Goal: Information Seeking & Learning: Find specific fact

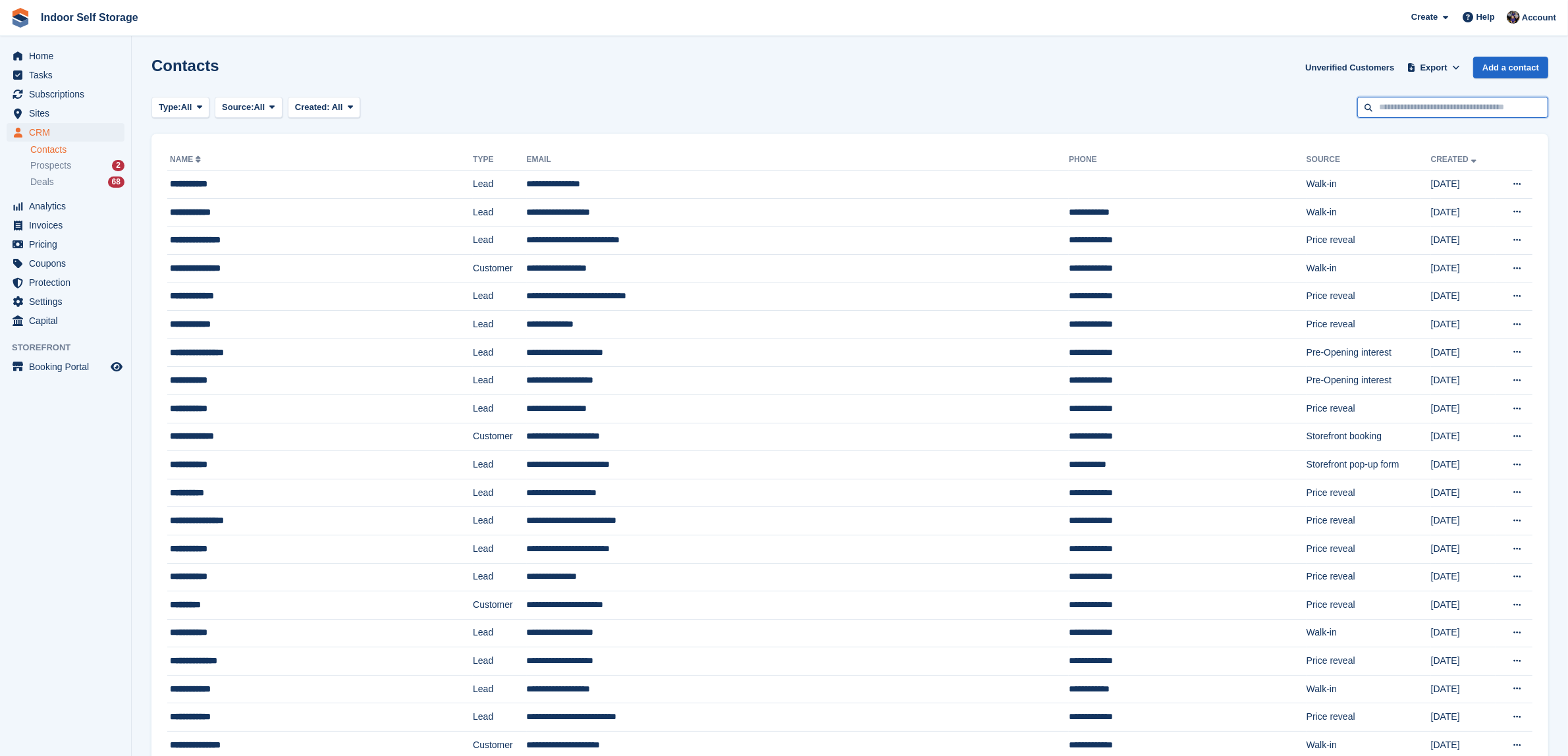
click at [1385, 113] on input "text" at bounding box center [1453, 107] width 191 height 22
type input "****"
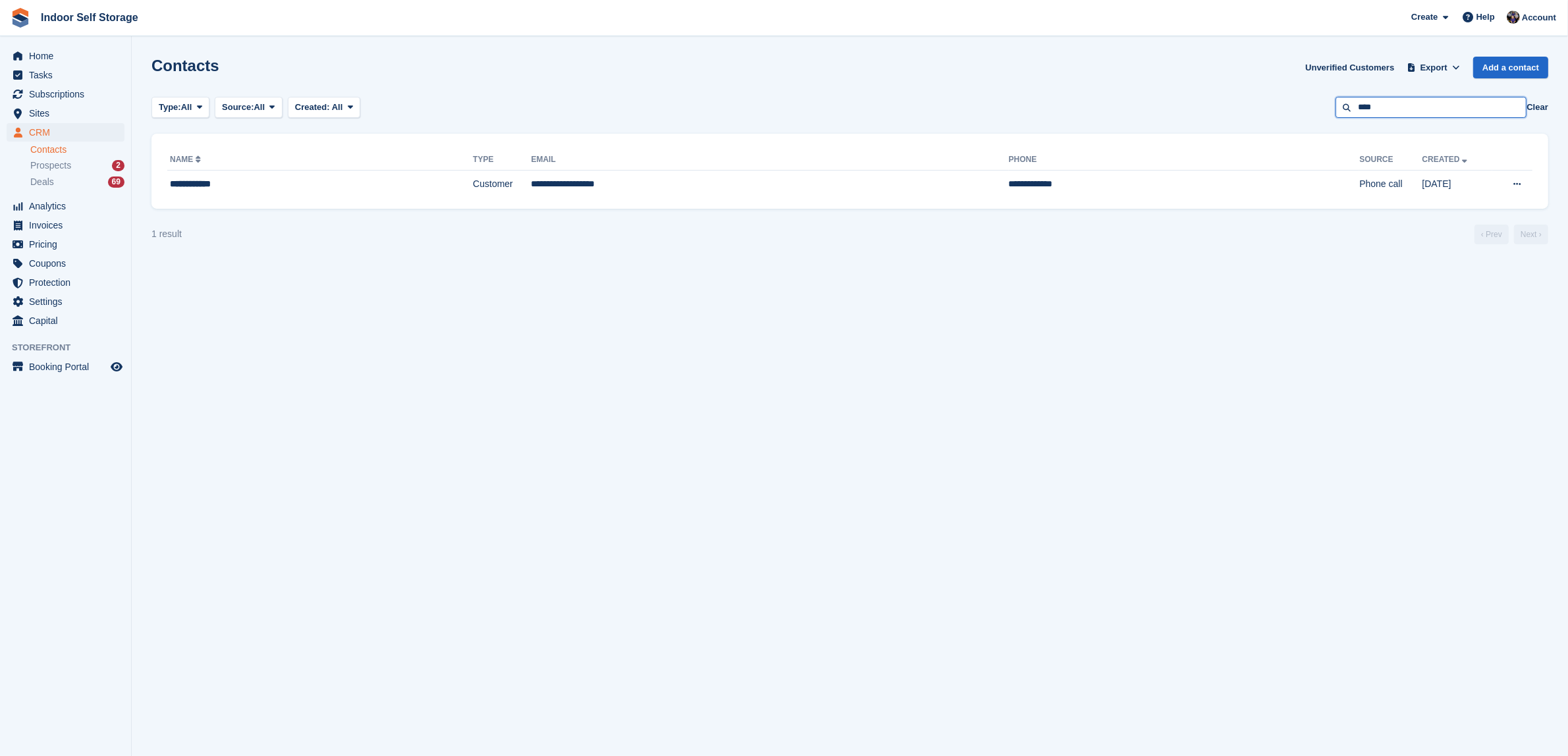
click at [1390, 106] on input "****" at bounding box center [1431, 107] width 191 height 22
type input "*****"
click at [571, 199] on div "**********" at bounding box center [850, 171] width 1397 height 75
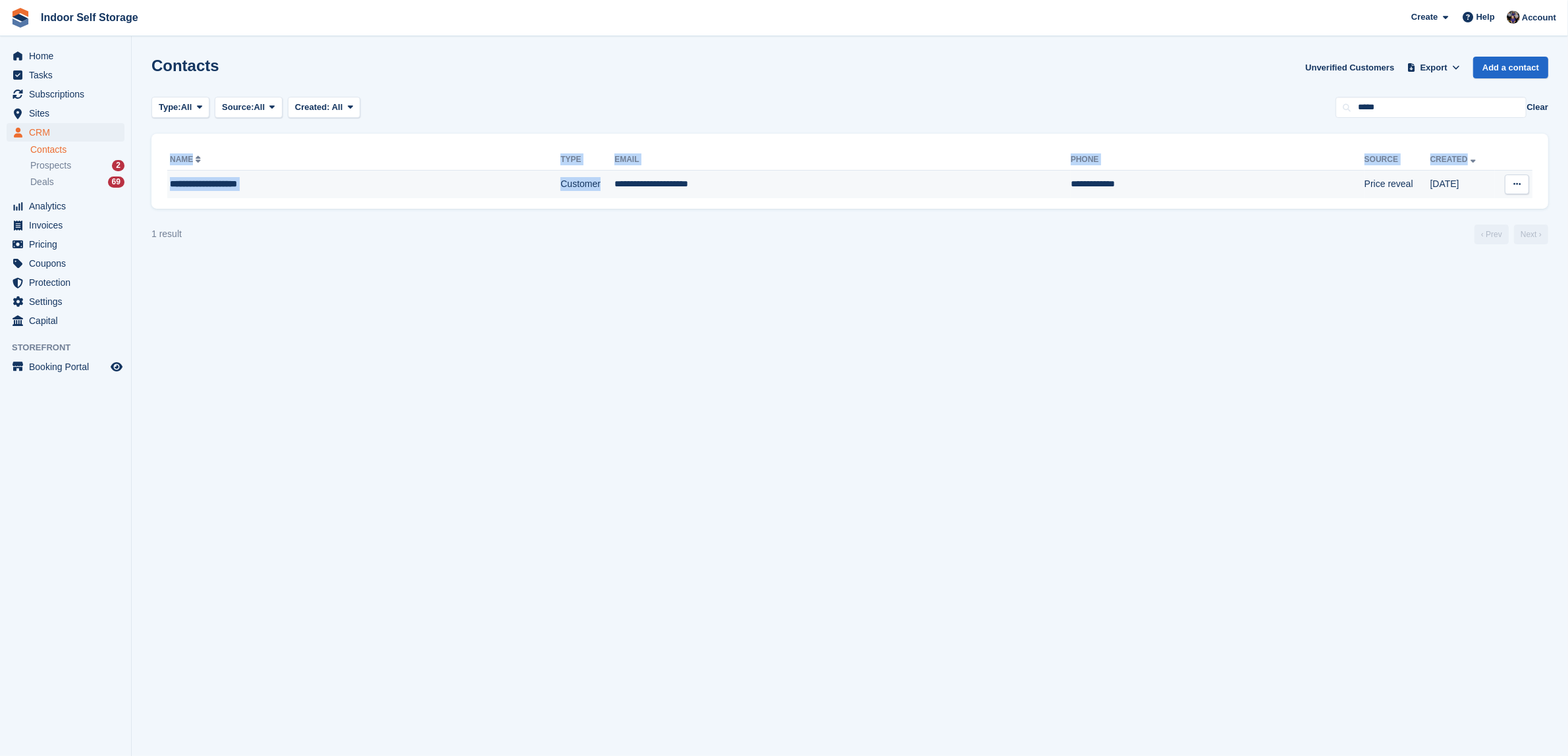
click at [577, 197] on div "**********" at bounding box center [850, 171] width 1397 height 75
click at [623, 316] on section "Contacts Unverified Customers Export Export Contacts Export a CSV of all Contac…" at bounding box center [849, 378] width 1436 height 756
click at [647, 179] on td "**********" at bounding box center [842, 185] width 456 height 28
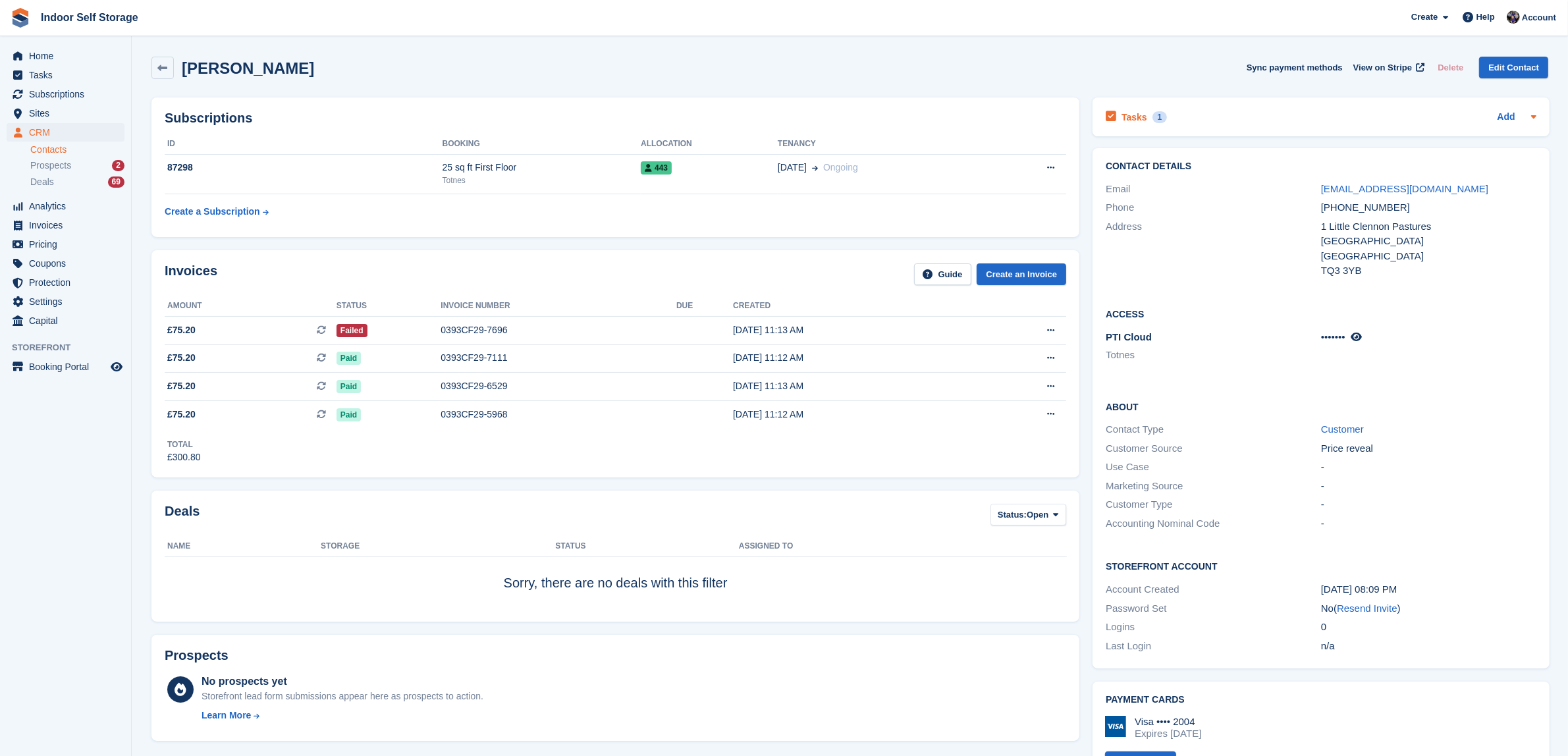
click at [1156, 117] on div "1" at bounding box center [1160, 117] width 15 height 12
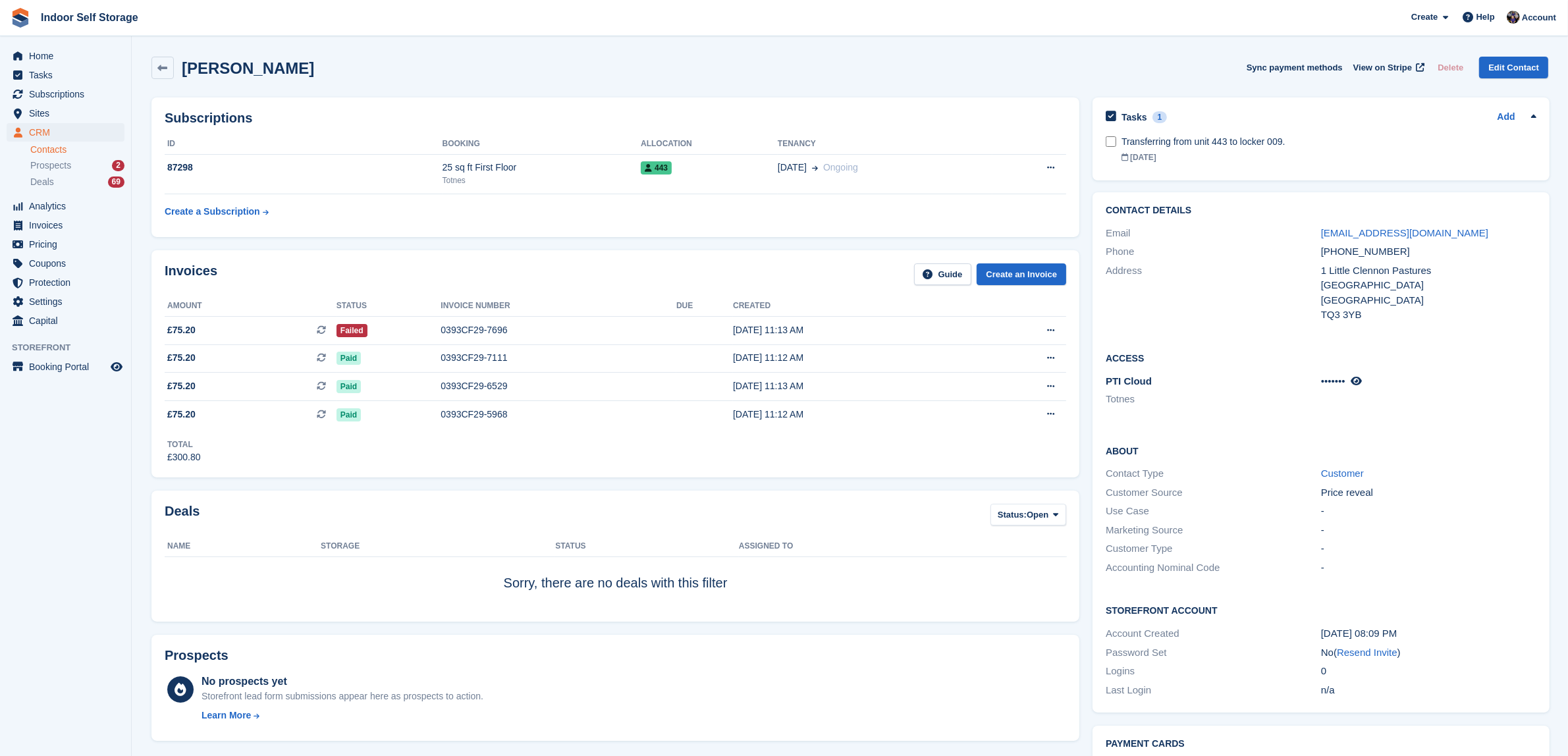
click at [960, 63] on div "Sally Michelle Doxey Sync payment methods View on Stripe Delete Edit Contact" at bounding box center [850, 68] width 1397 height 22
click at [347, 327] on span "Failed" at bounding box center [352, 330] width 31 height 13
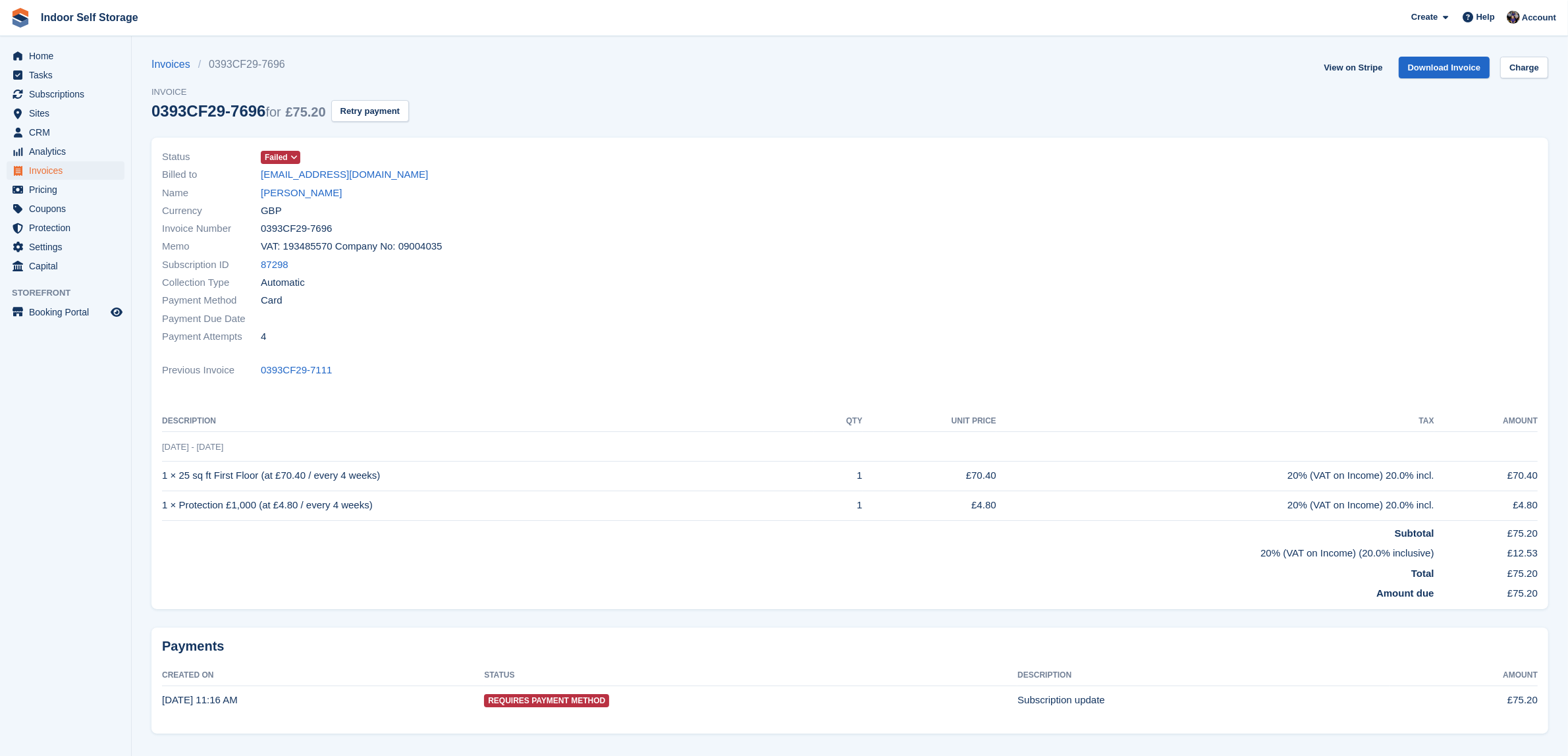
click at [293, 156] on icon at bounding box center [294, 157] width 7 height 8
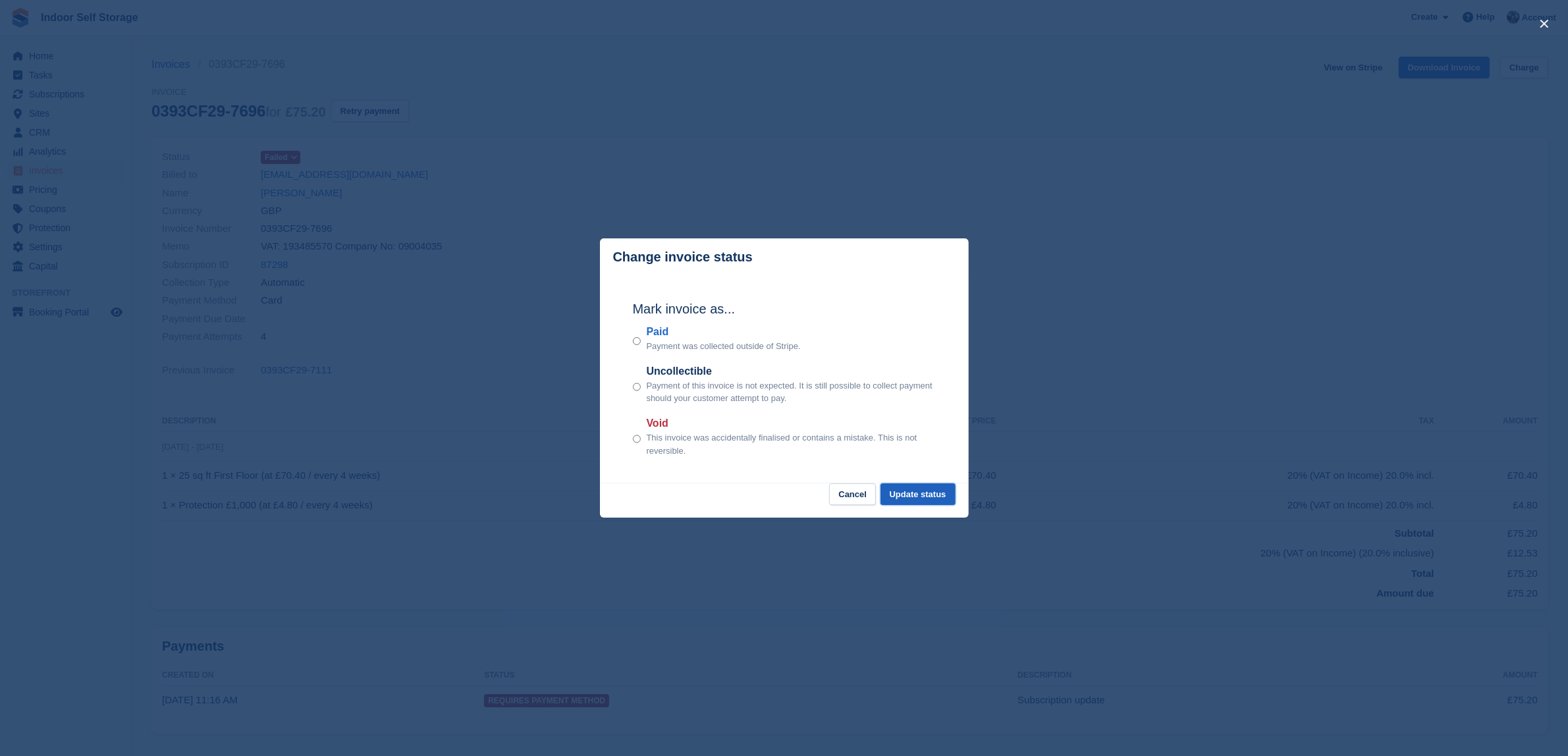
click at [920, 494] on button "Update status" at bounding box center [918, 494] width 75 height 22
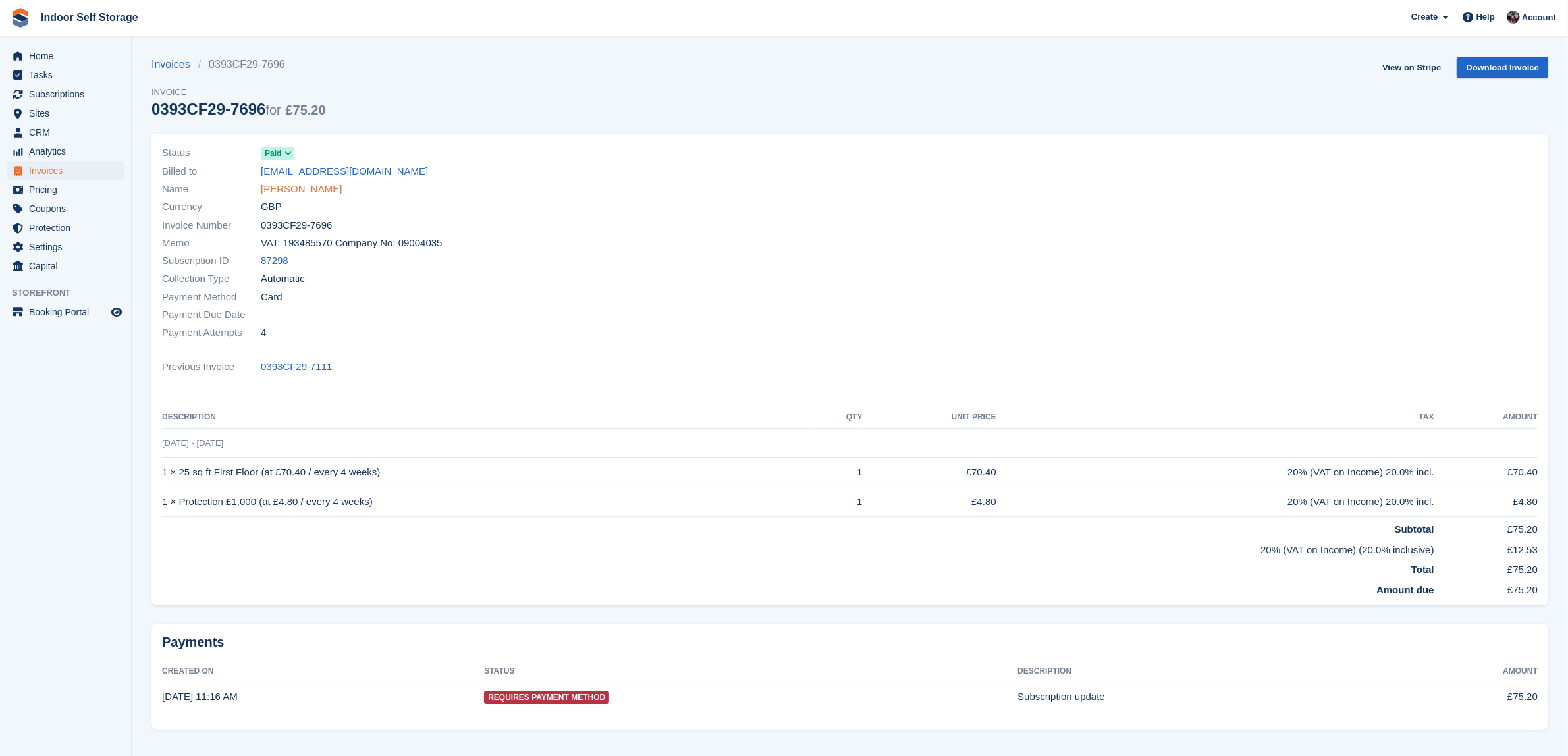
click at [304, 192] on link "Sally Michelle Doxey" at bounding box center [302, 190] width 81 height 15
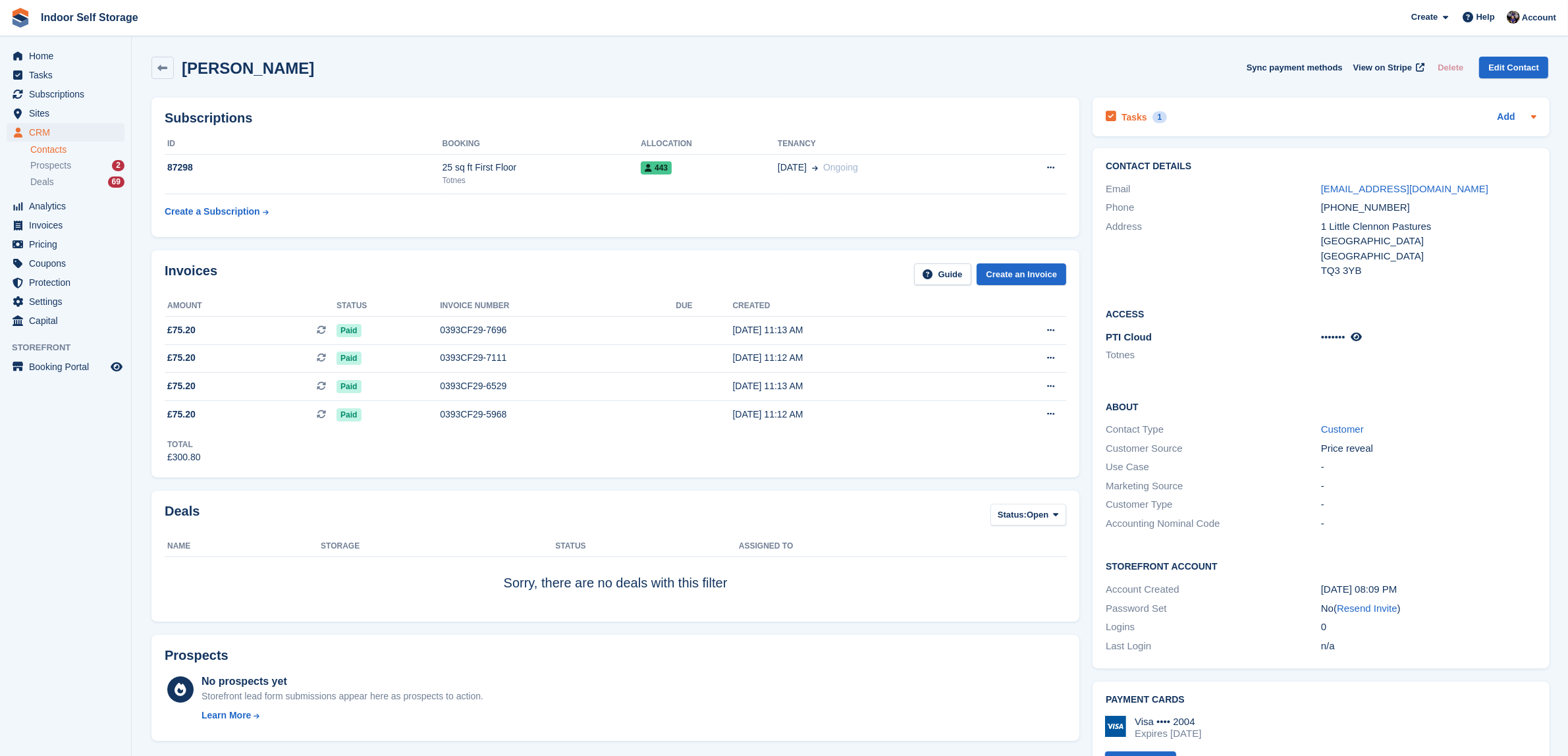
click at [1157, 117] on div "1" at bounding box center [1160, 117] width 15 height 12
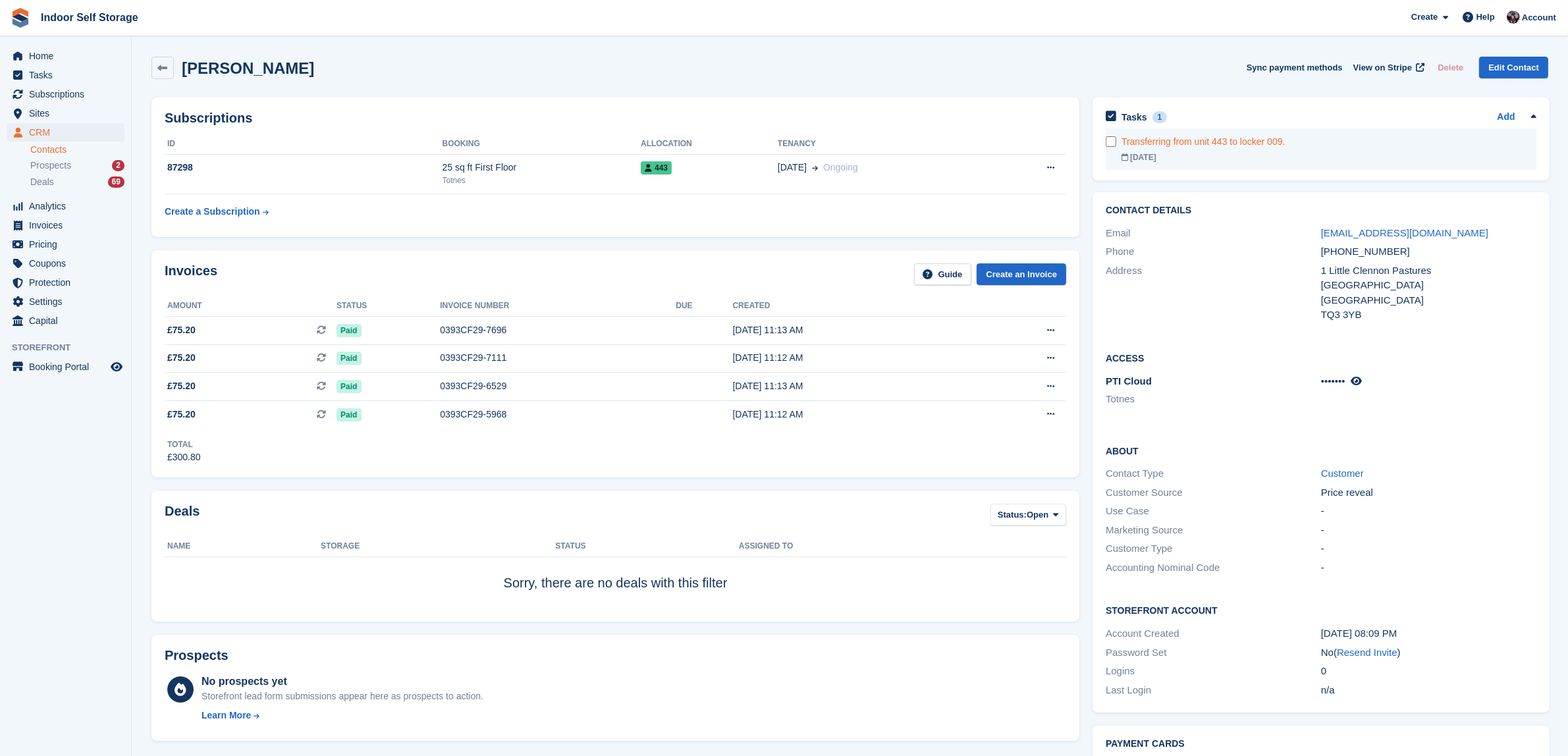
click at [1182, 139] on div "Transferring from unit 443 to locker 009." at bounding box center [1329, 142] width 415 height 14
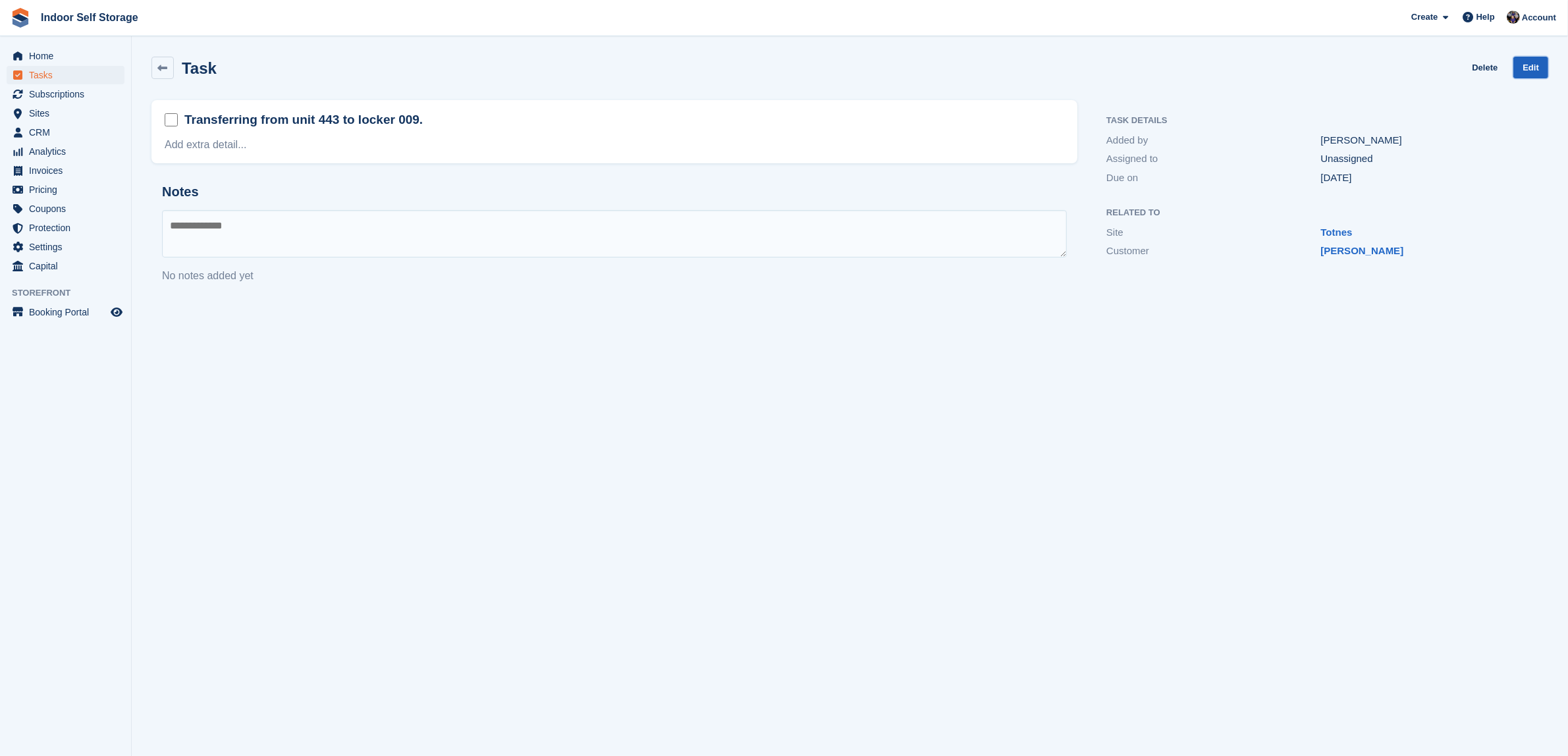
click at [1529, 71] on link "Edit" at bounding box center [1531, 67] width 35 height 22
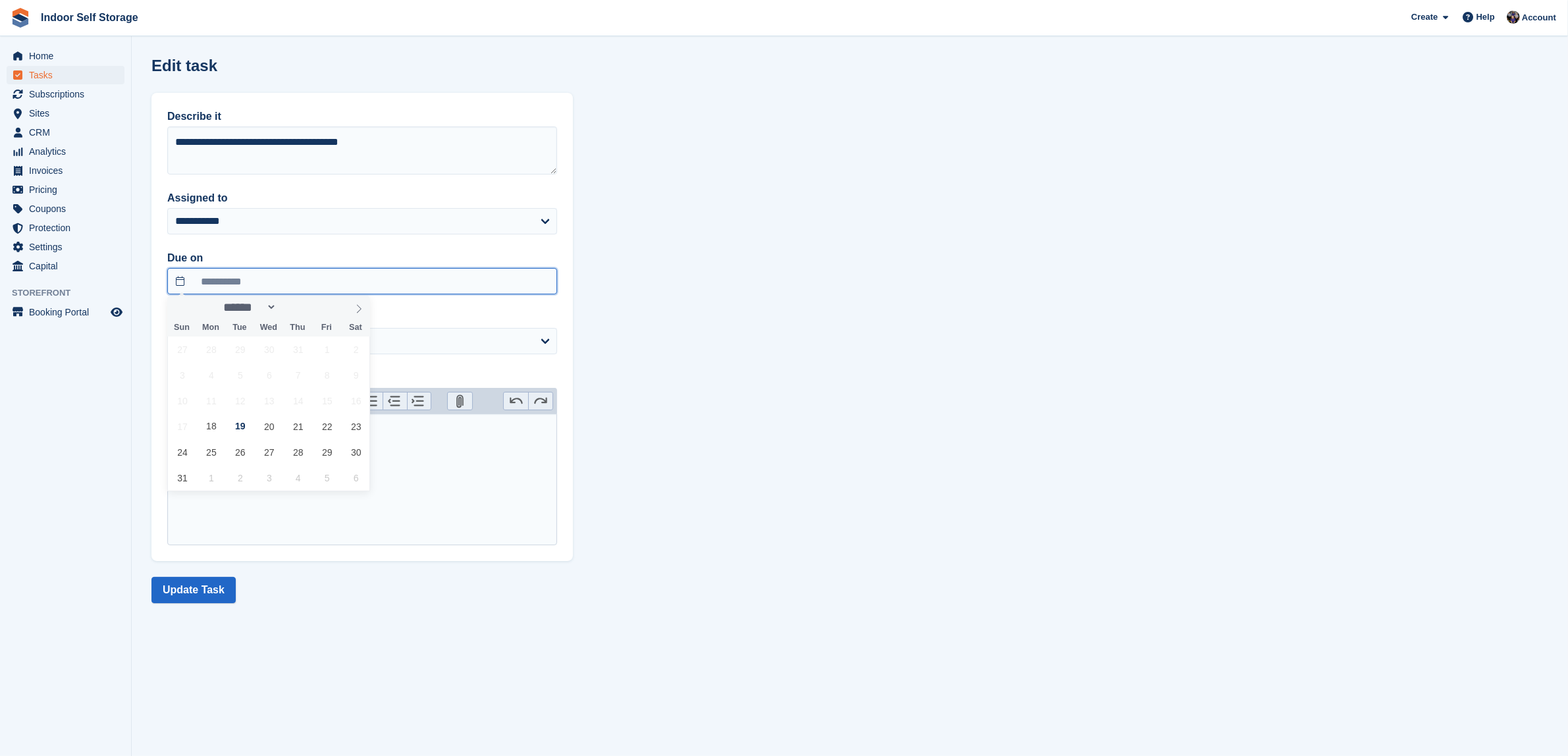
click at [179, 280] on input "**********" at bounding box center [362, 281] width 390 height 27
click at [237, 455] on span "26" at bounding box center [240, 452] width 26 height 26
type input "**********"
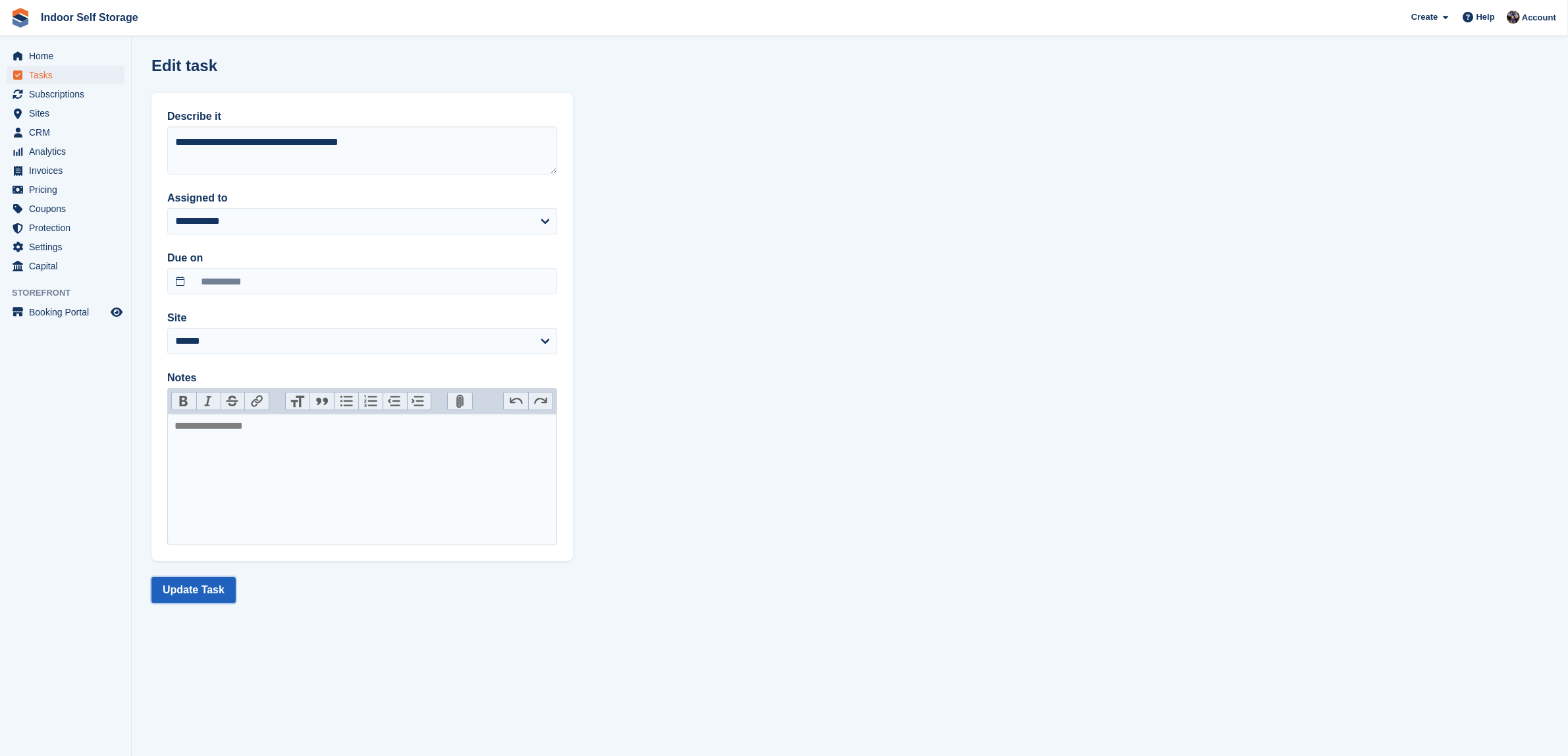
click at [204, 588] on button "Update Task" at bounding box center [194, 590] width 84 height 27
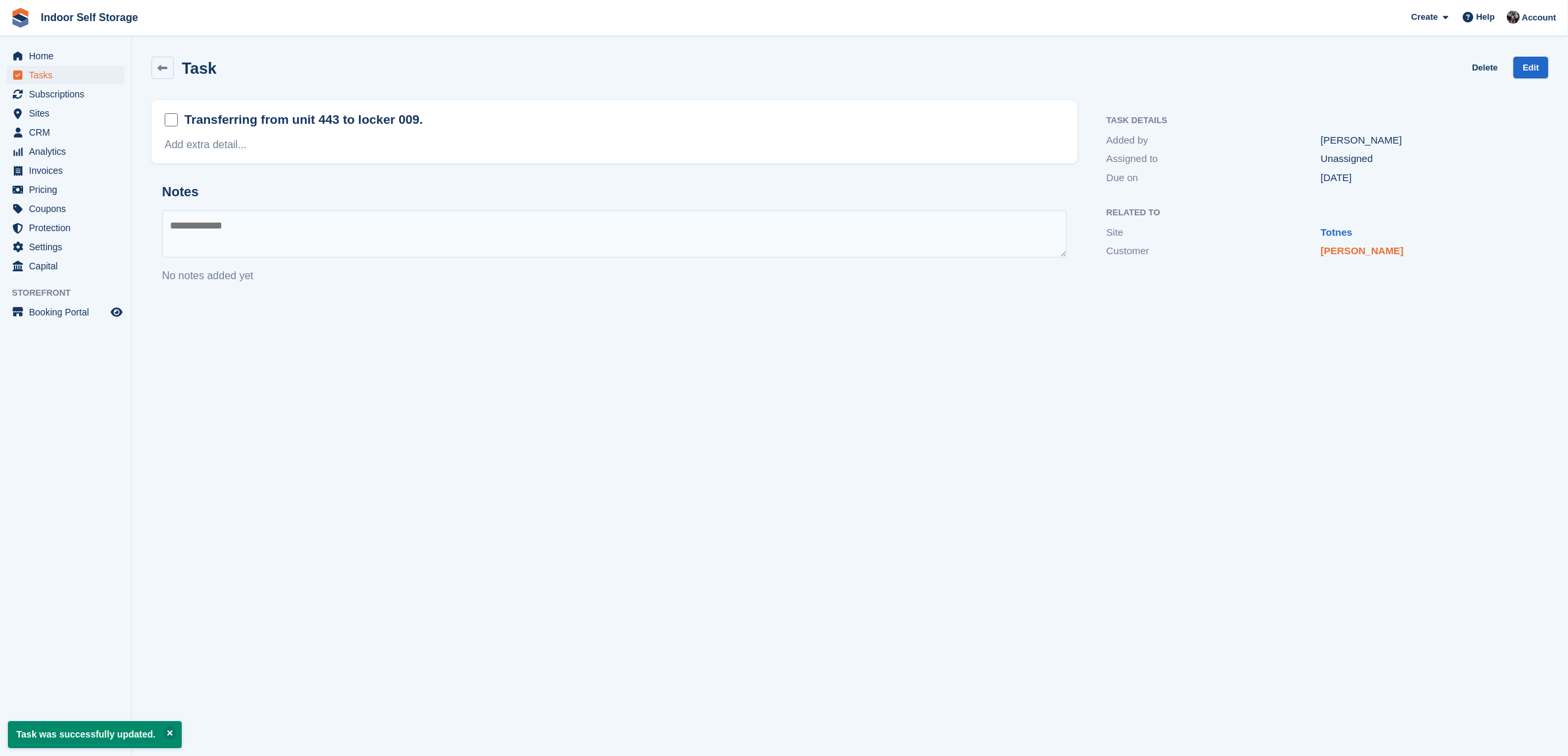
click at [1393, 245] on link "Sally Michelle Doxey" at bounding box center [1362, 250] width 83 height 11
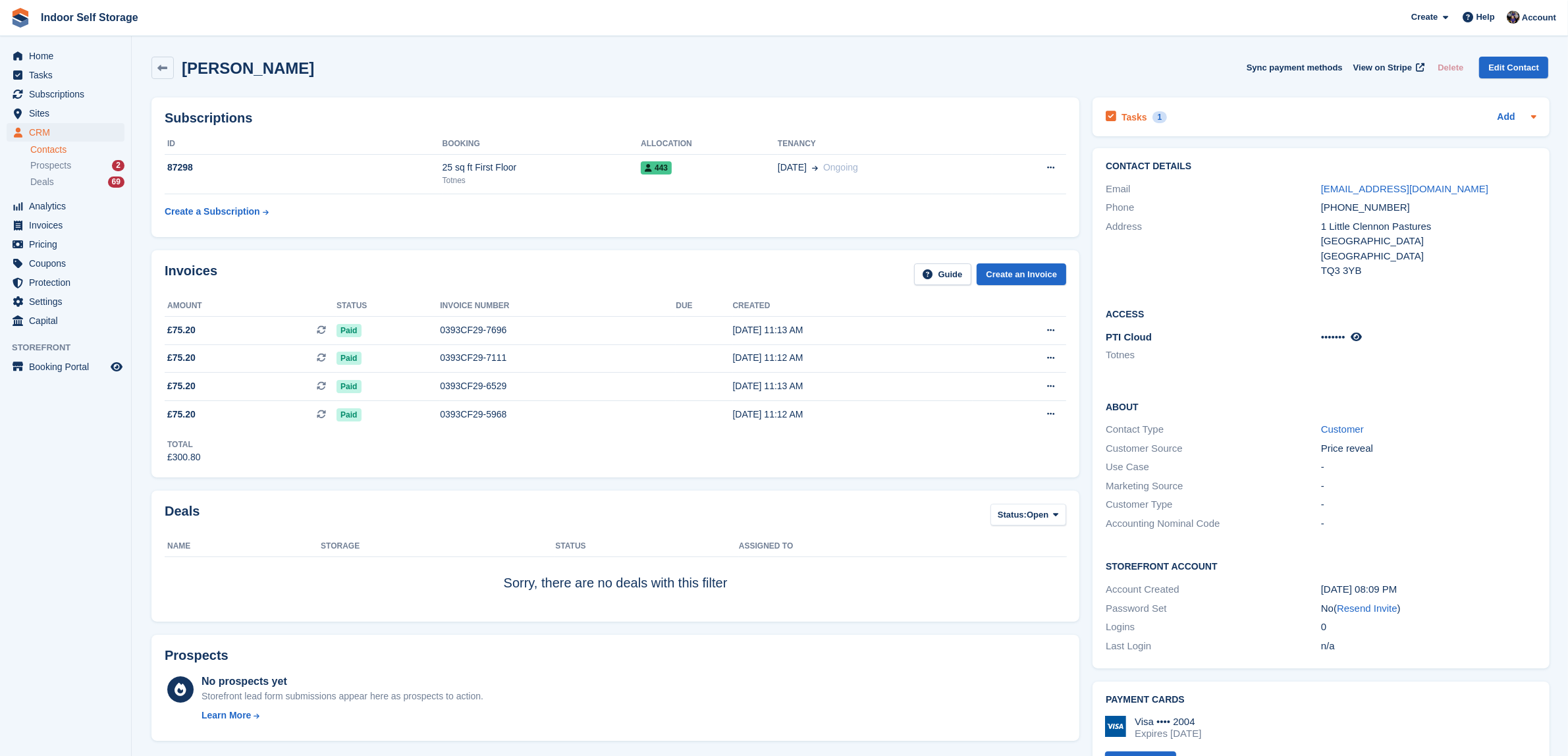
click at [1150, 110] on div "Tasks 1" at bounding box center [1136, 116] width 62 height 17
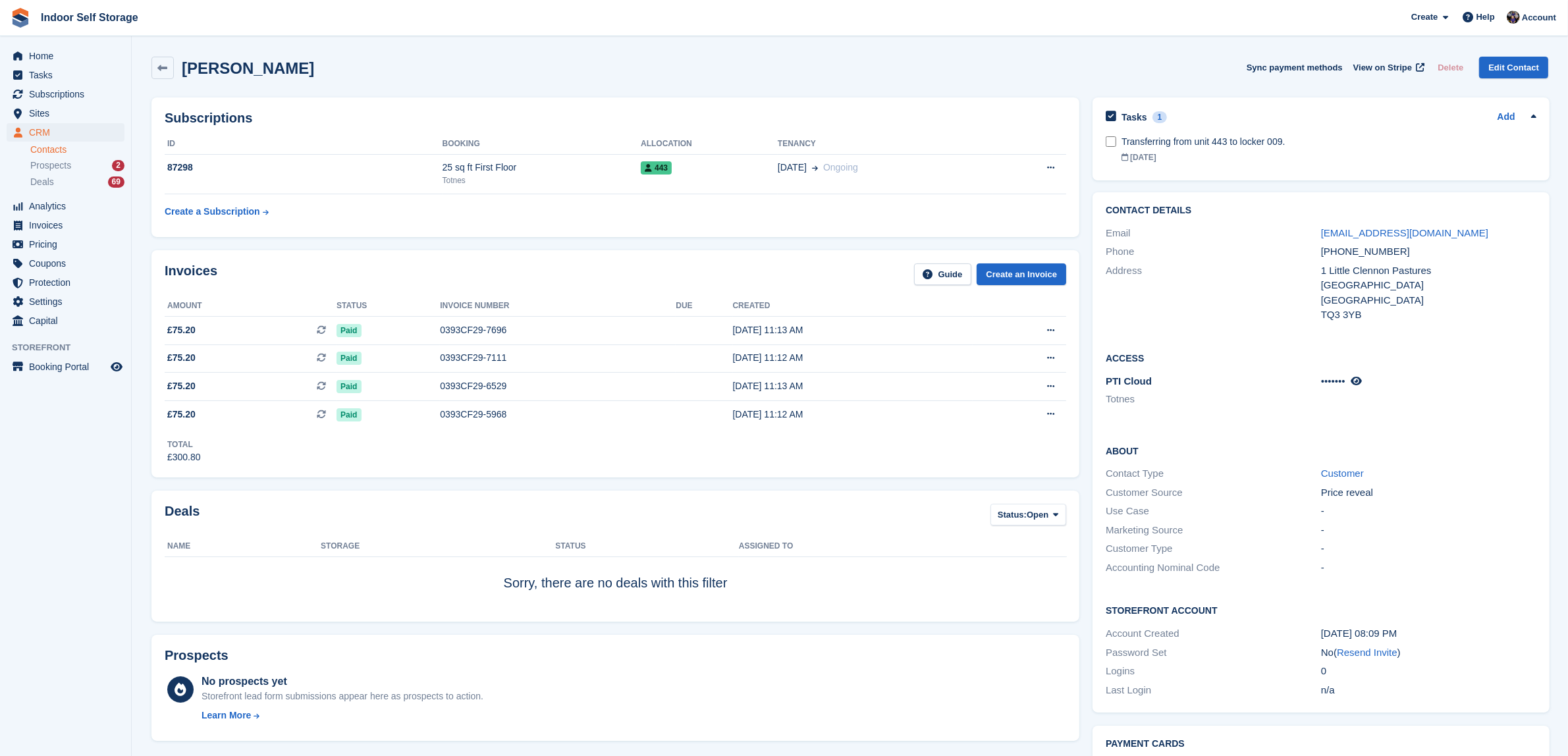
click at [39, 147] on link "Contacts" at bounding box center [77, 150] width 94 height 13
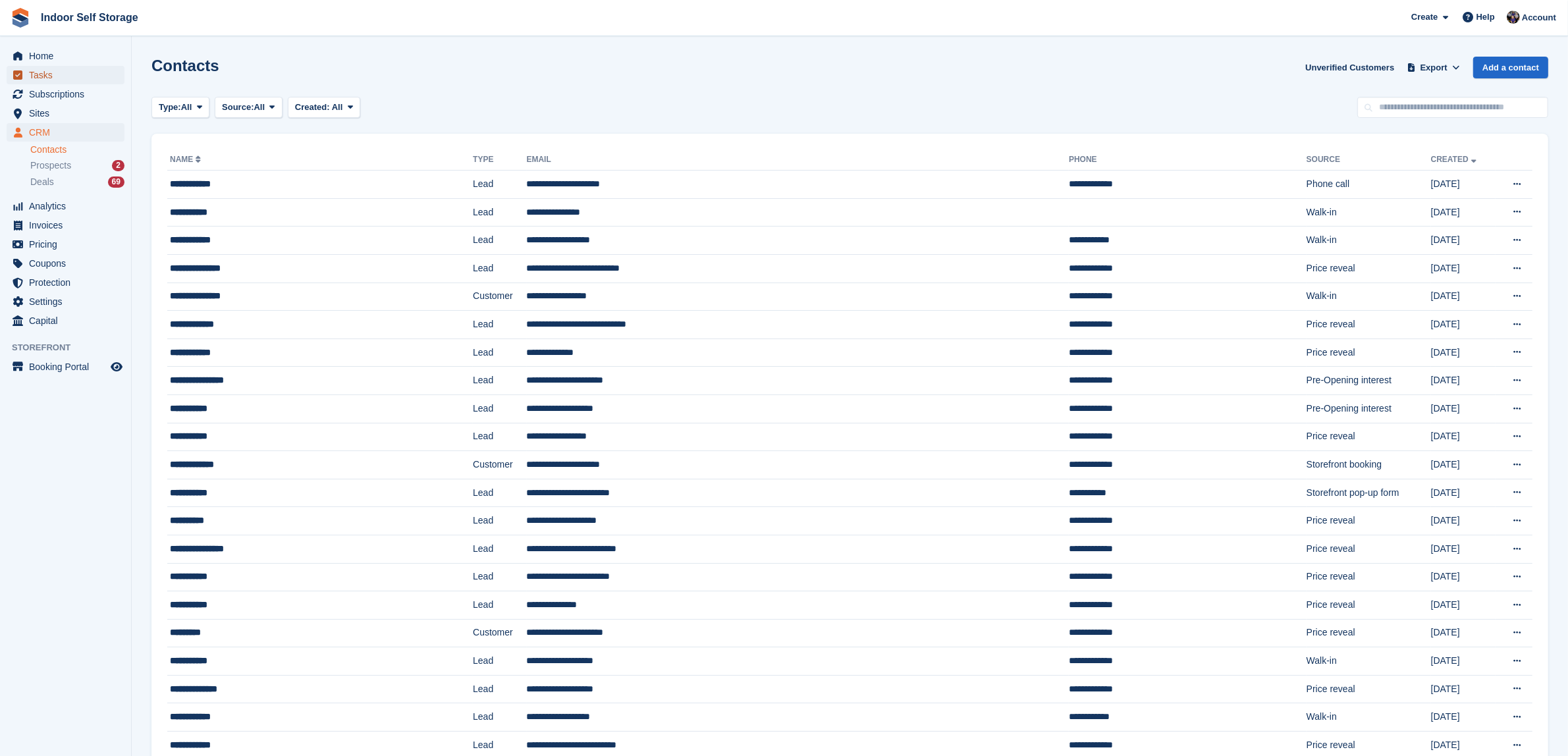
click at [35, 76] on span "Tasks" at bounding box center [68, 75] width 79 height 18
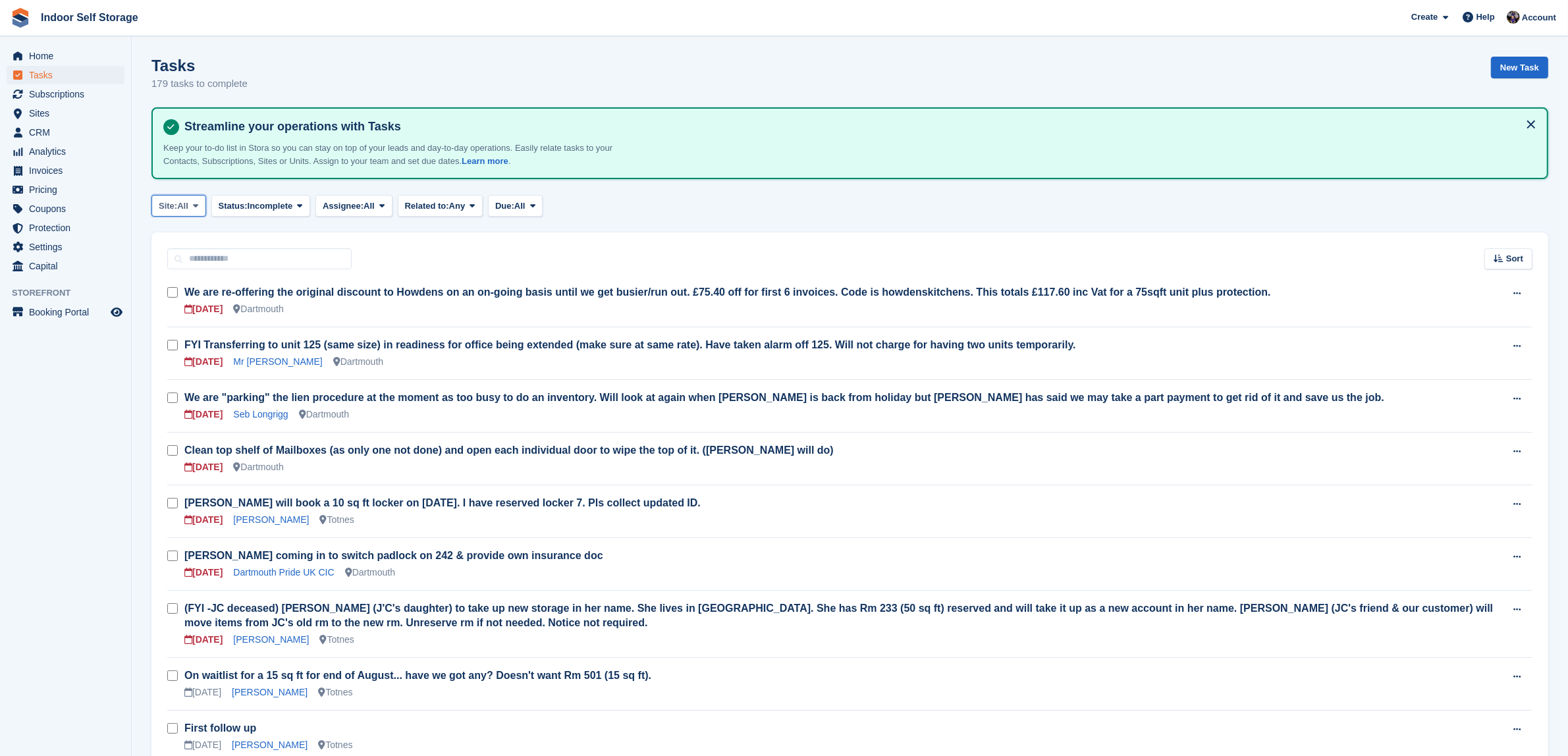
click at [197, 202] on icon at bounding box center [196, 206] width 6 height 8
click at [182, 286] on link "Totnes" at bounding box center [215, 285] width 115 height 24
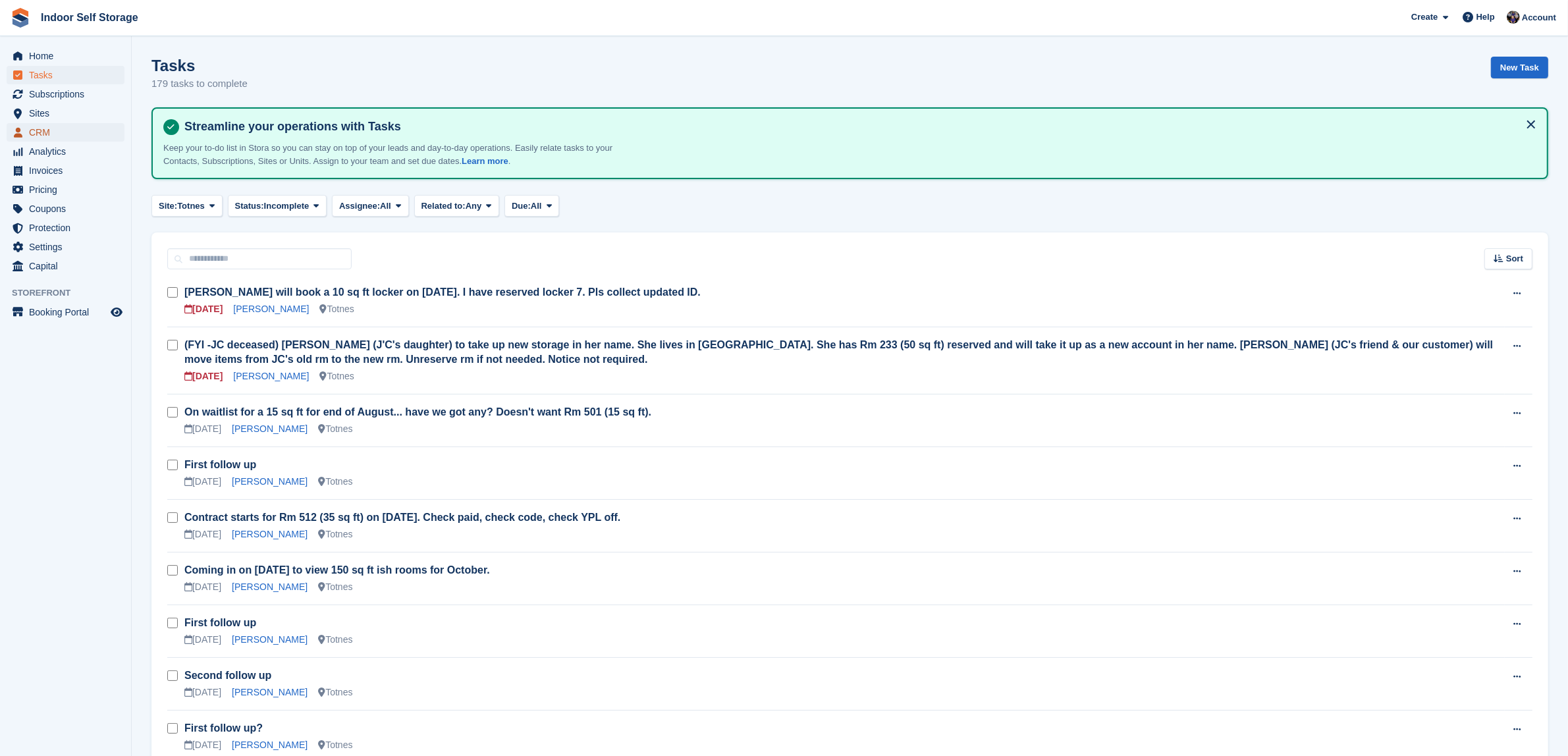
click at [41, 134] on span "CRM" at bounding box center [68, 132] width 79 height 18
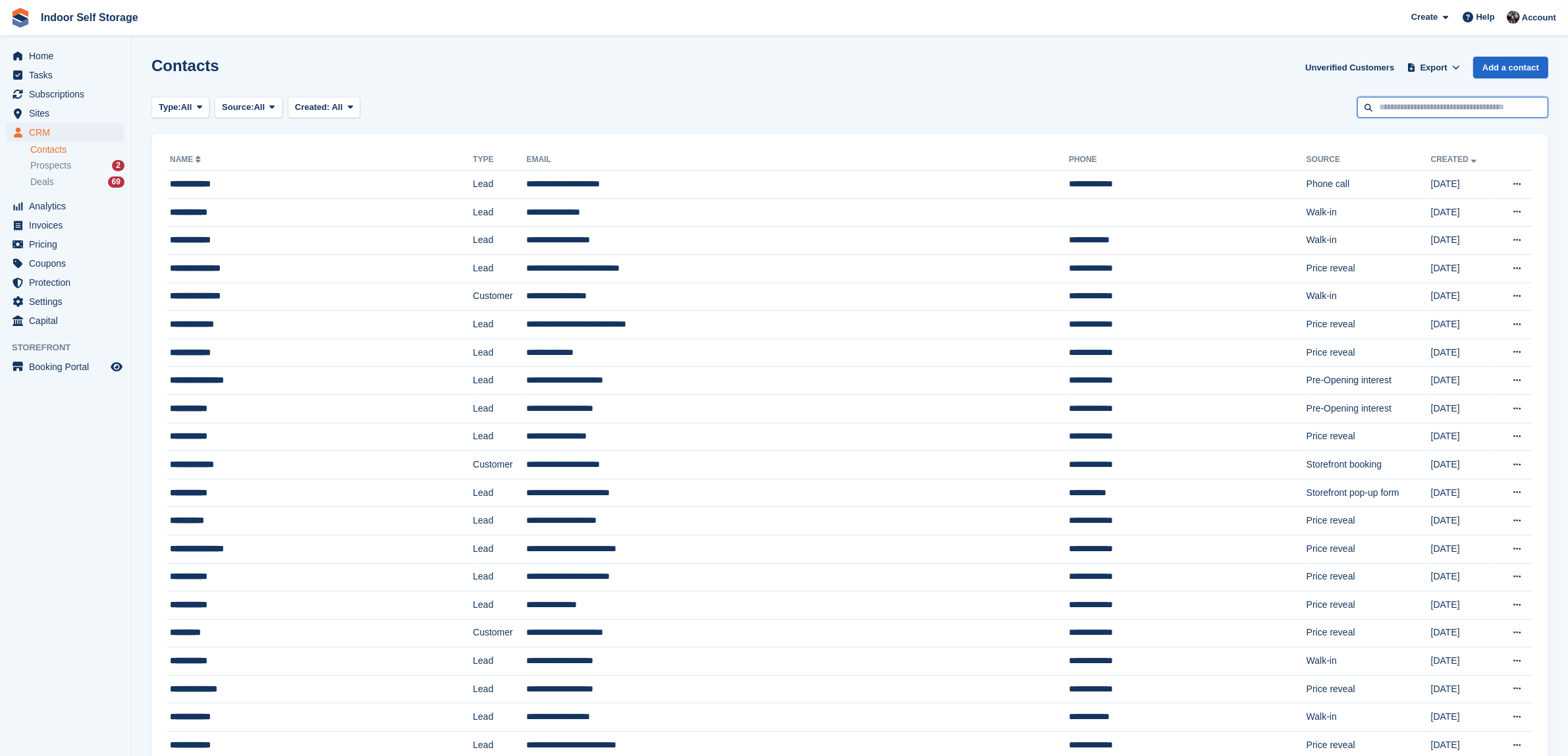
click at [1422, 110] on input "text" at bounding box center [1453, 107] width 191 height 22
type input "*****"
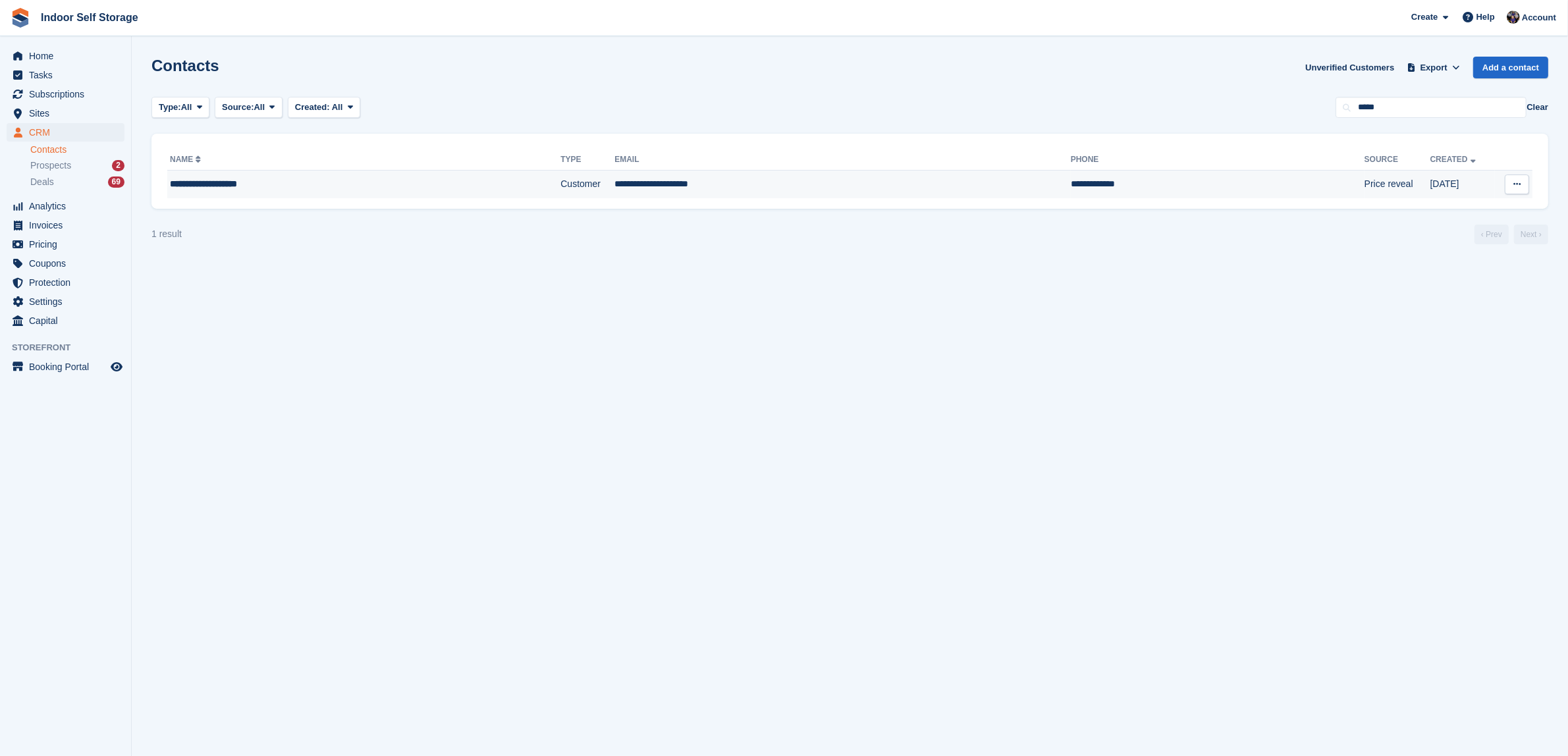
click at [706, 178] on td "**********" at bounding box center [842, 185] width 456 height 28
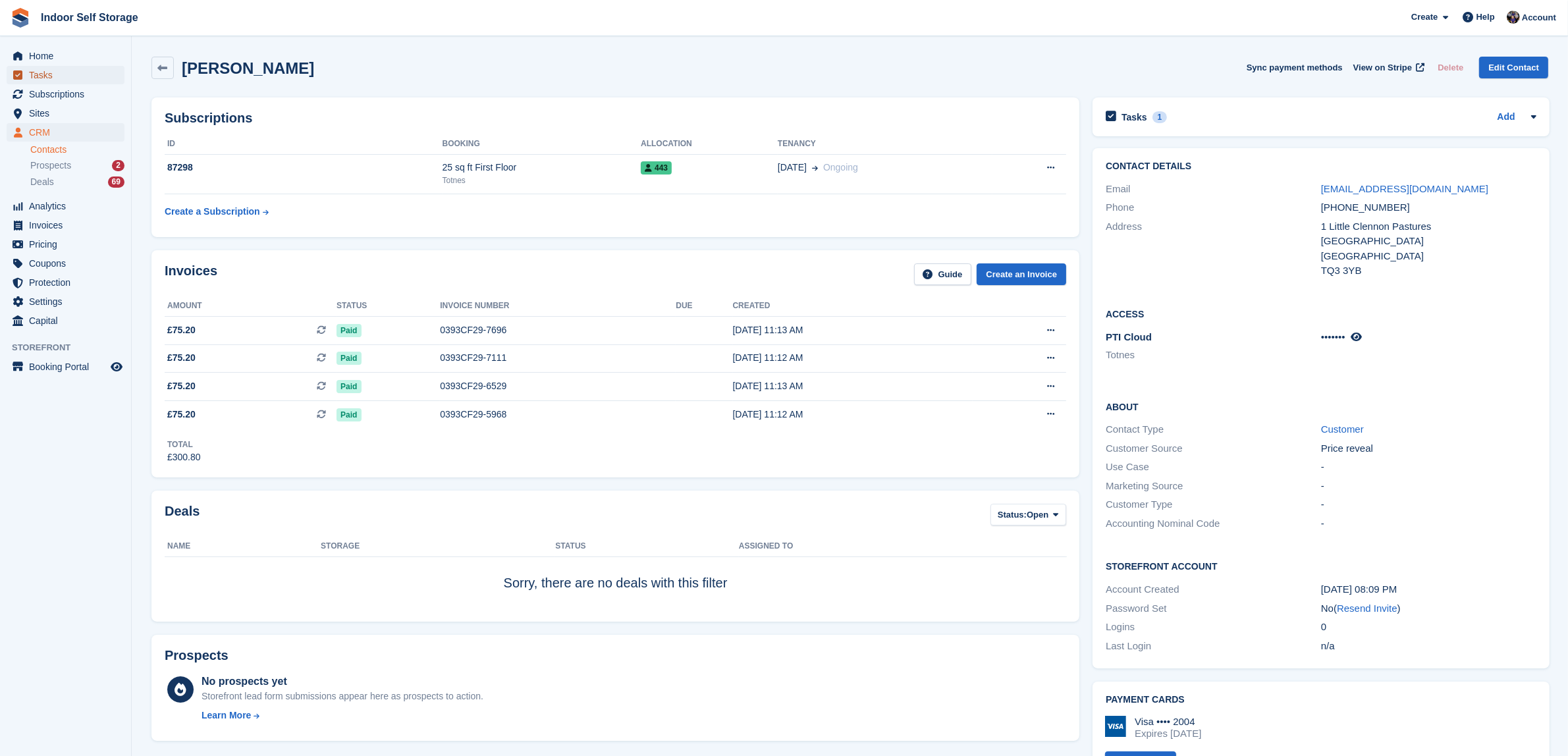
click at [36, 73] on span "Tasks" at bounding box center [68, 75] width 79 height 18
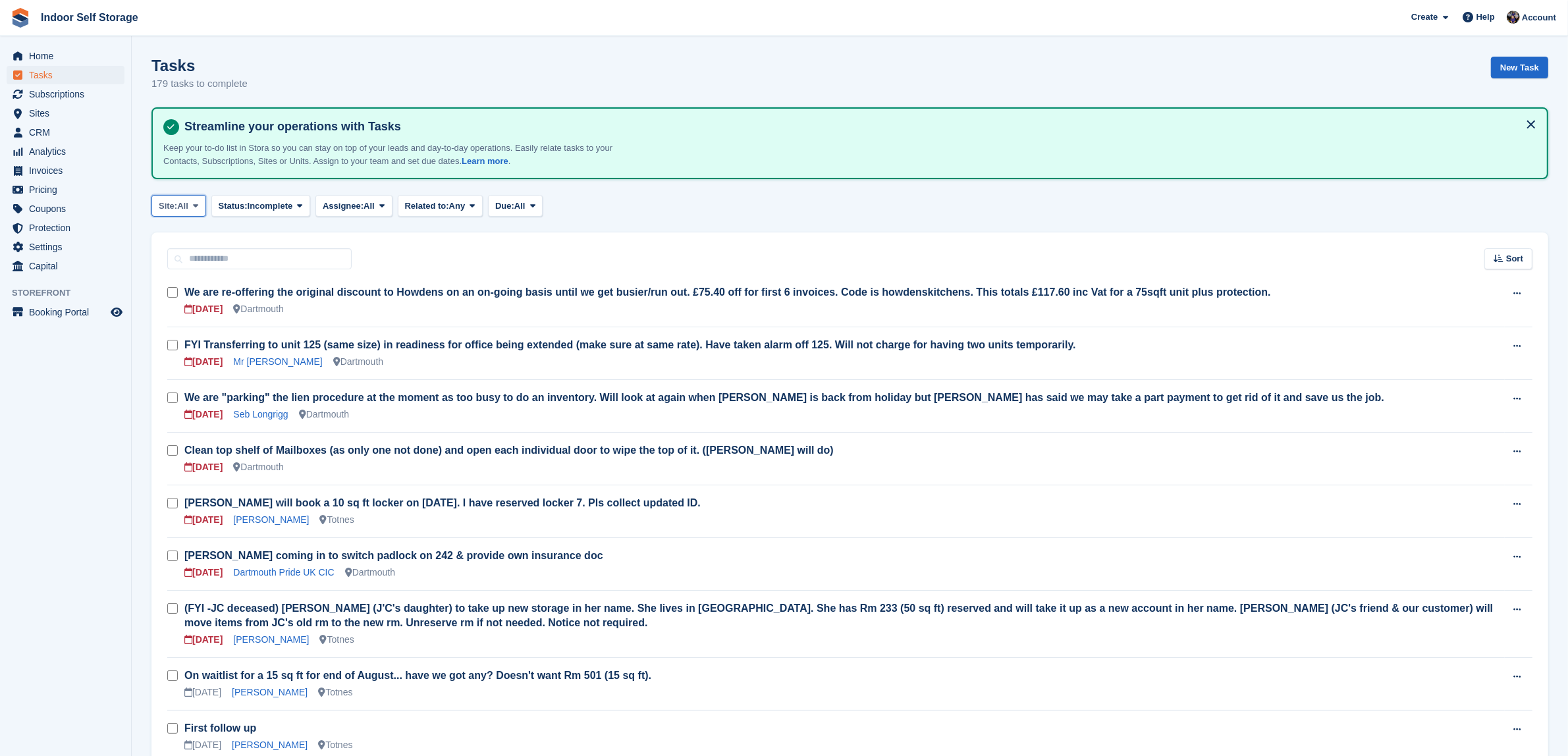
click at [198, 201] on icon at bounding box center [196, 206] width 6 height 8
click at [185, 287] on link "Totnes" at bounding box center [215, 285] width 115 height 24
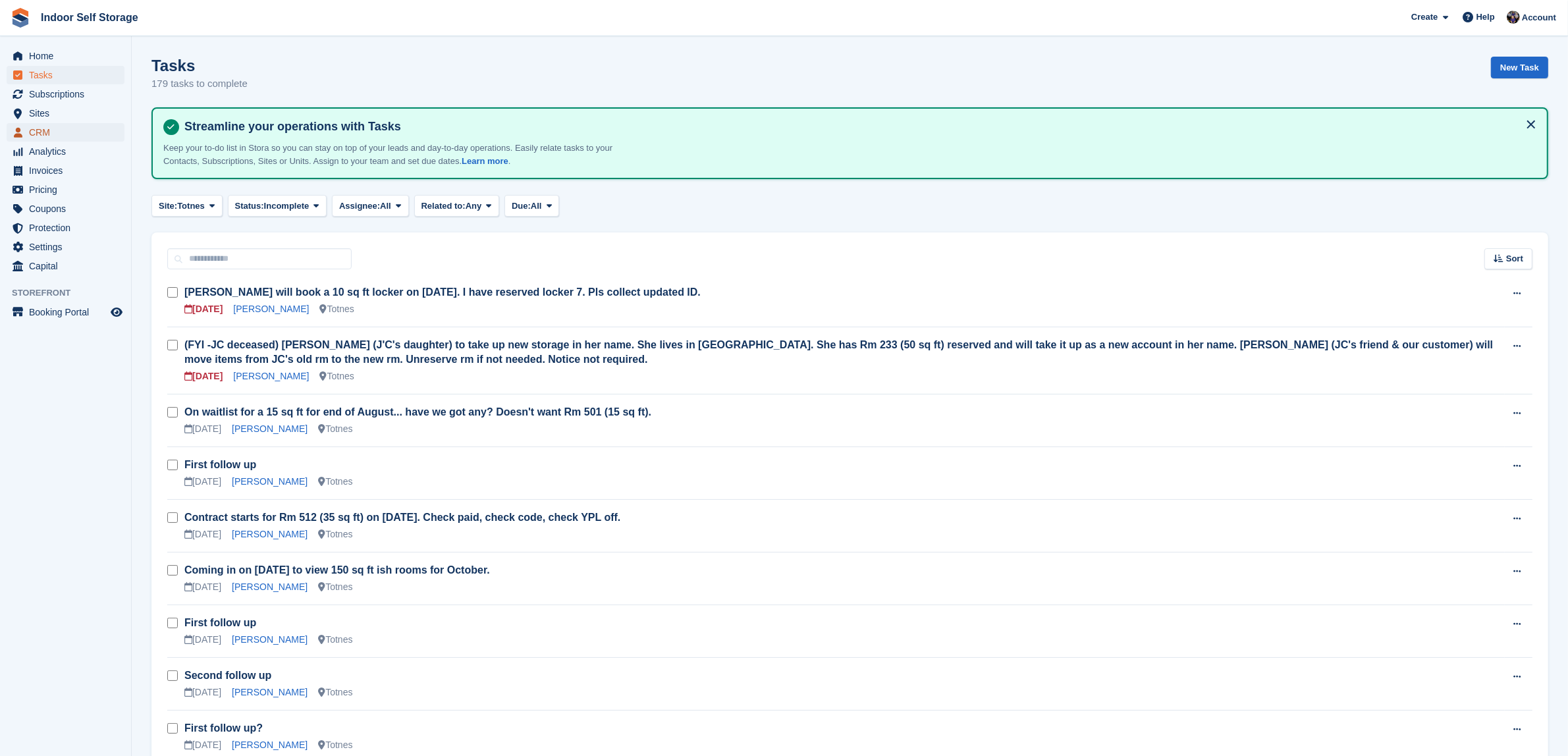
click at [45, 129] on span "CRM" at bounding box center [68, 132] width 79 height 18
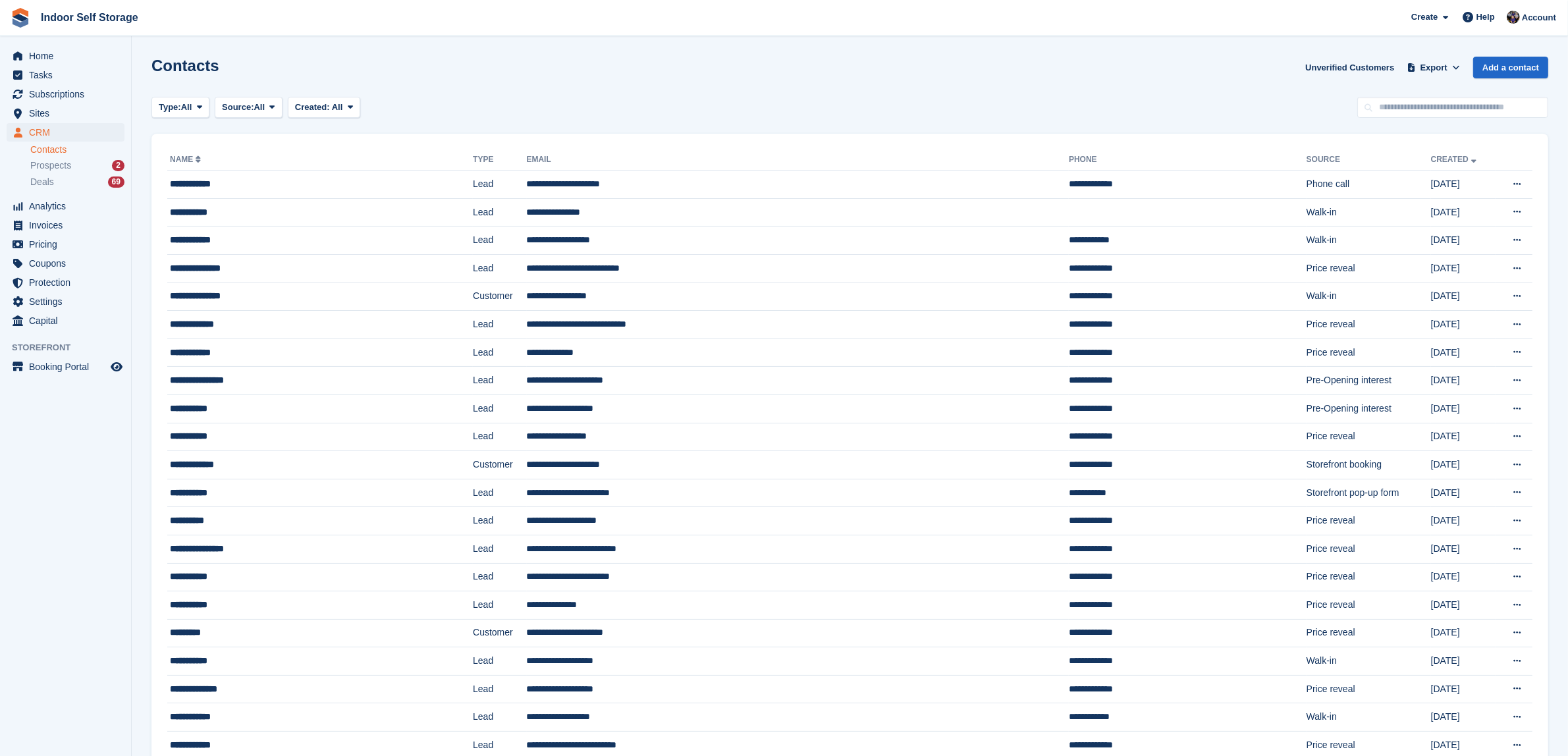
click at [51, 149] on link "Contacts" at bounding box center [77, 150] width 94 height 13
click at [41, 147] on link "Contacts" at bounding box center [77, 150] width 94 height 13
click at [51, 243] on span "Pricing" at bounding box center [68, 244] width 79 height 18
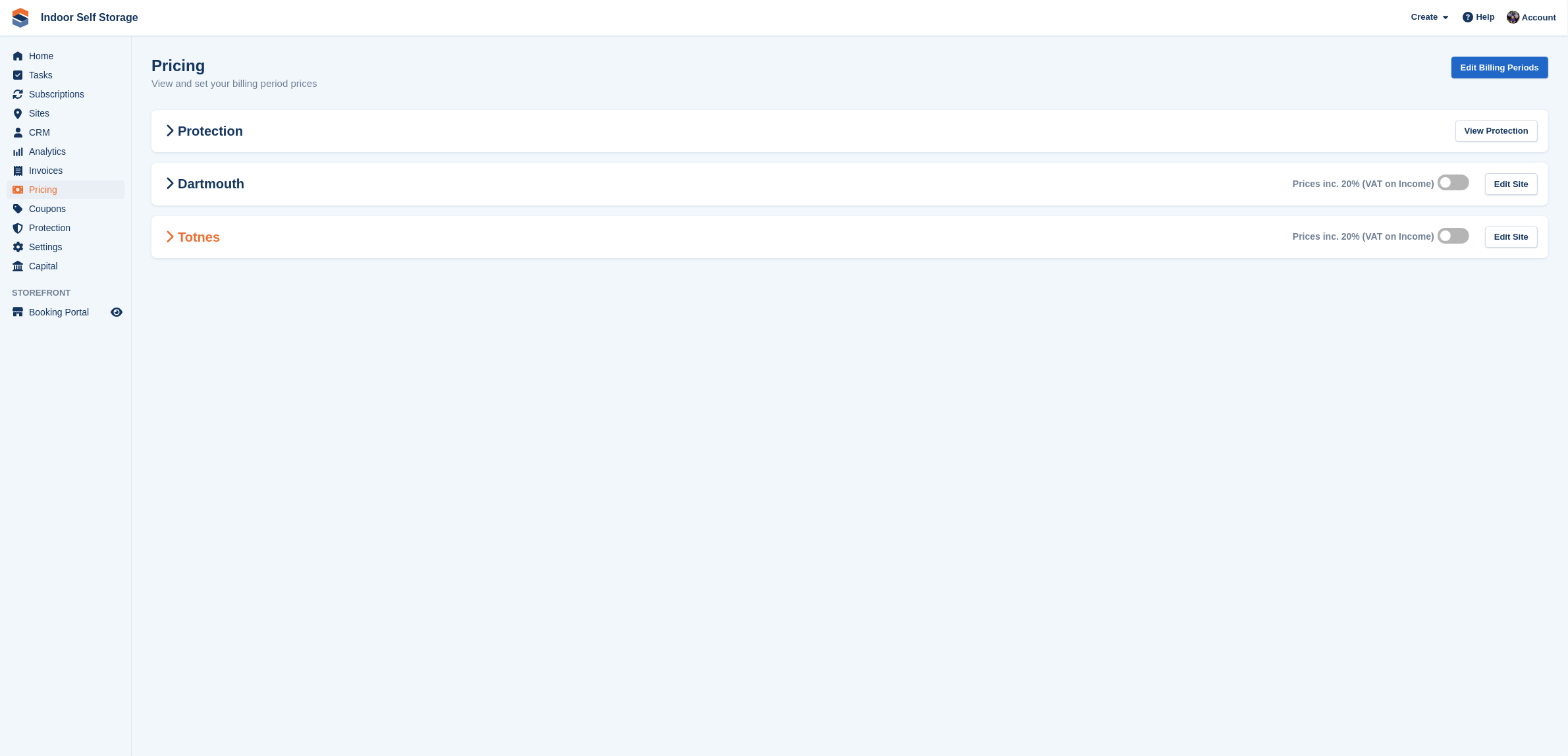
click at [181, 237] on h2 "Totnes" at bounding box center [191, 237] width 58 height 16
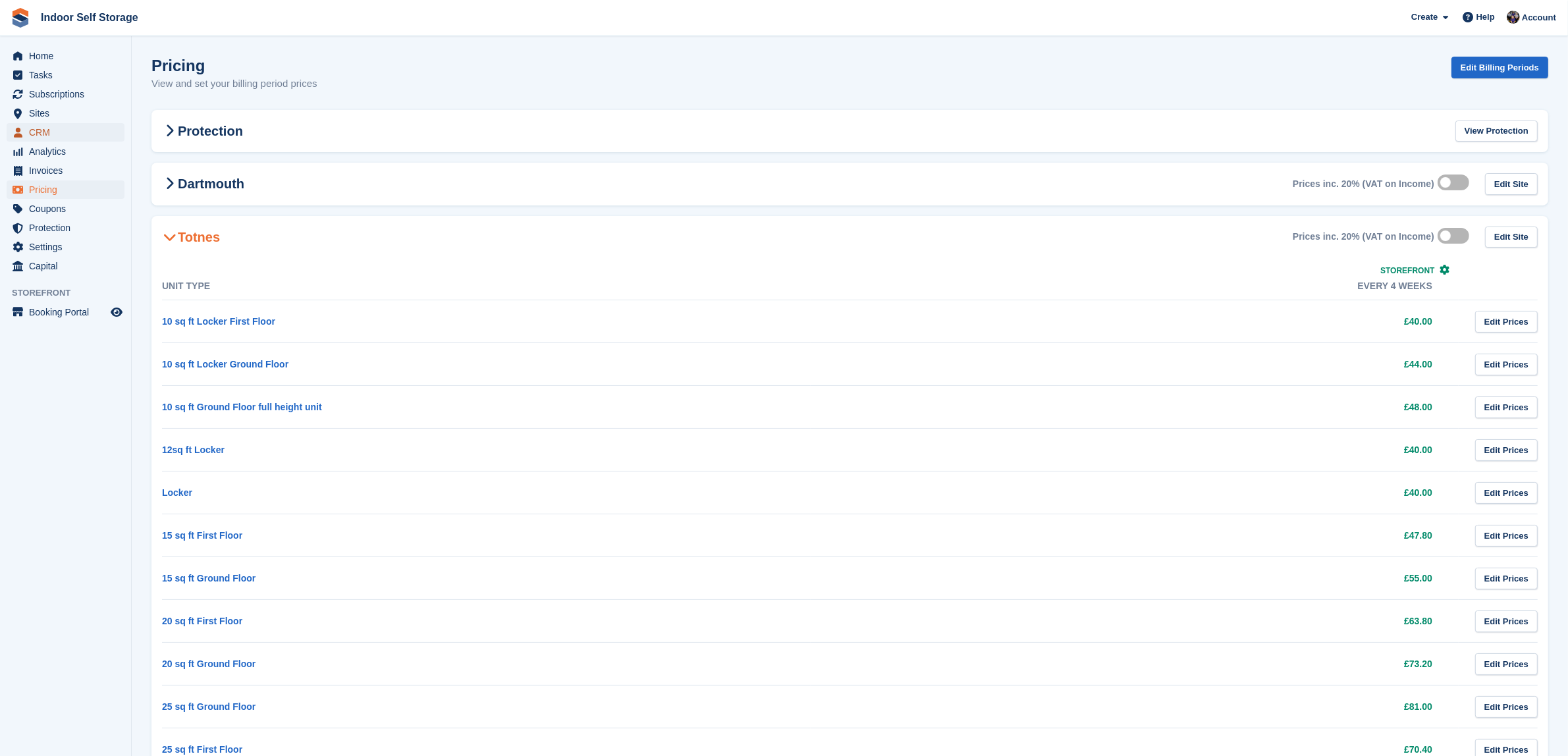
click at [48, 129] on span "CRM" at bounding box center [68, 132] width 79 height 18
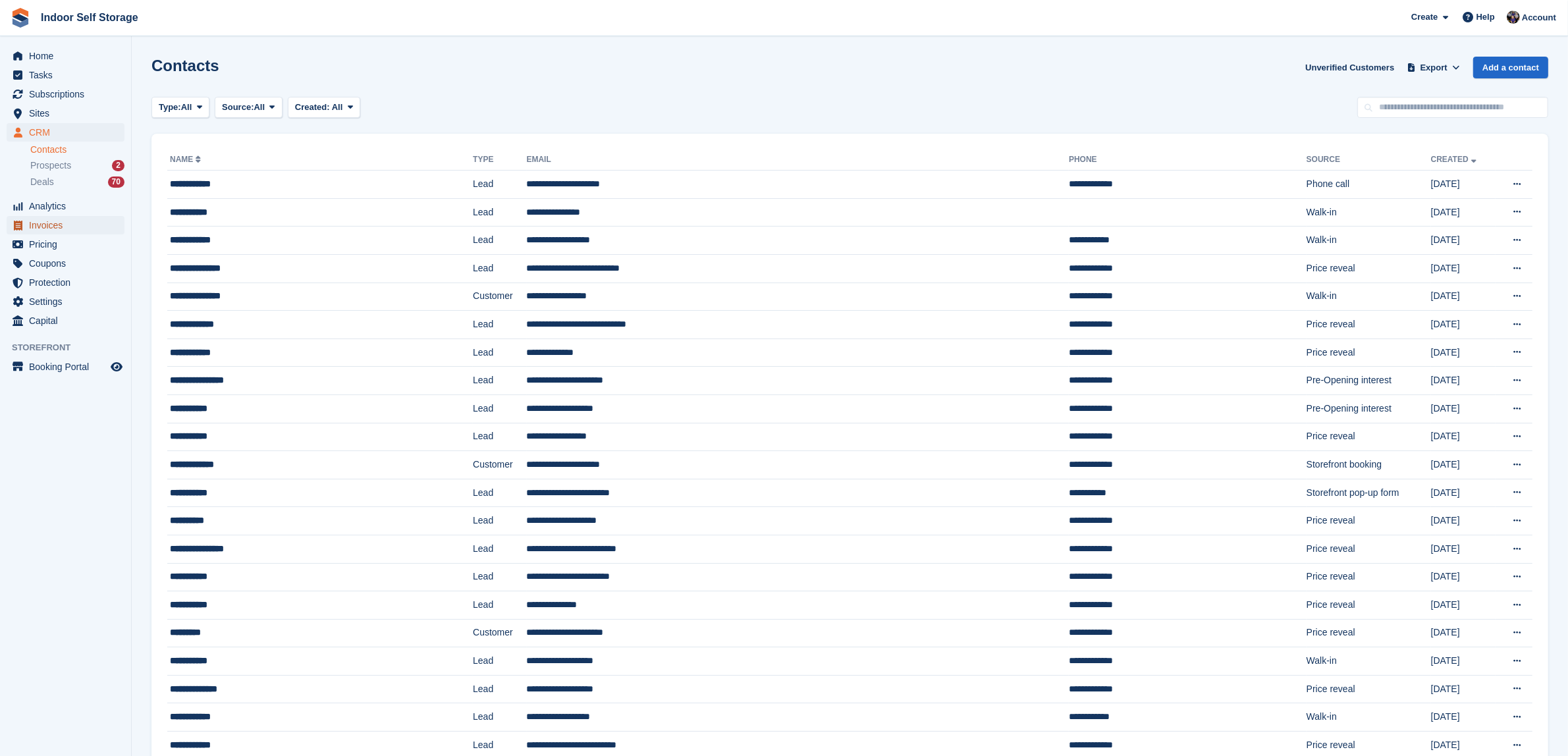
click at [46, 222] on span "Invoices" at bounding box center [68, 225] width 79 height 18
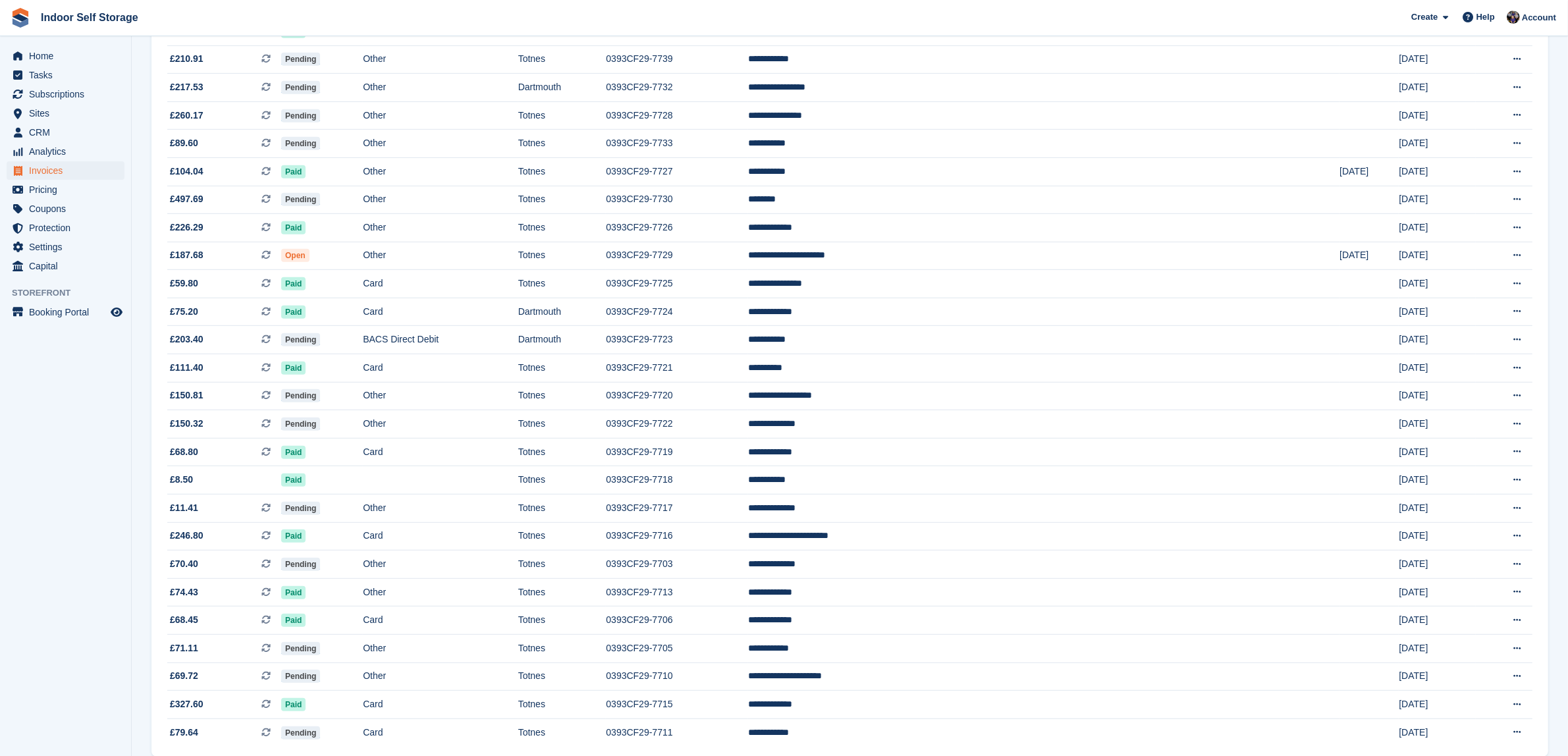
scroll to position [939, 0]
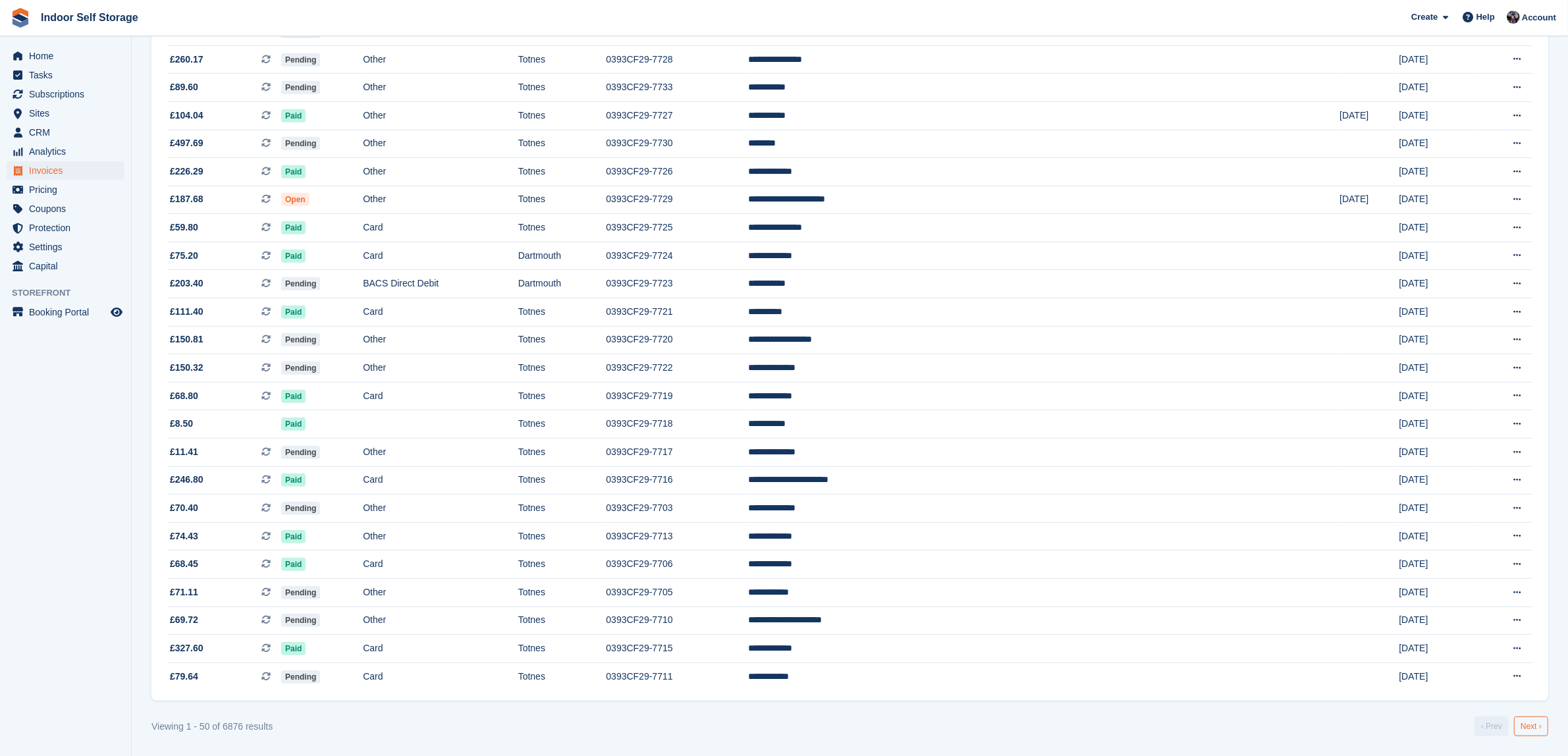
click at [1525, 726] on link "Next ›" at bounding box center [1531, 726] width 34 height 20
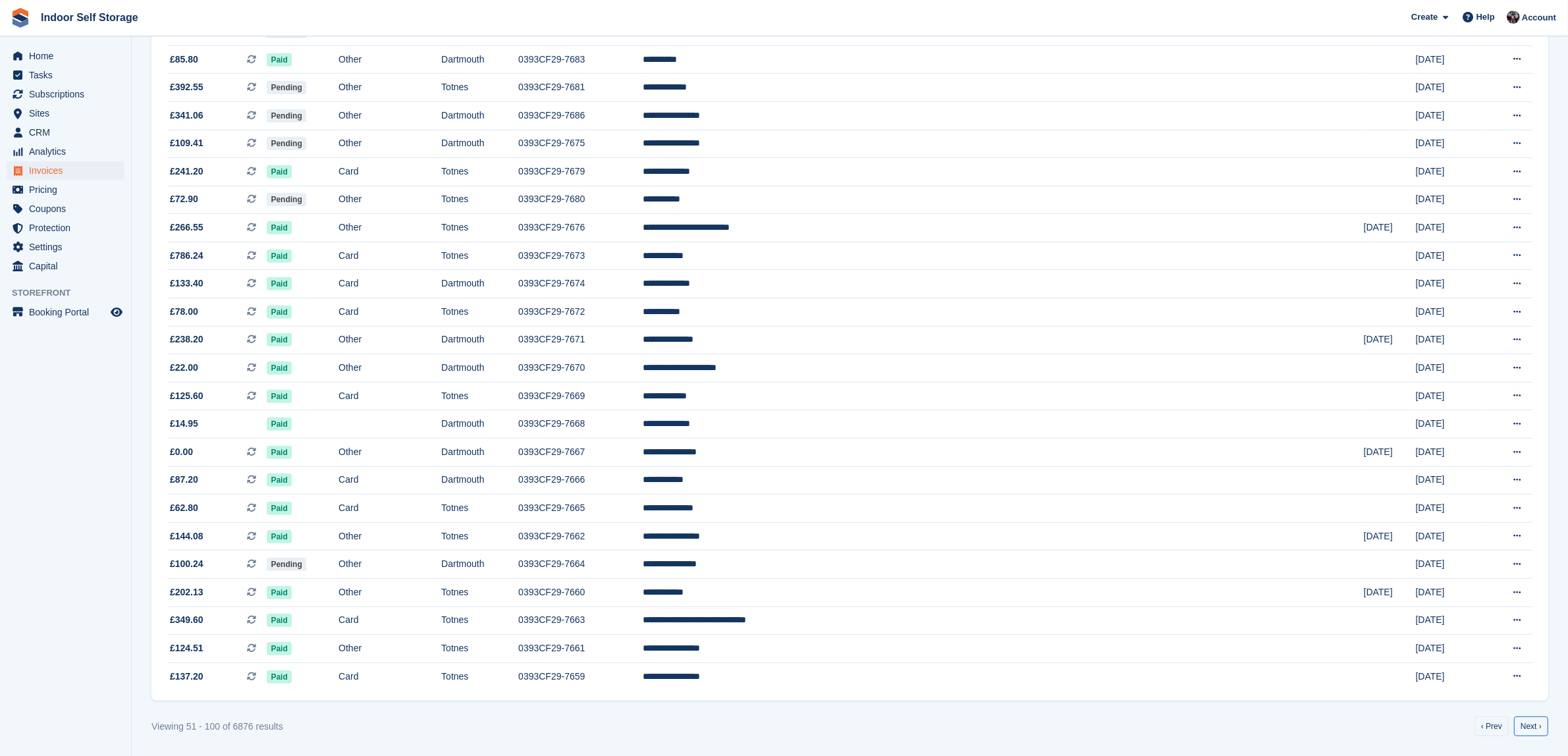
click at [1525, 726] on link "Next ›" at bounding box center [1531, 726] width 34 height 20
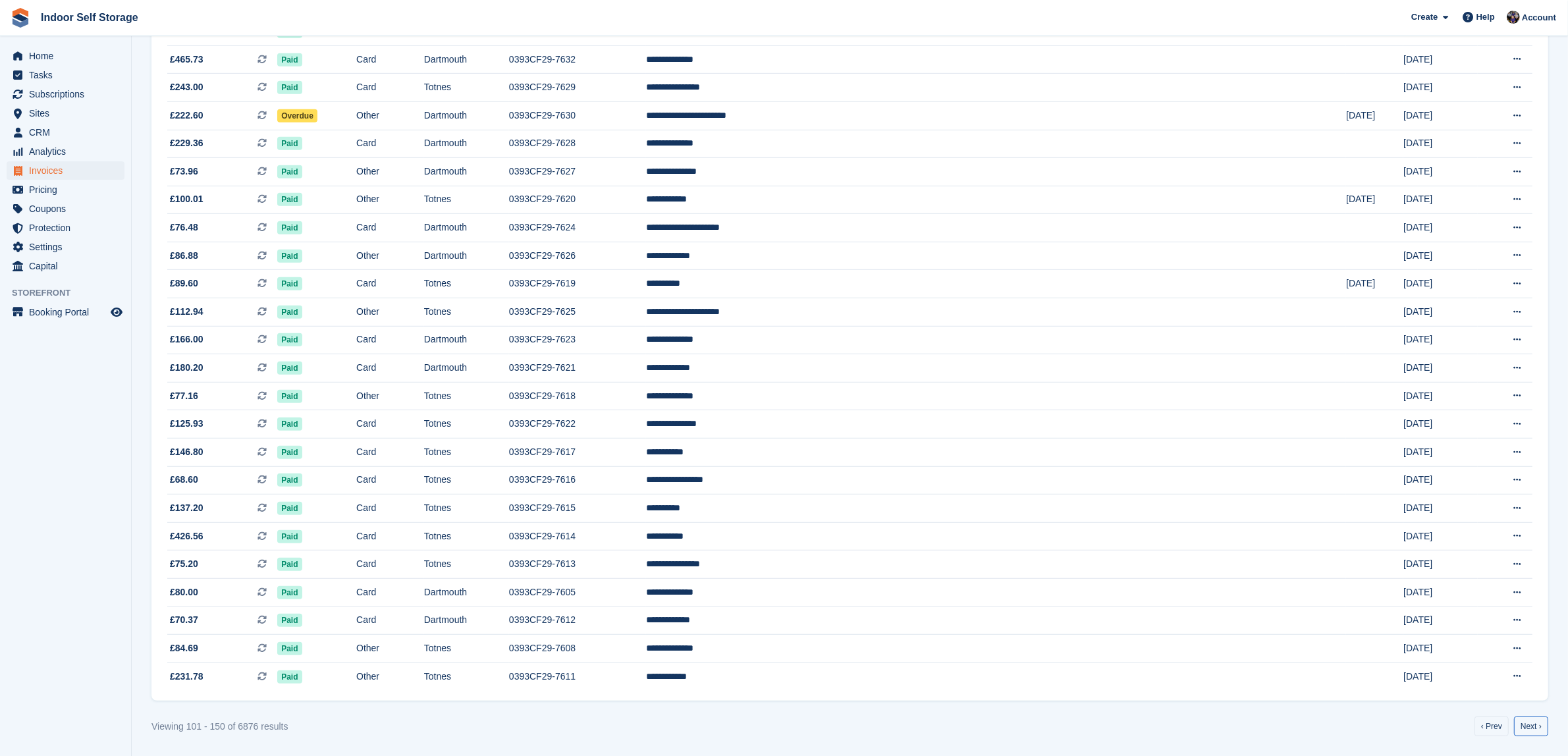
click at [1525, 726] on link "Next ›" at bounding box center [1531, 726] width 34 height 20
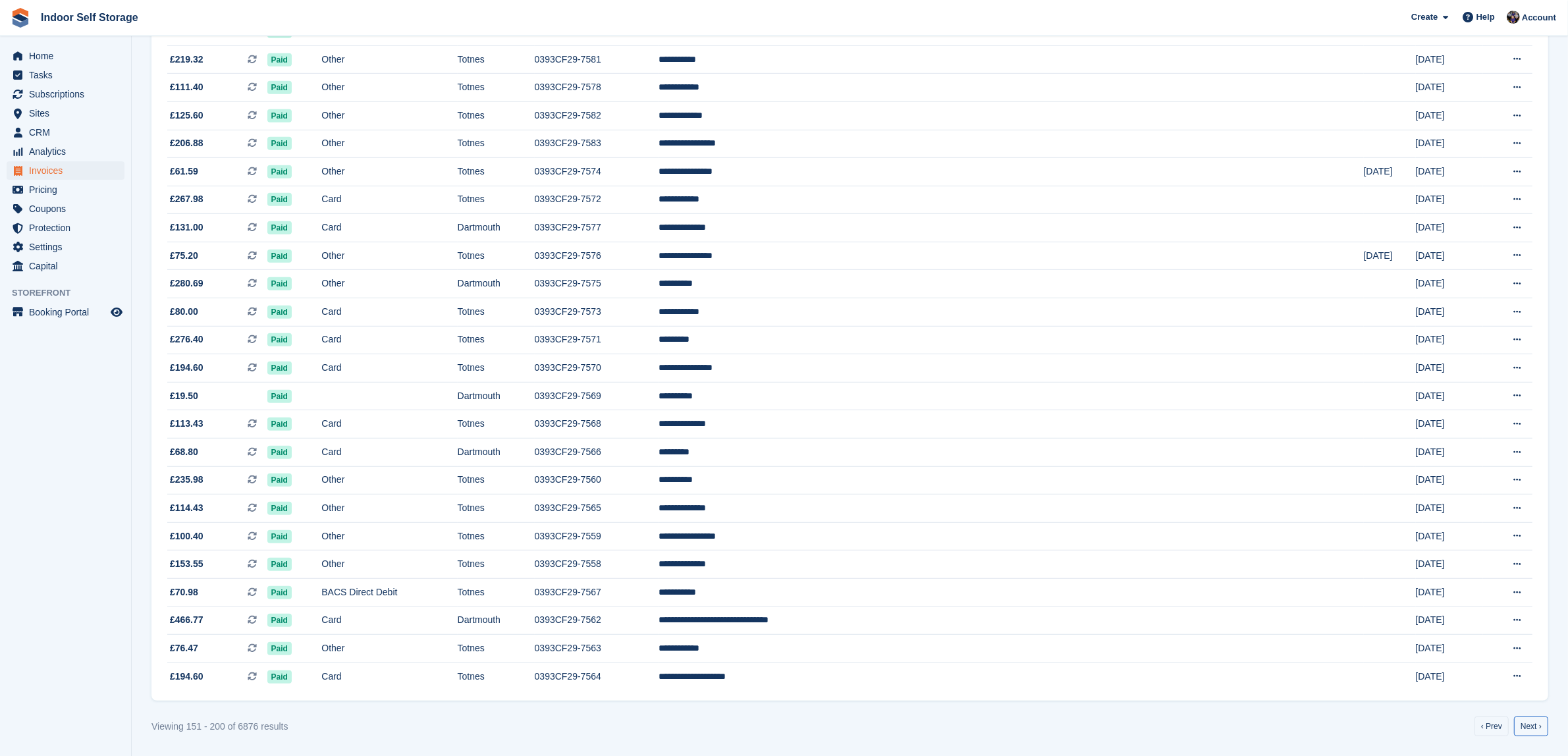
click at [1525, 726] on link "Next ›" at bounding box center [1531, 726] width 34 height 20
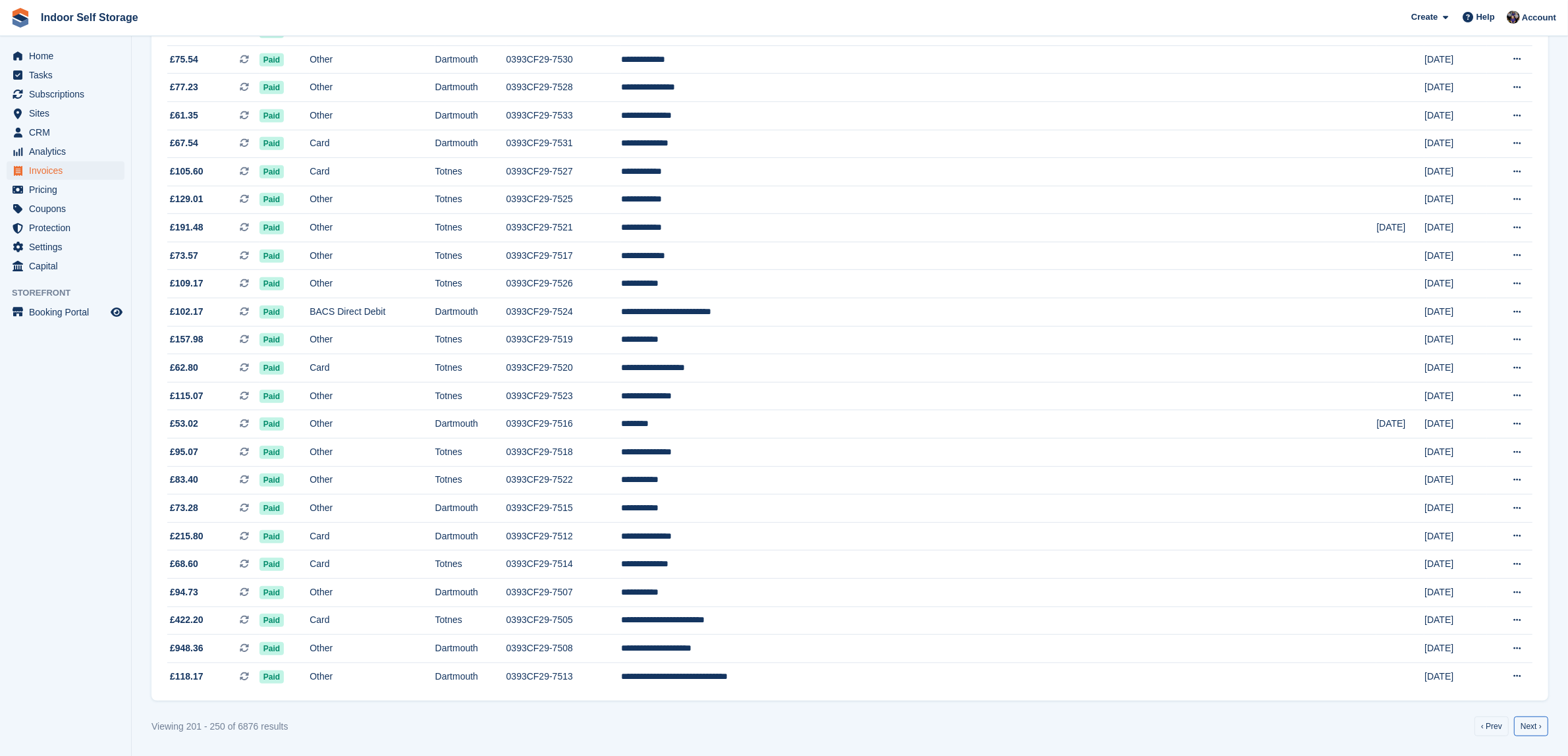
click at [1525, 726] on link "Next ›" at bounding box center [1531, 726] width 34 height 20
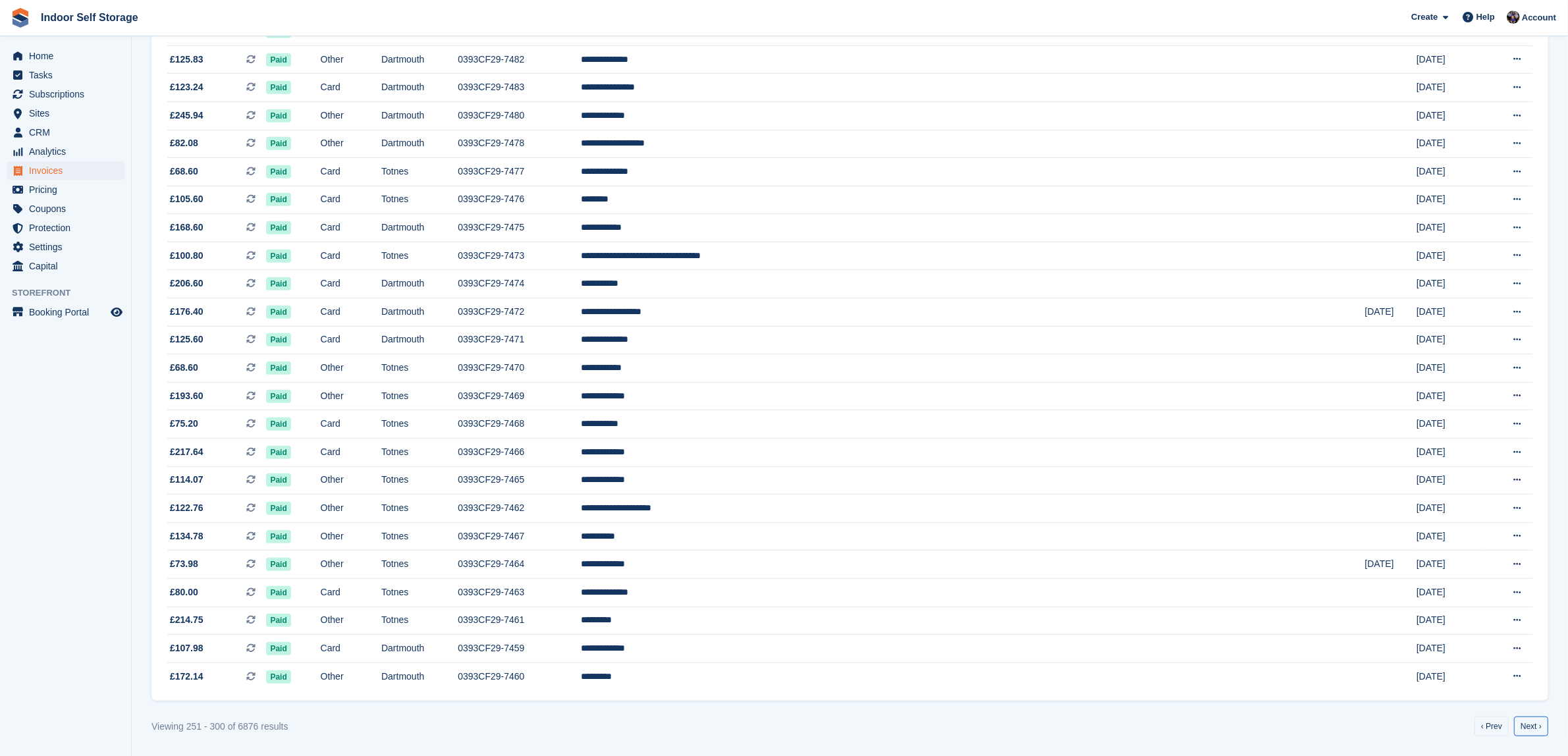
click at [1525, 726] on link "Next ›" at bounding box center [1531, 726] width 34 height 20
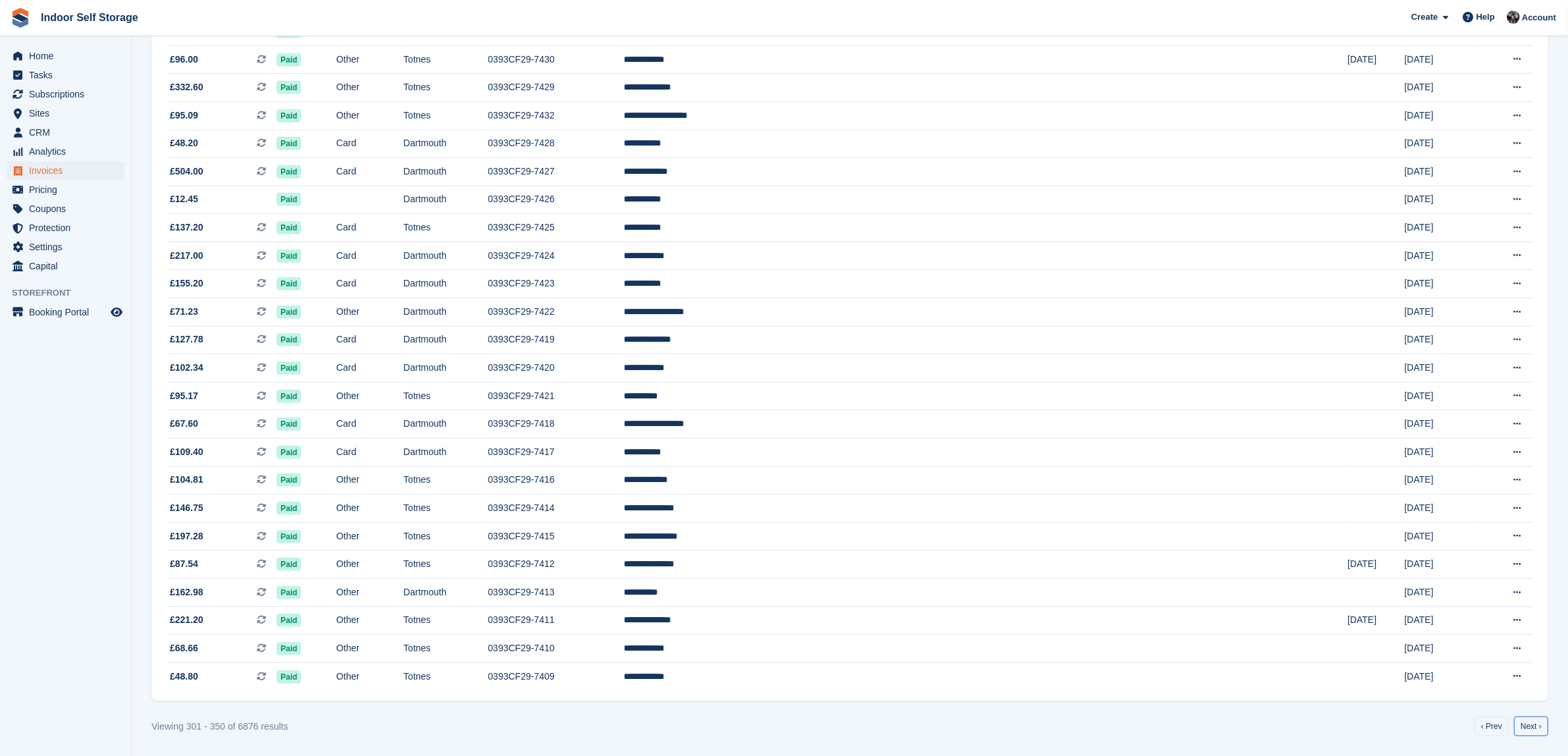
click at [1525, 726] on link "Next ›" at bounding box center [1531, 726] width 34 height 20
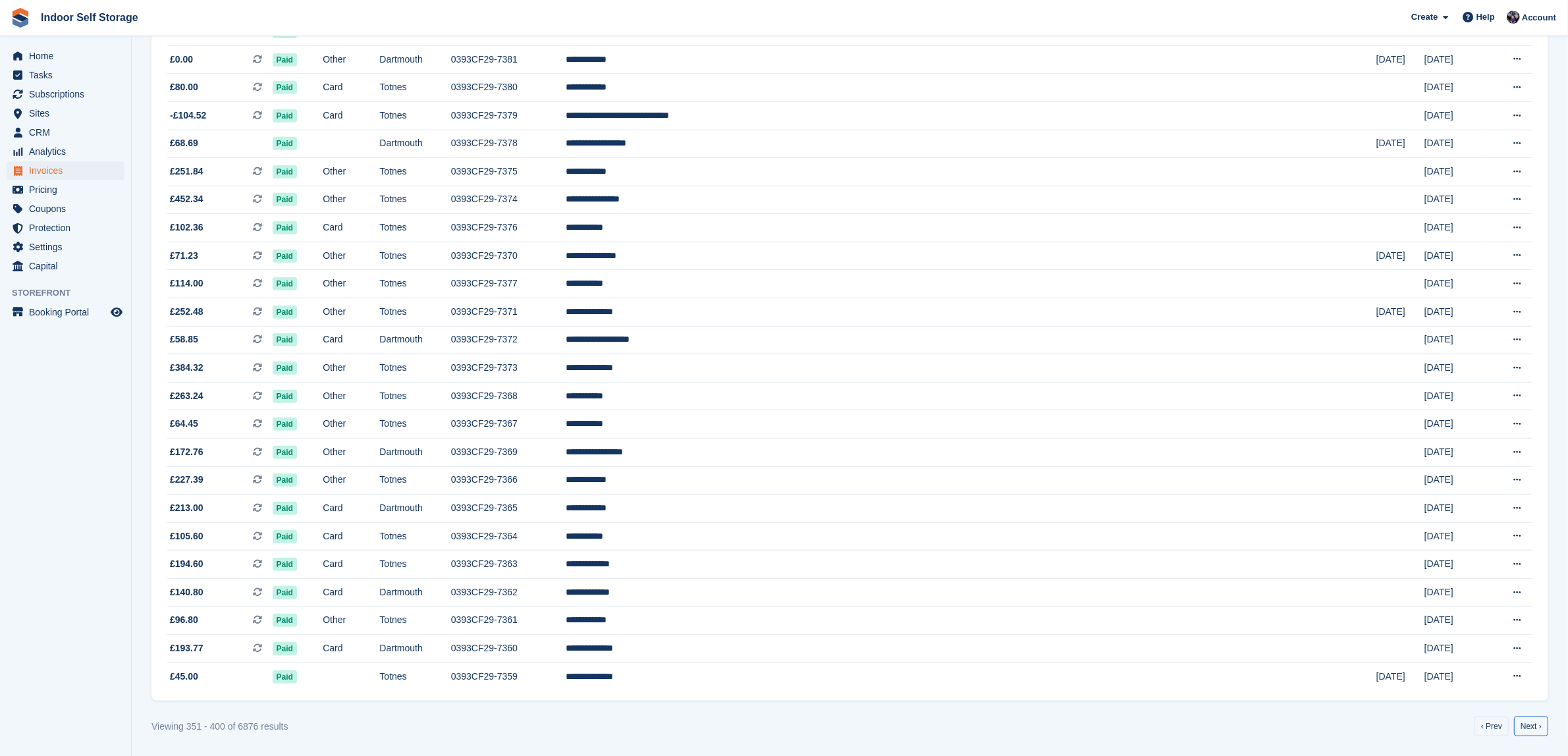
click at [1525, 726] on link "Next ›" at bounding box center [1531, 726] width 34 height 20
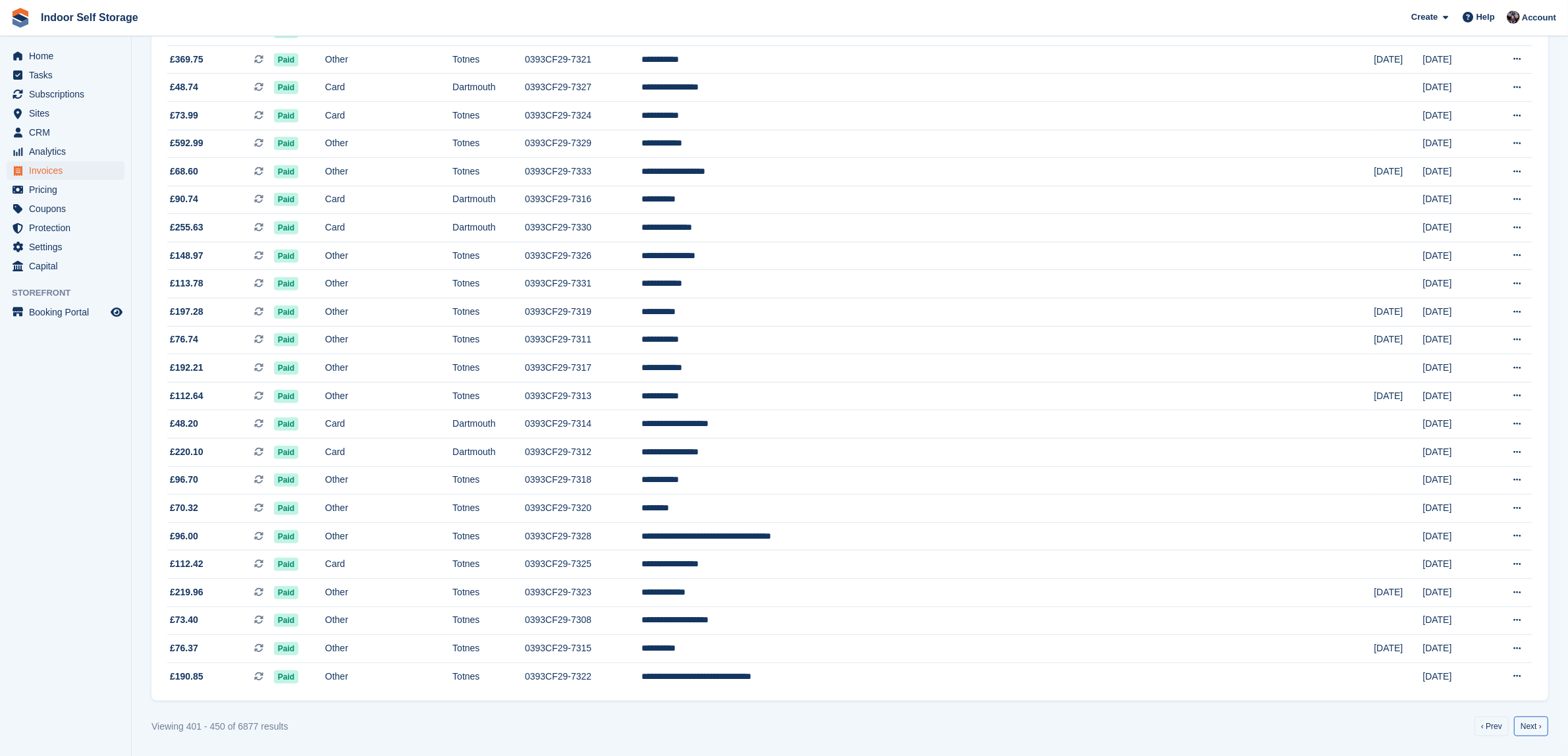
click at [1525, 726] on link "Next ›" at bounding box center [1531, 726] width 34 height 20
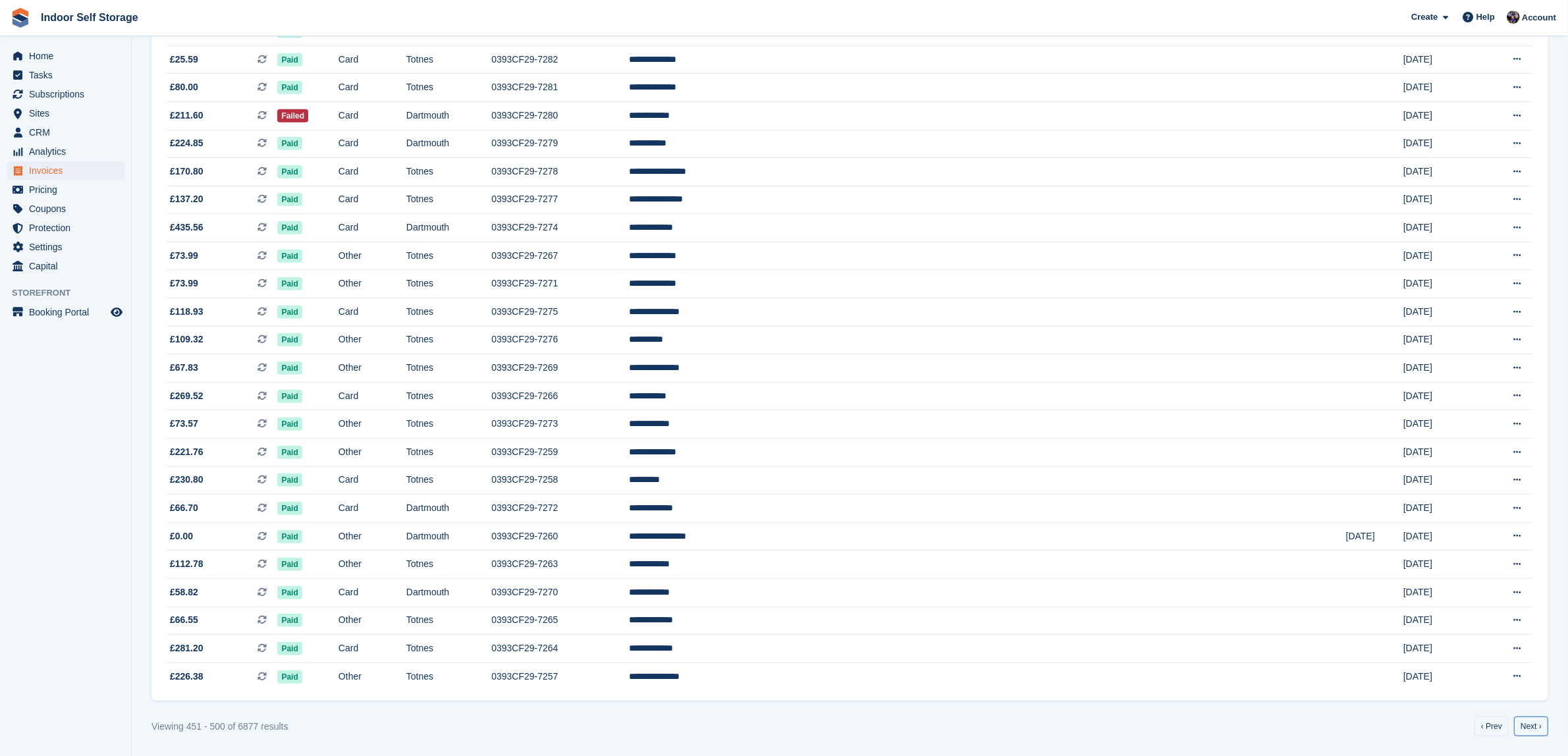
click at [1525, 726] on link "Next ›" at bounding box center [1531, 726] width 34 height 20
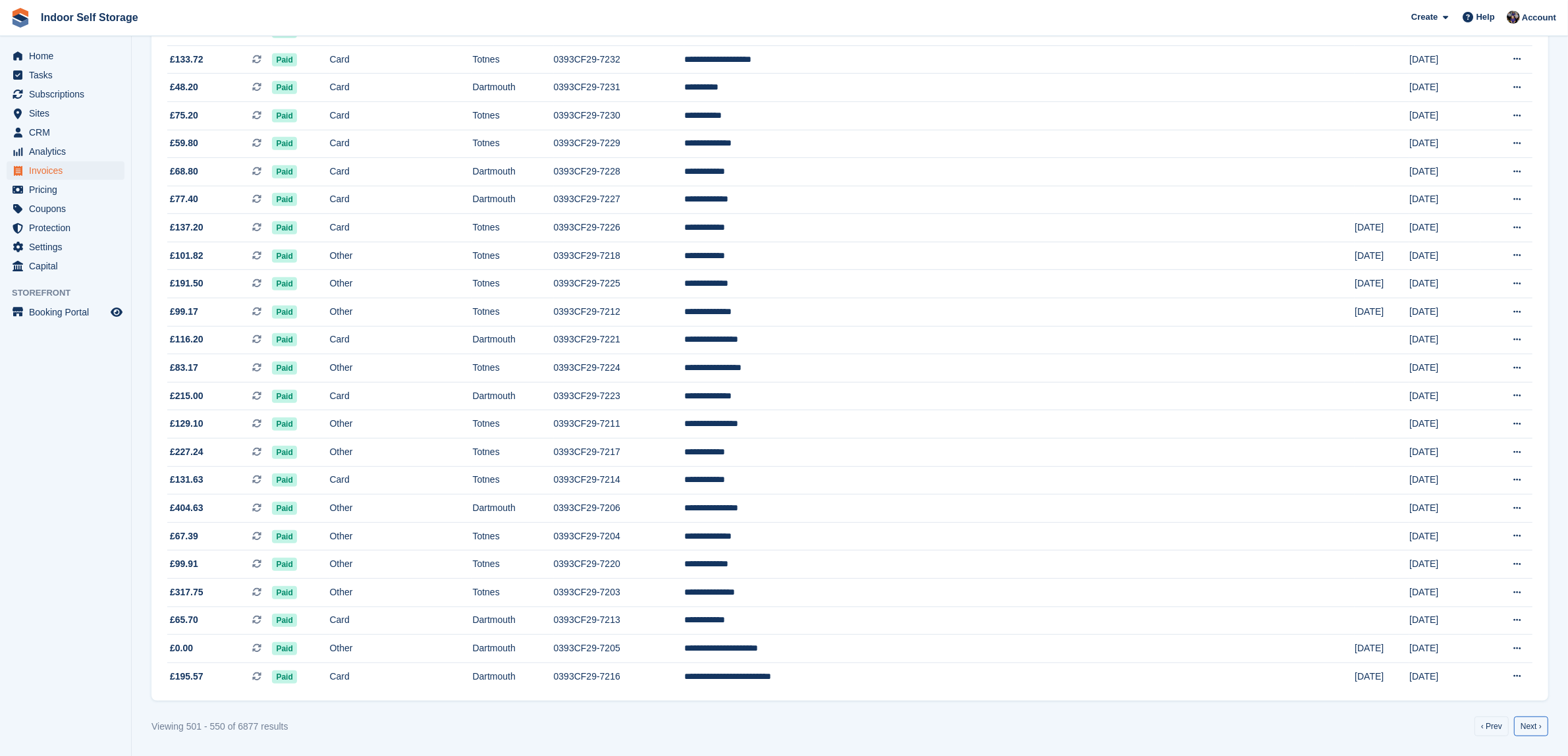
click at [1525, 726] on link "Next ›" at bounding box center [1531, 726] width 34 height 20
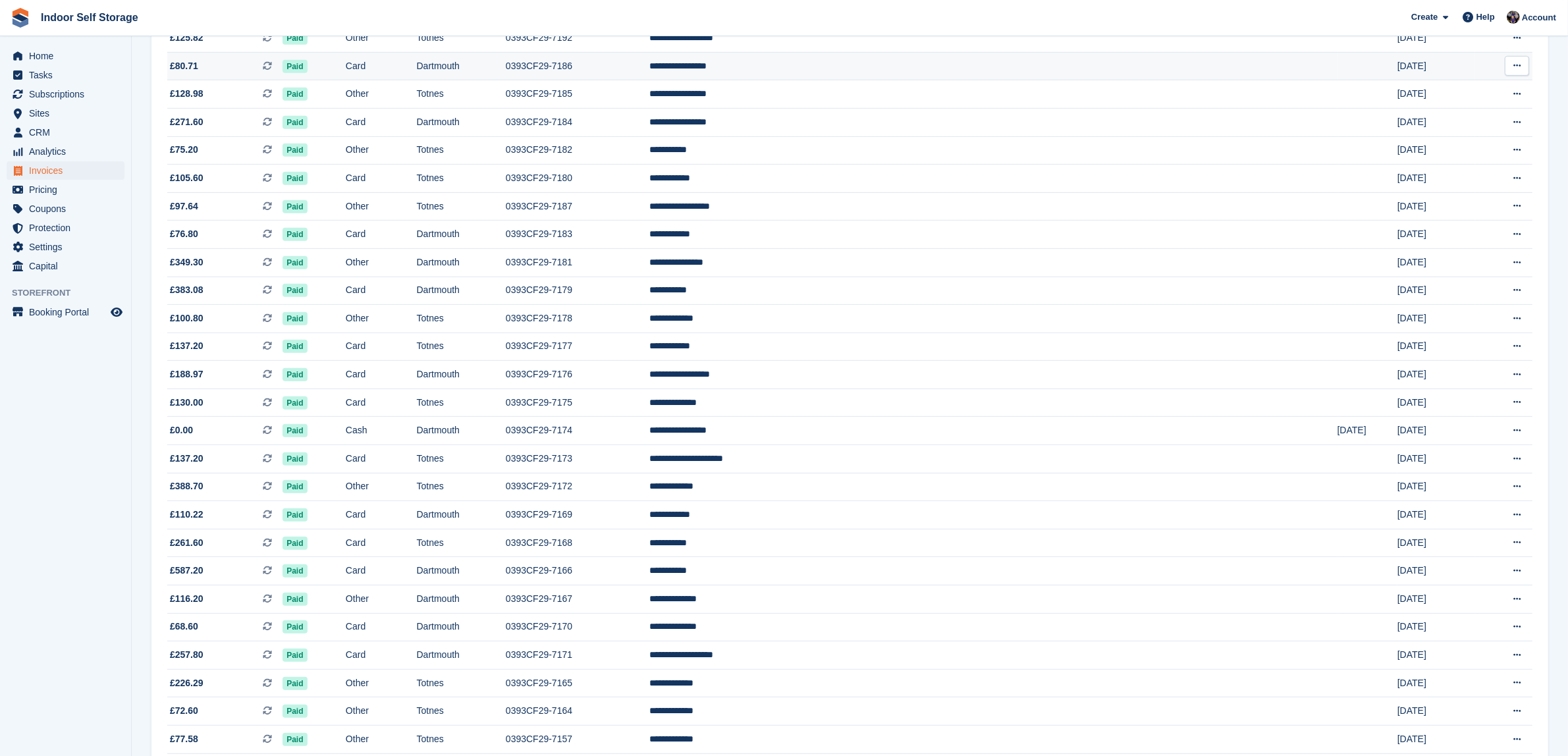
scroll to position [939, 0]
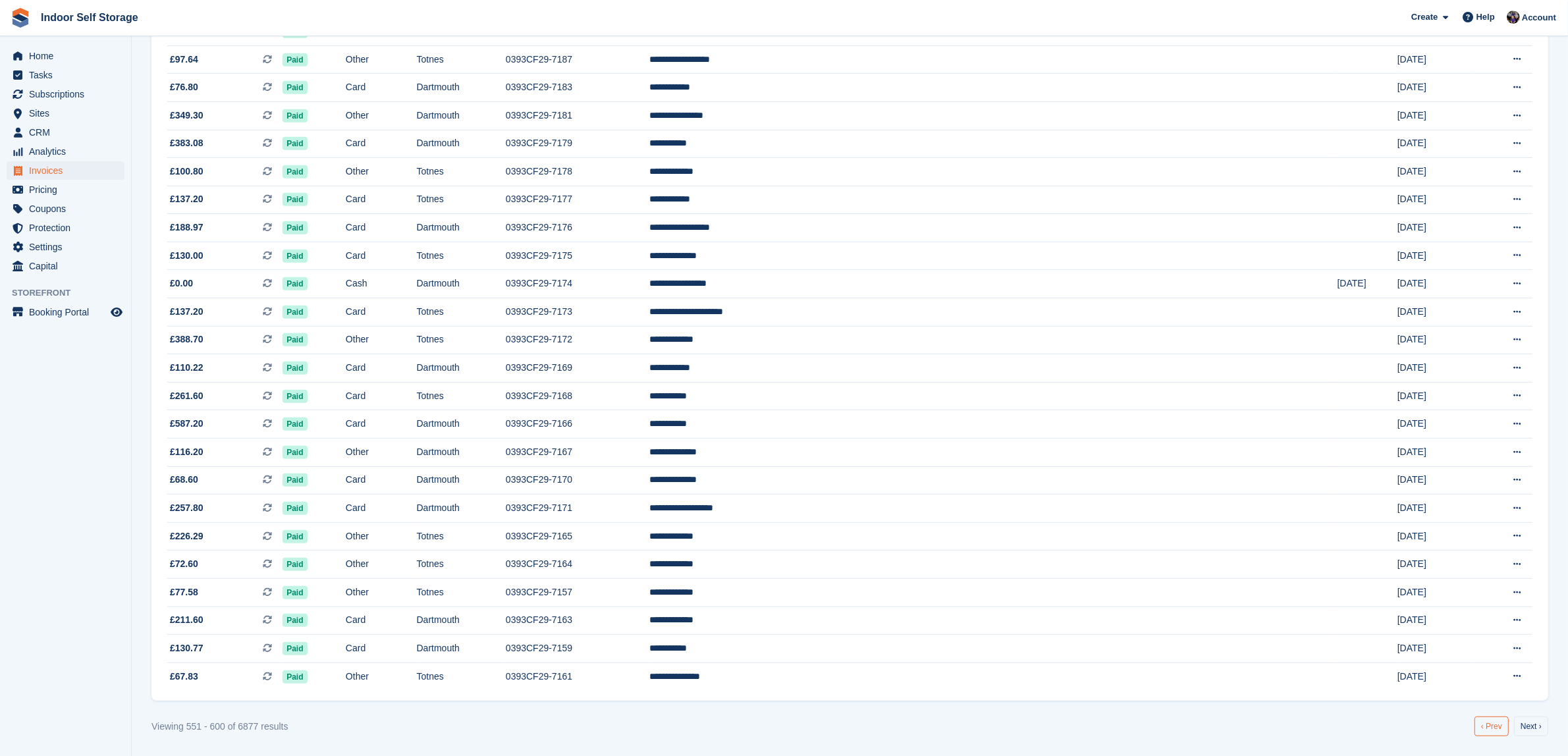
click at [1488, 728] on link "‹ Prev" at bounding box center [1492, 726] width 34 height 20
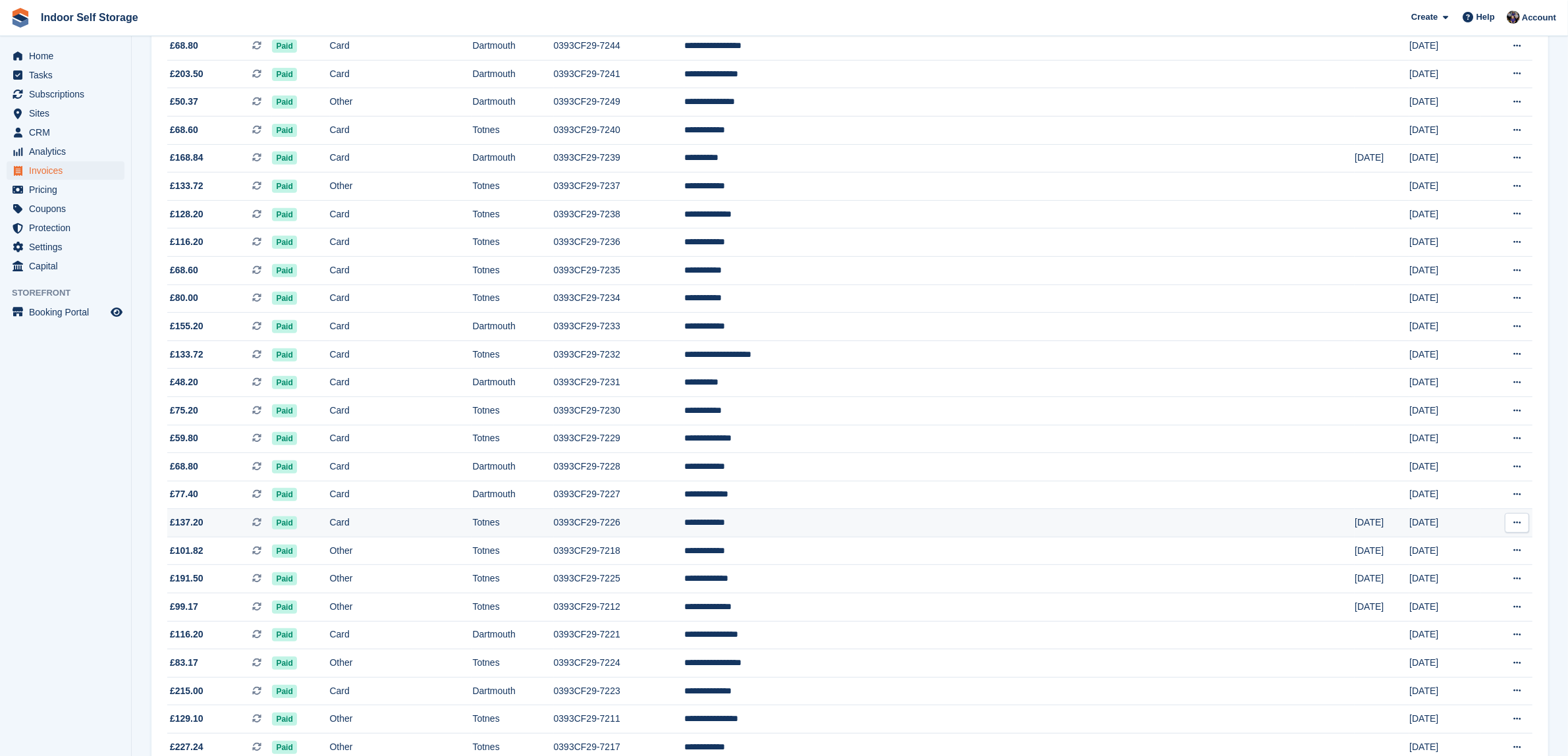
scroll to position [939, 0]
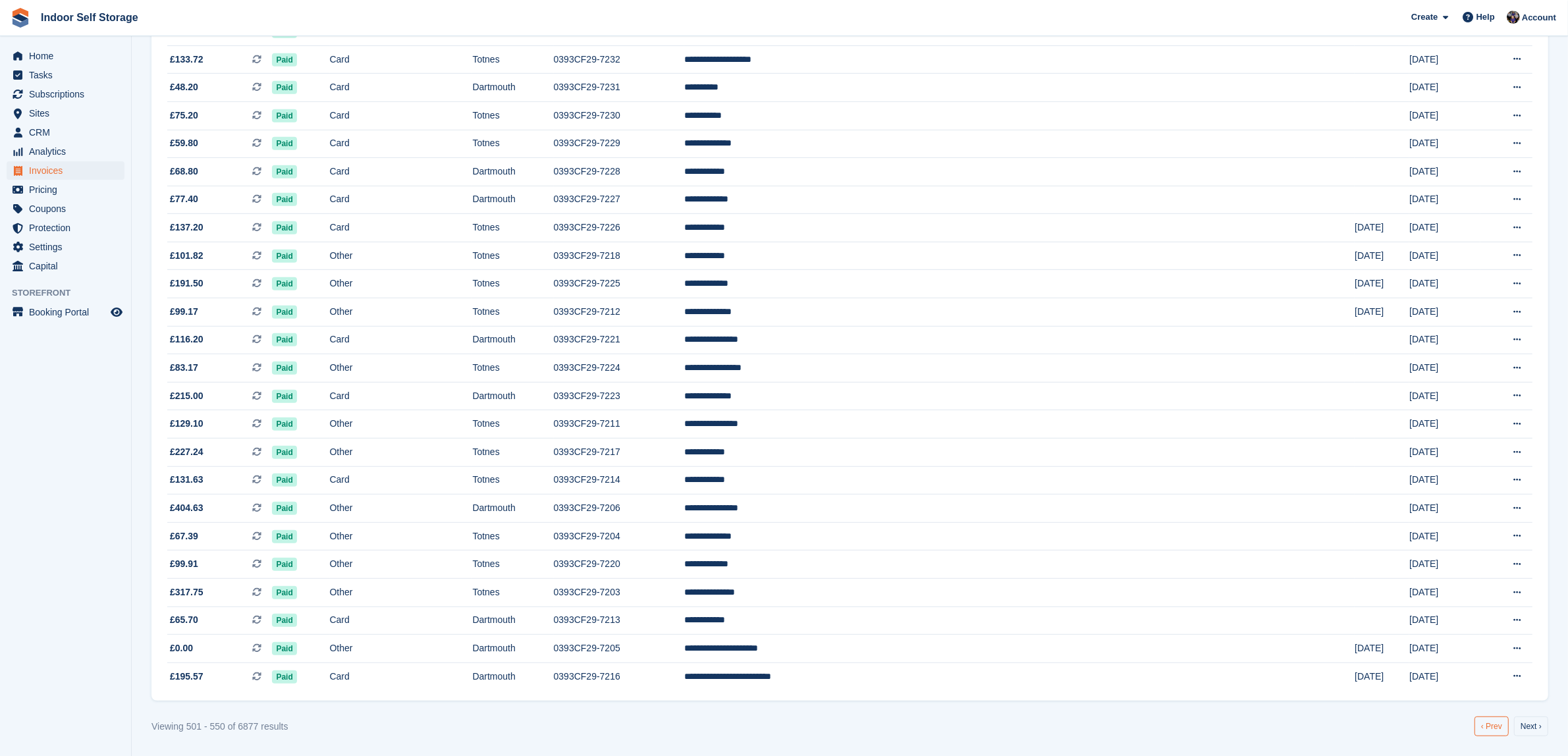
click at [1490, 732] on link "‹ Prev" at bounding box center [1492, 726] width 34 height 20
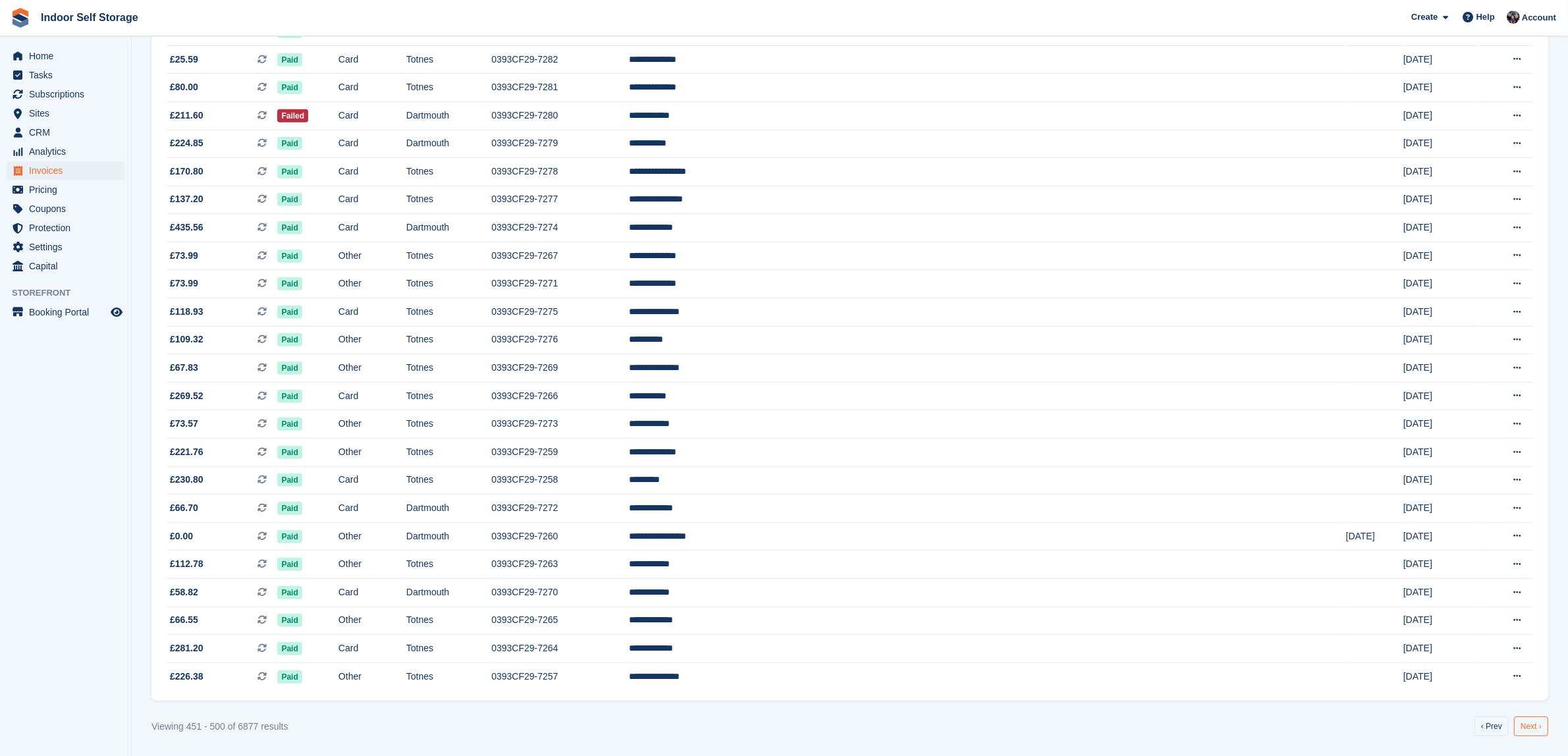
click at [1534, 731] on link "Next ›" at bounding box center [1531, 726] width 34 height 20
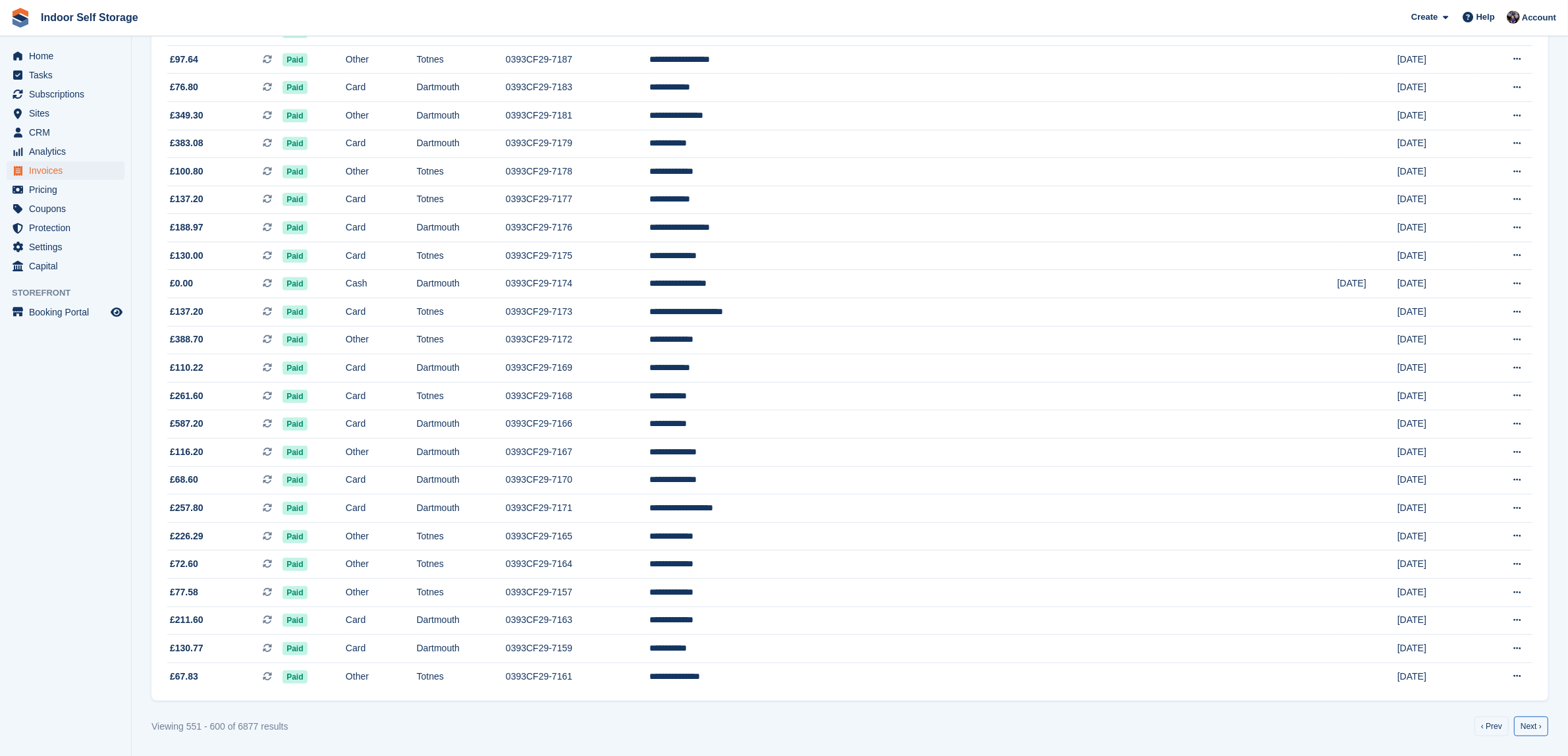
click at [1534, 731] on link "Next ›" at bounding box center [1531, 726] width 34 height 20
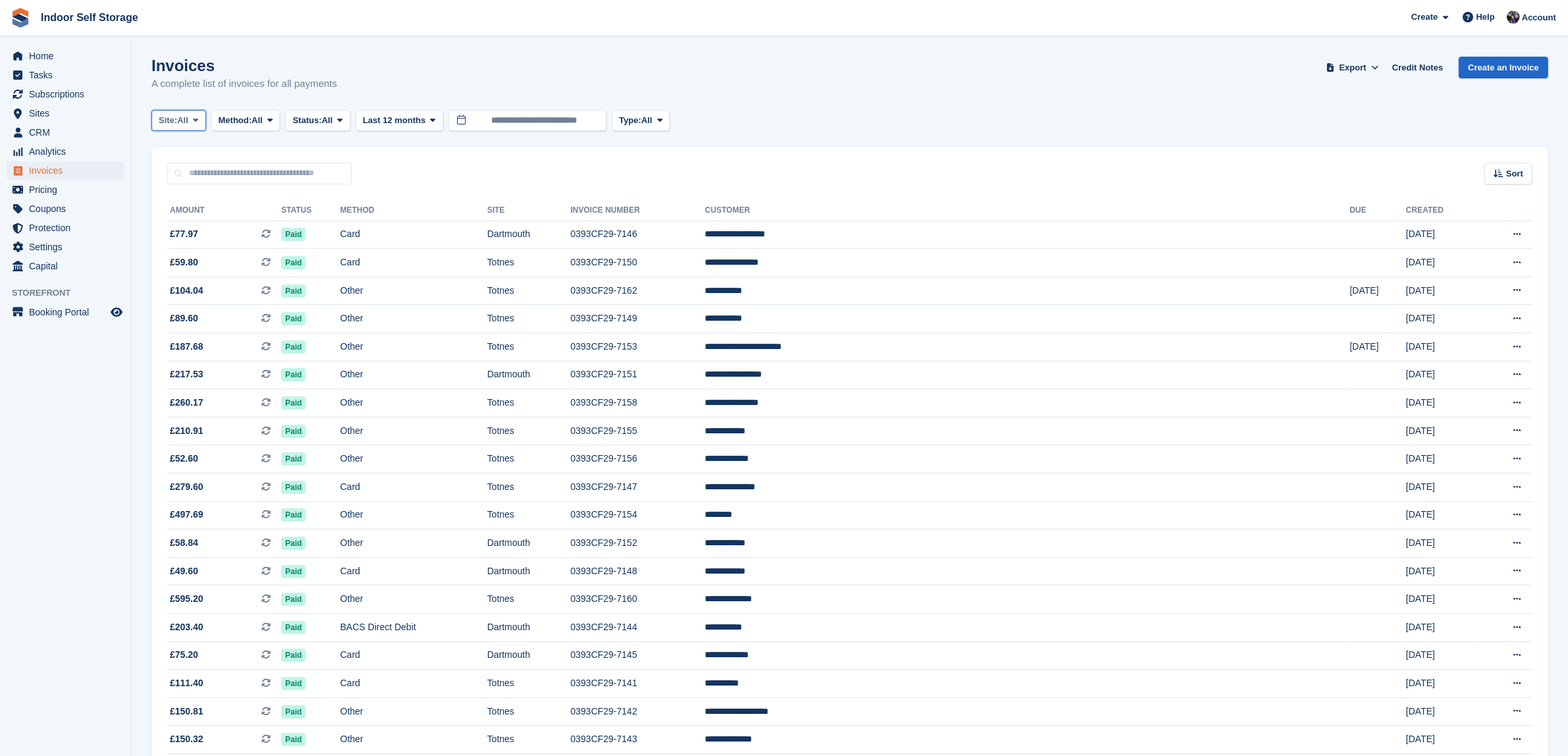
click at [201, 117] on span at bounding box center [195, 120] width 10 height 10
click at [170, 199] on link "Totnes" at bounding box center [215, 199] width 115 height 24
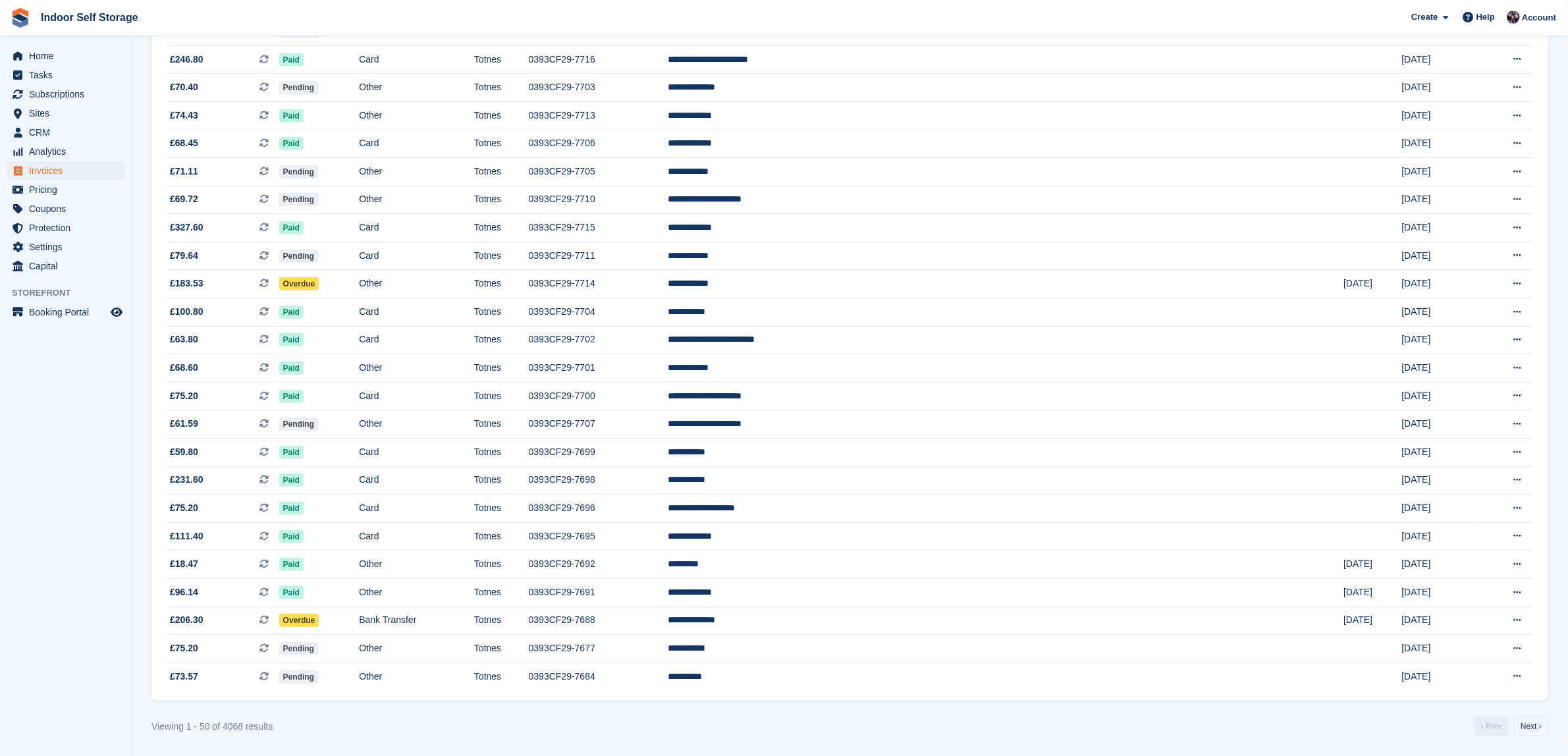
scroll to position [939, 0]
click at [1532, 731] on link "Next ›" at bounding box center [1531, 726] width 34 height 20
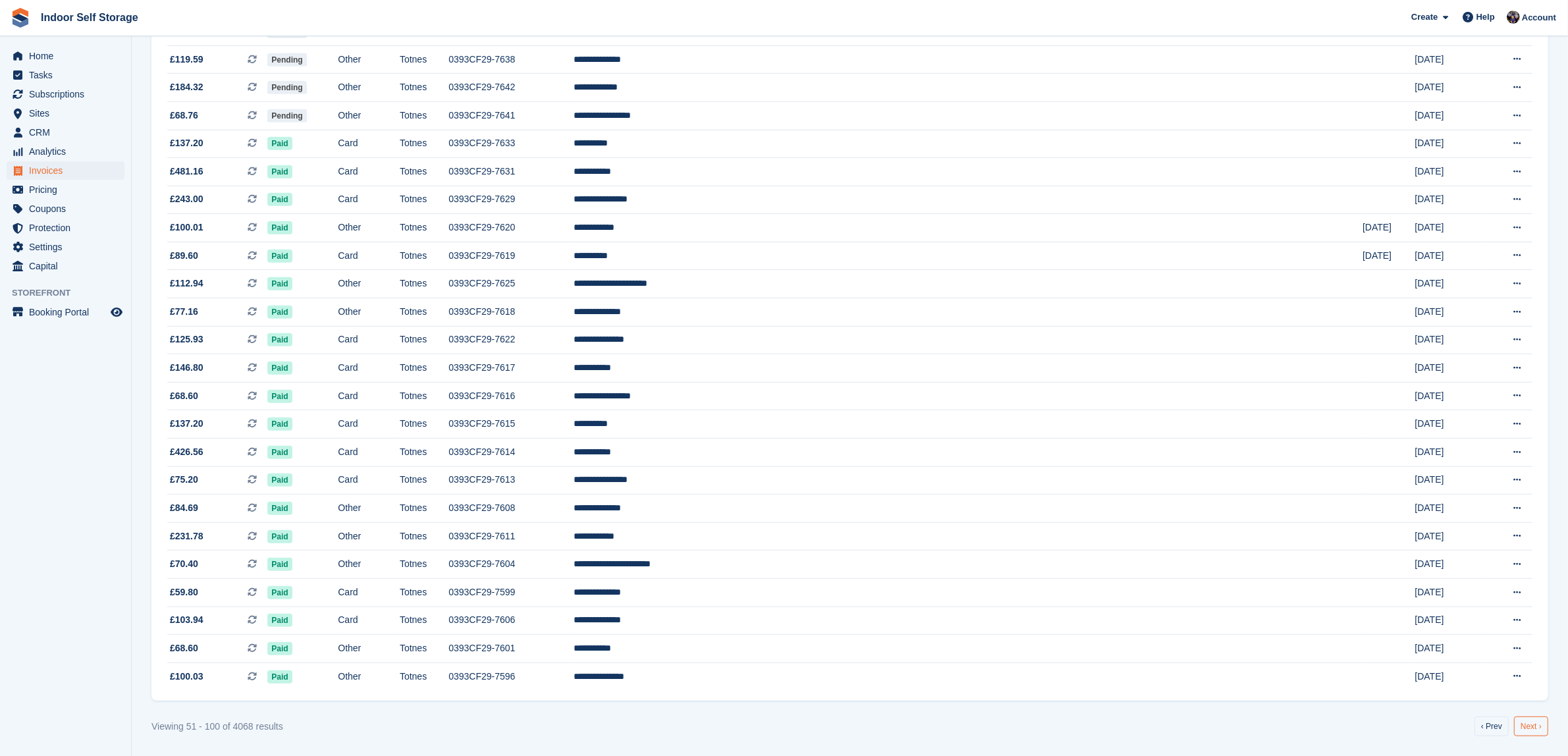
click at [1532, 731] on link "Next ›" at bounding box center [1531, 726] width 34 height 20
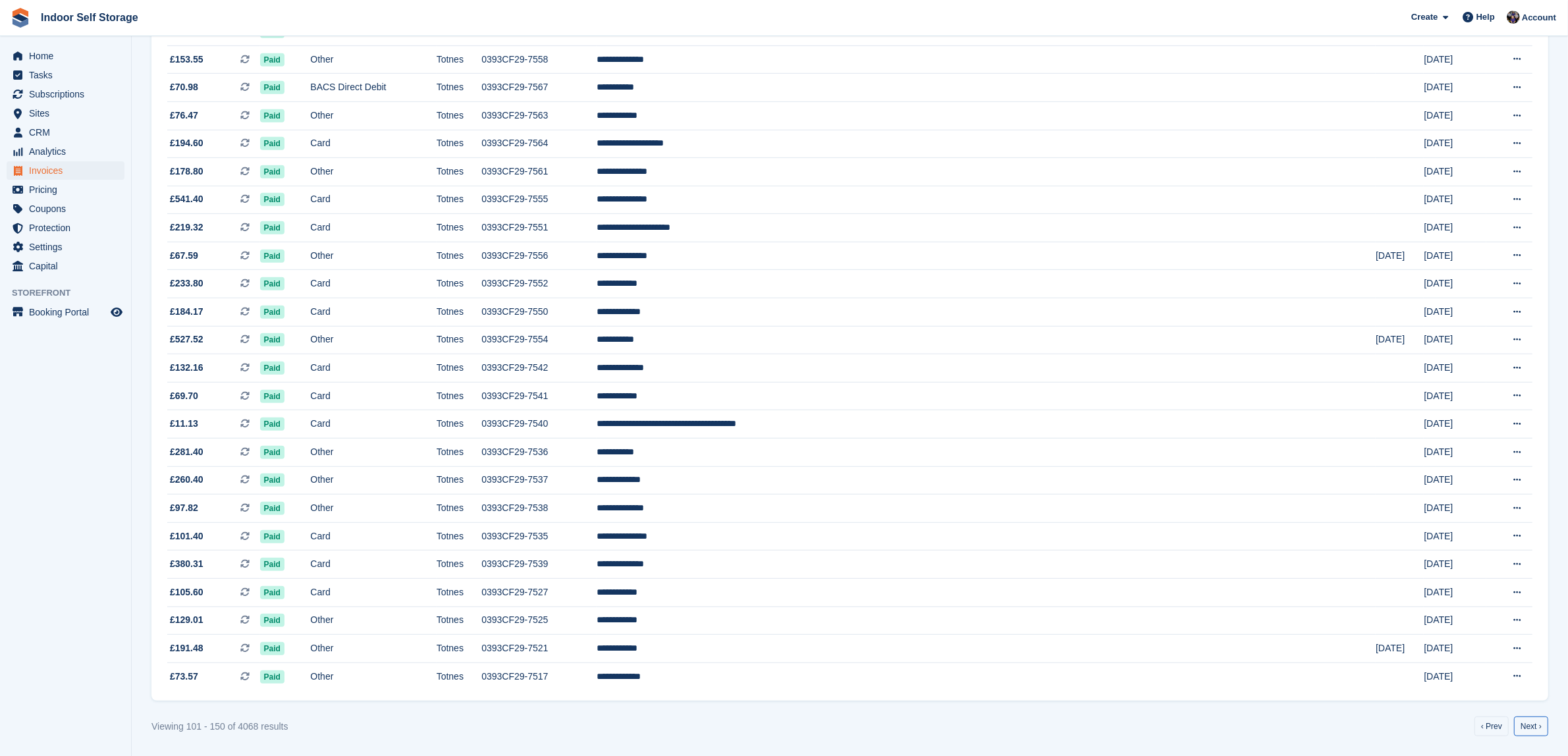
click at [1532, 731] on link "Next ›" at bounding box center [1531, 726] width 34 height 20
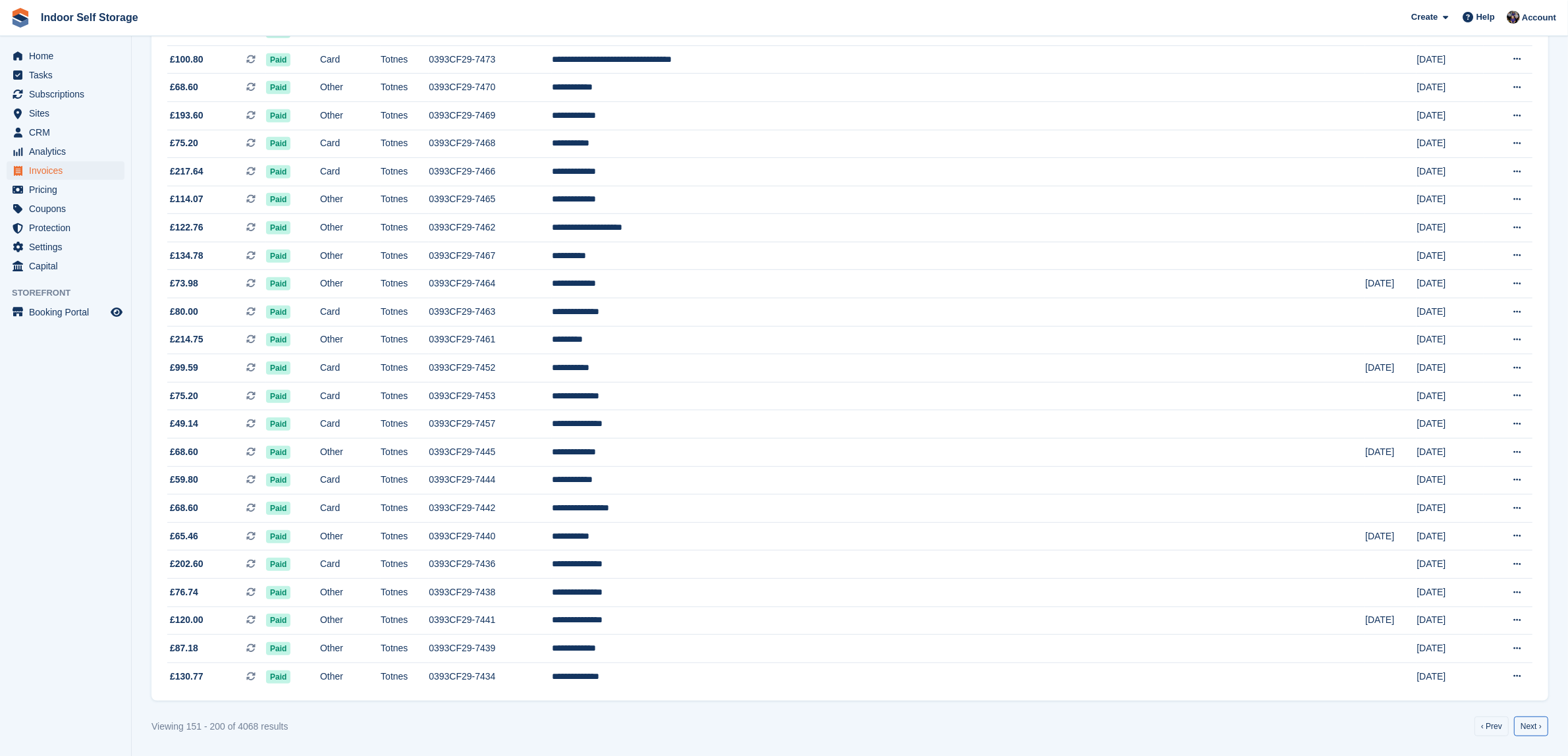
click at [1532, 731] on link "Next ›" at bounding box center [1531, 726] width 34 height 20
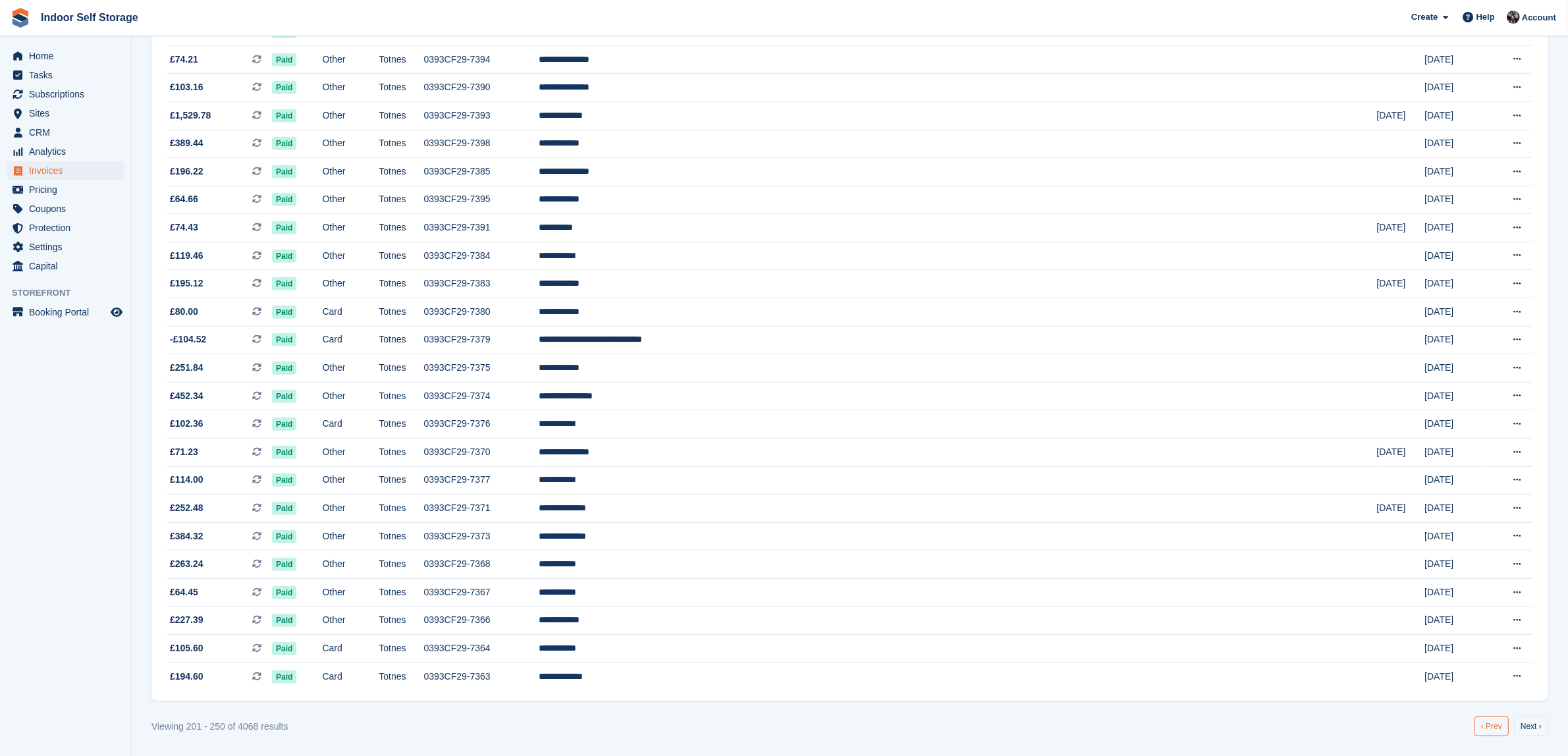
click at [1494, 725] on link "‹ Prev" at bounding box center [1492, 726] width 34 height 20
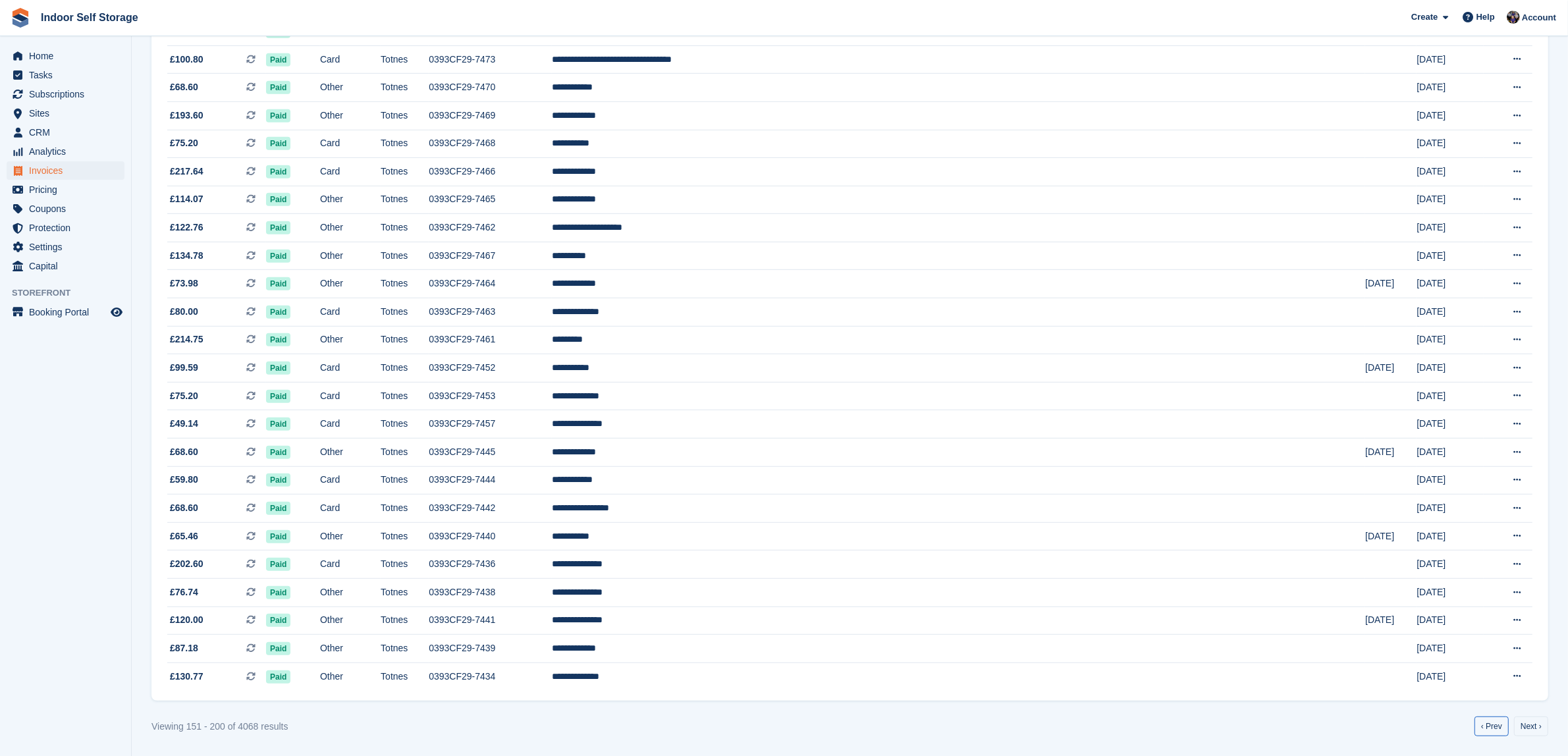
click at [1494, 725] on link "‹ Prev" at bounding box center [1492, 726] width 34 height 20
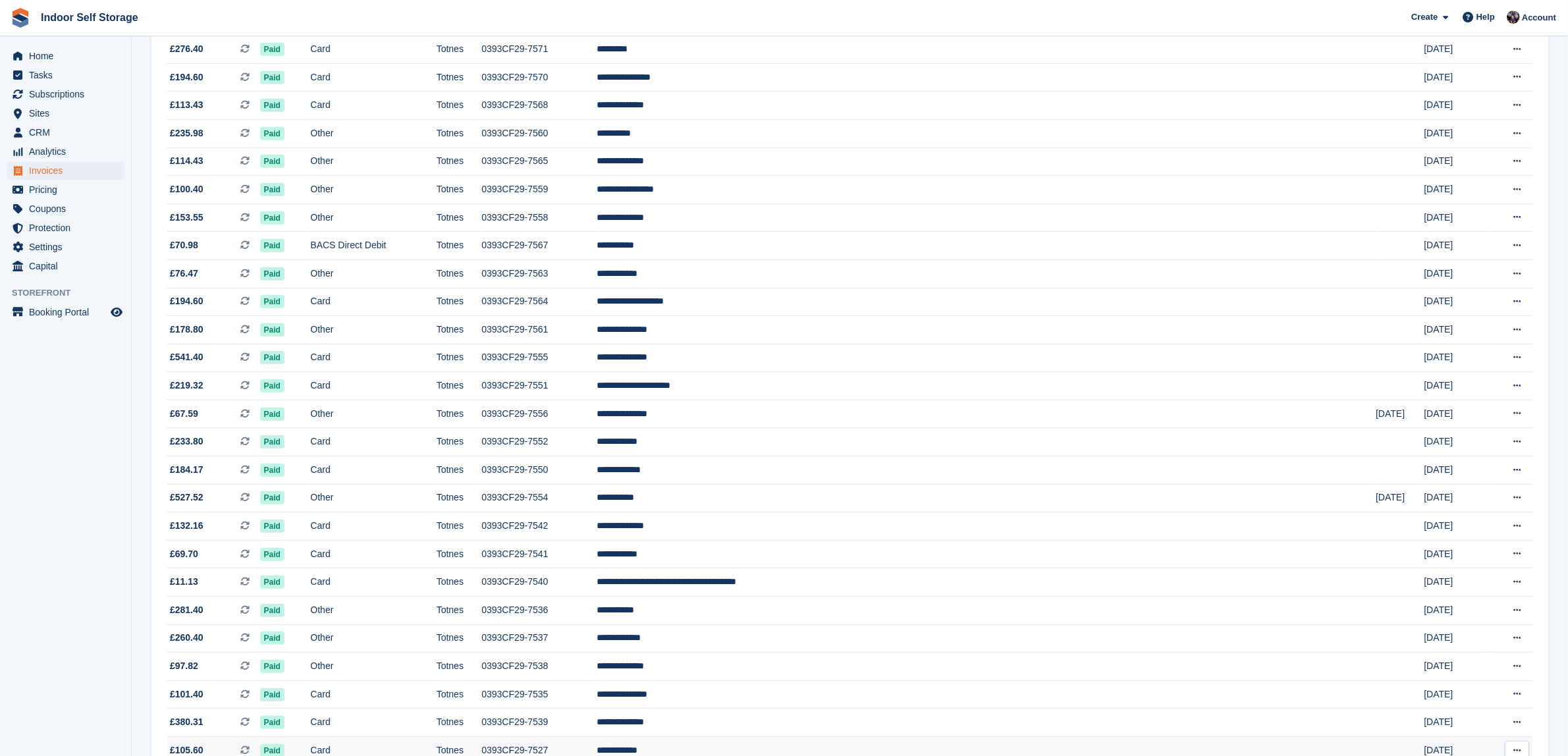
scroll to position [939, 0]
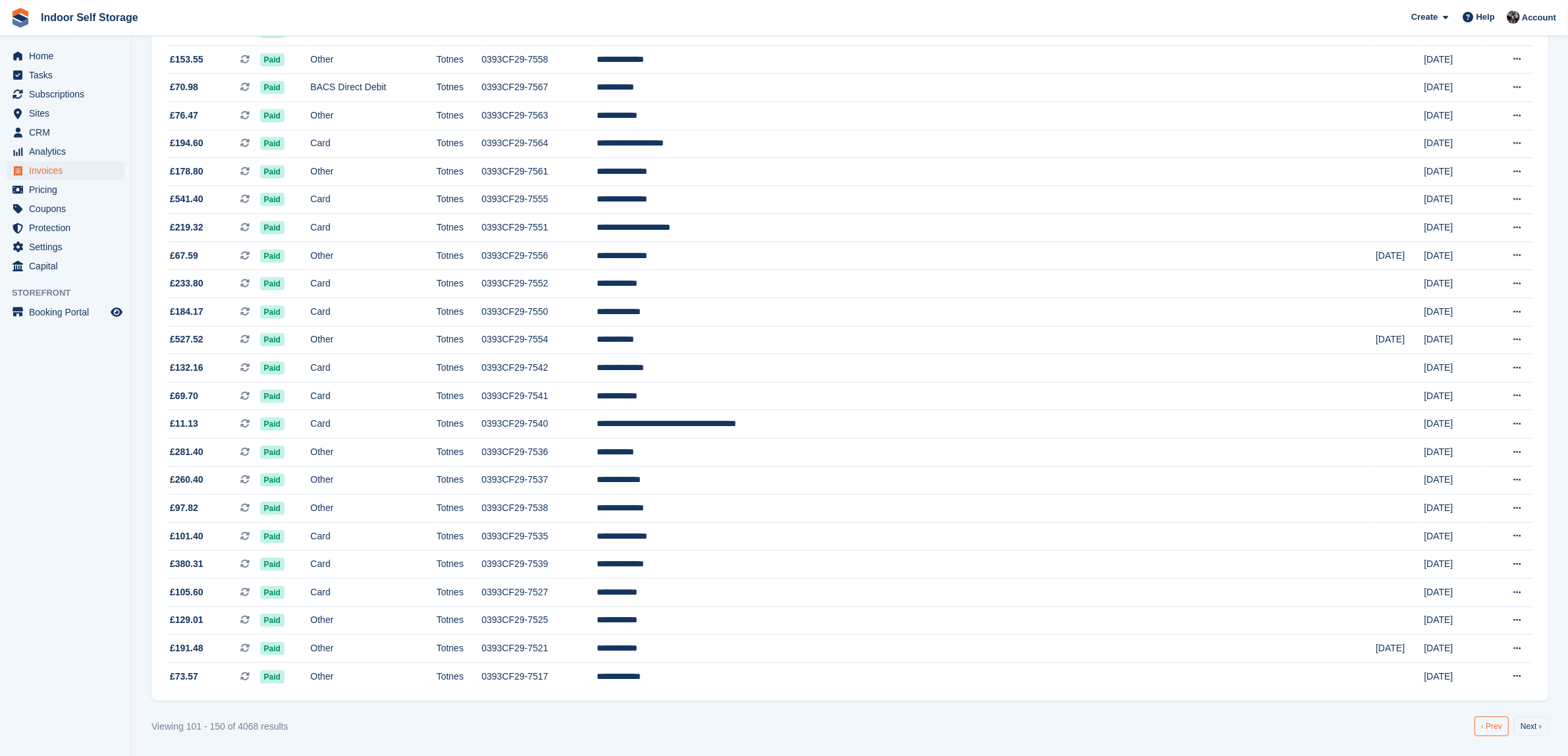
click at [1492, 726] on link "‹ Prev" at bounding box center [1492, 726] width 34 height 20
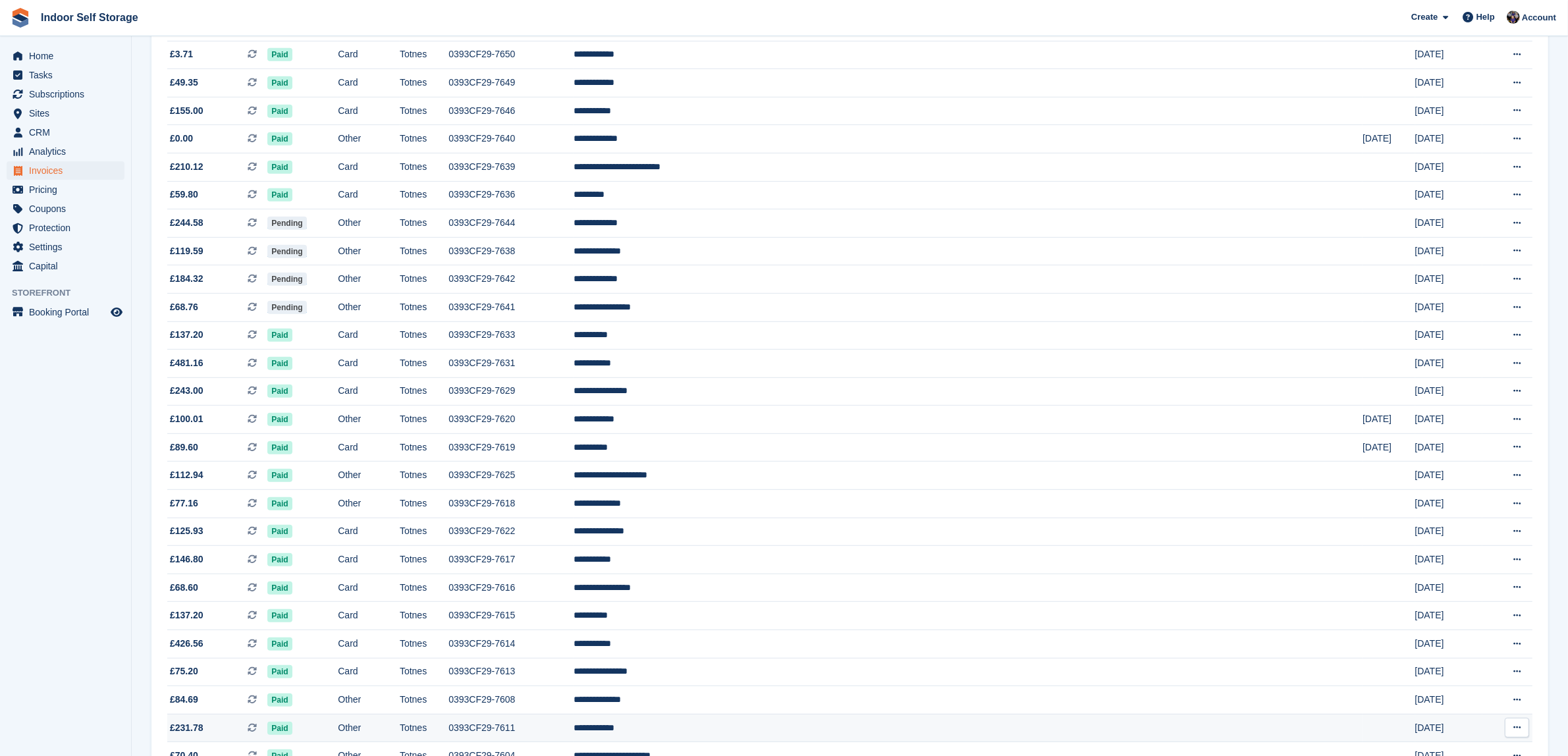
scroll to position [939, 0]
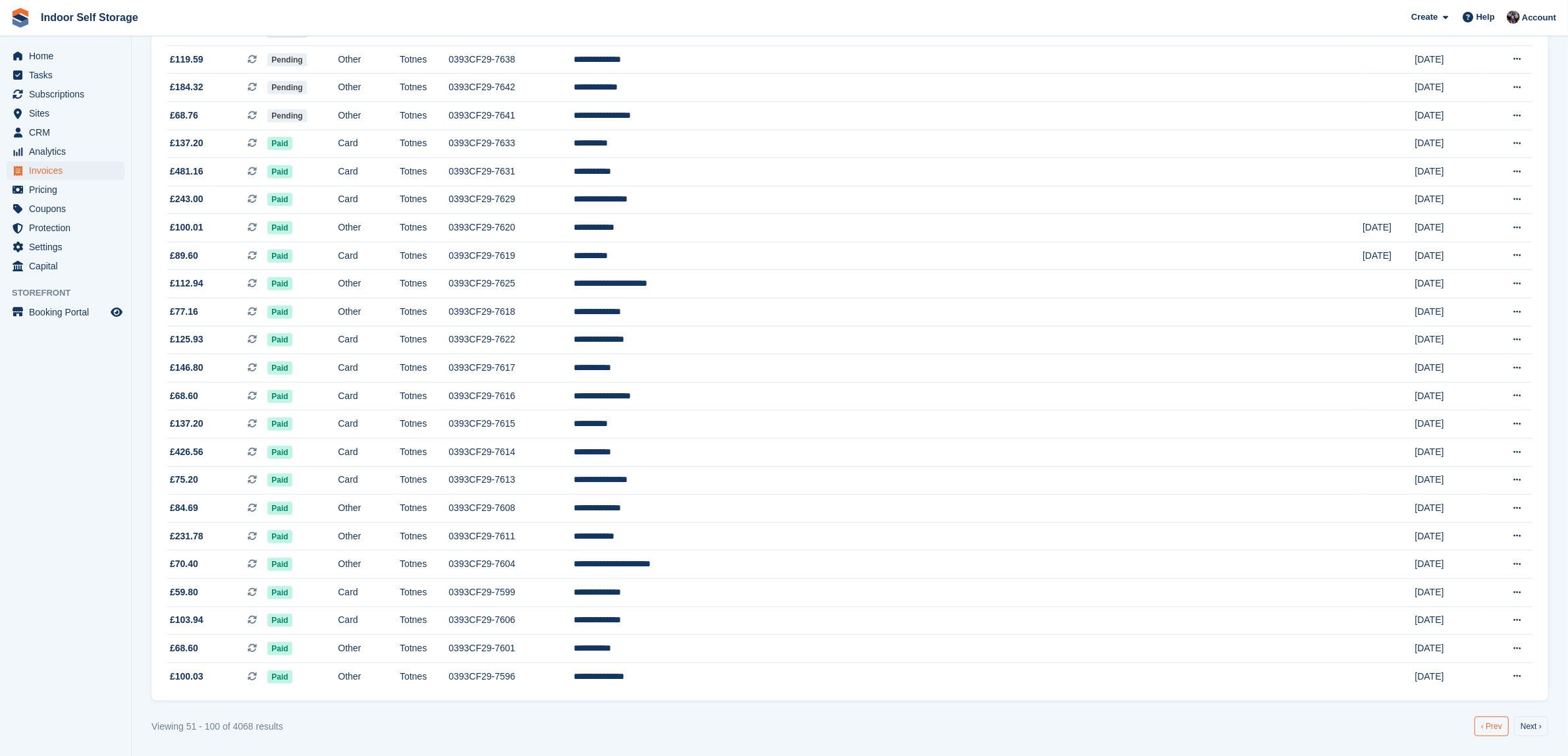
click at [1500, 735] on link "‹ Prev" at bounding box center [1492, 726] width 34 height 20
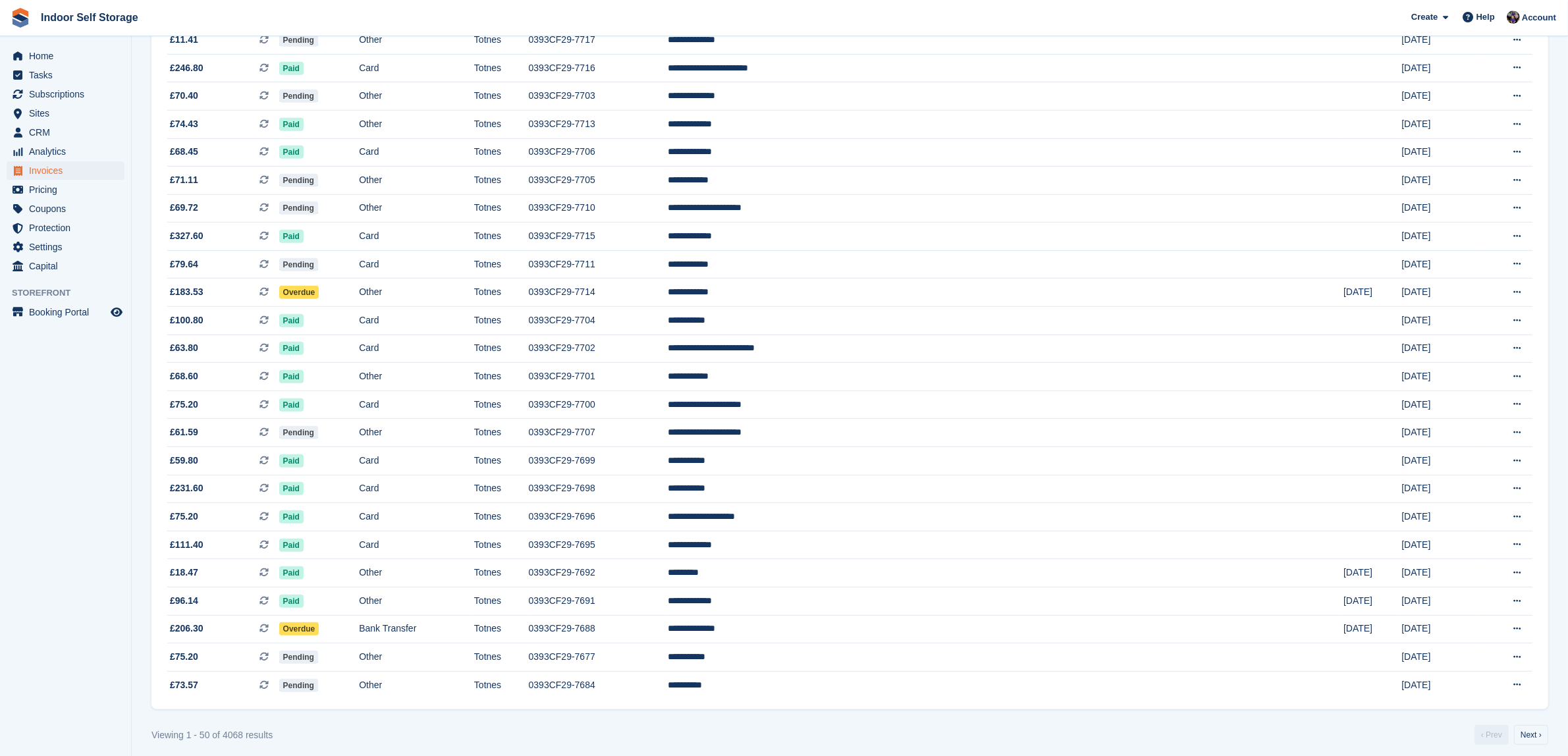
scroll to position [939, 0]
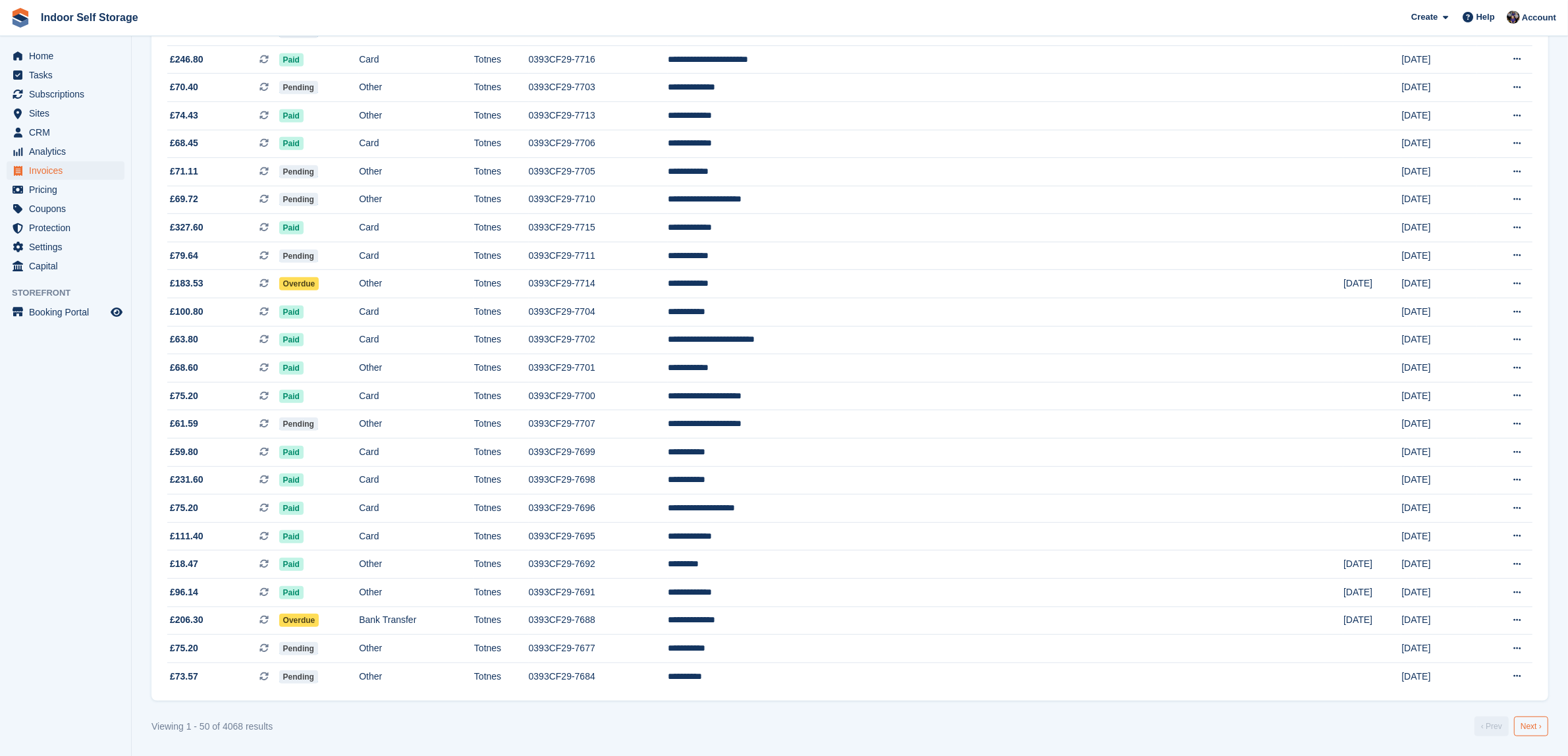
click at [1525, 733] on link "Next ›" at bounding box center [1531, 726] width 34 height 20
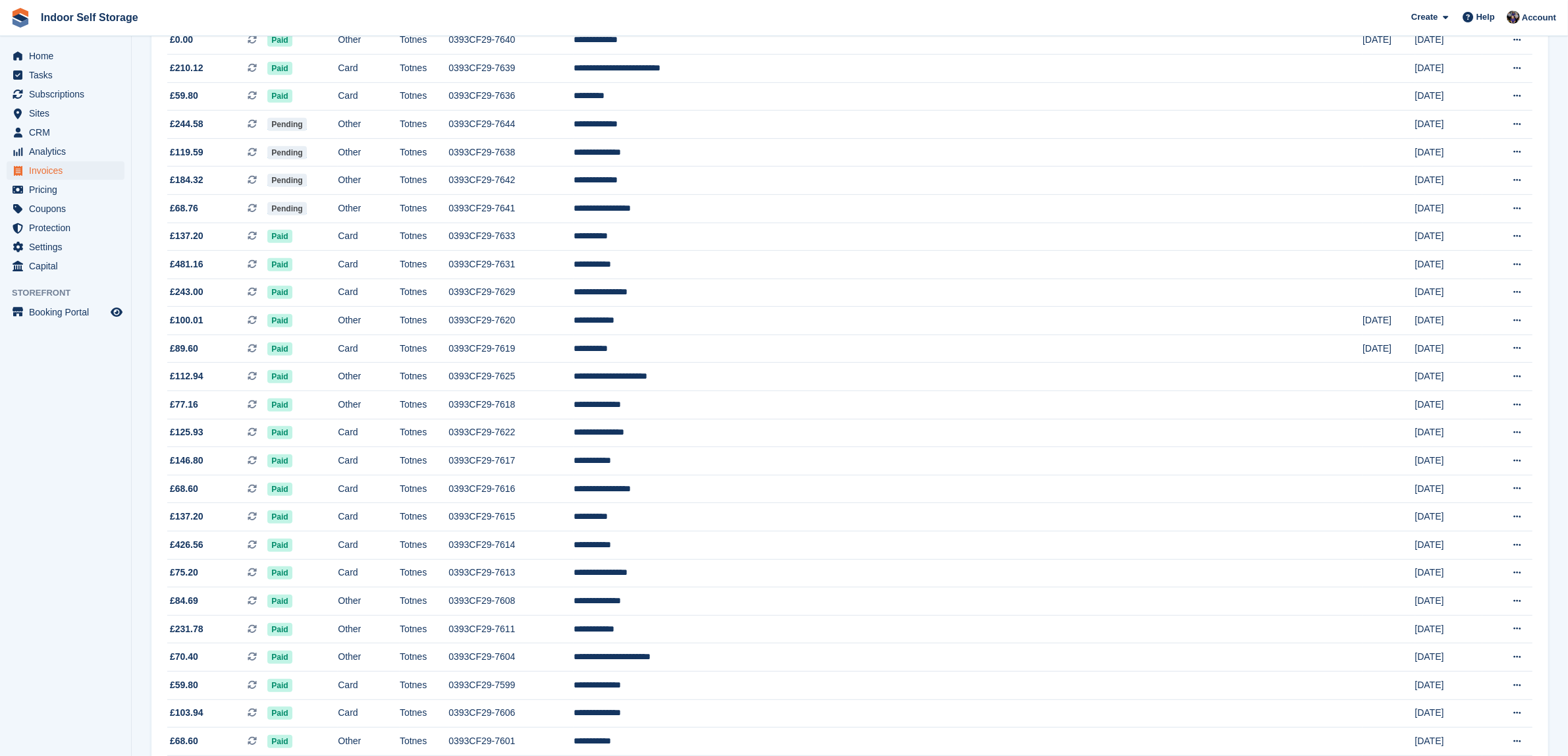
scroll to position [939, 0]
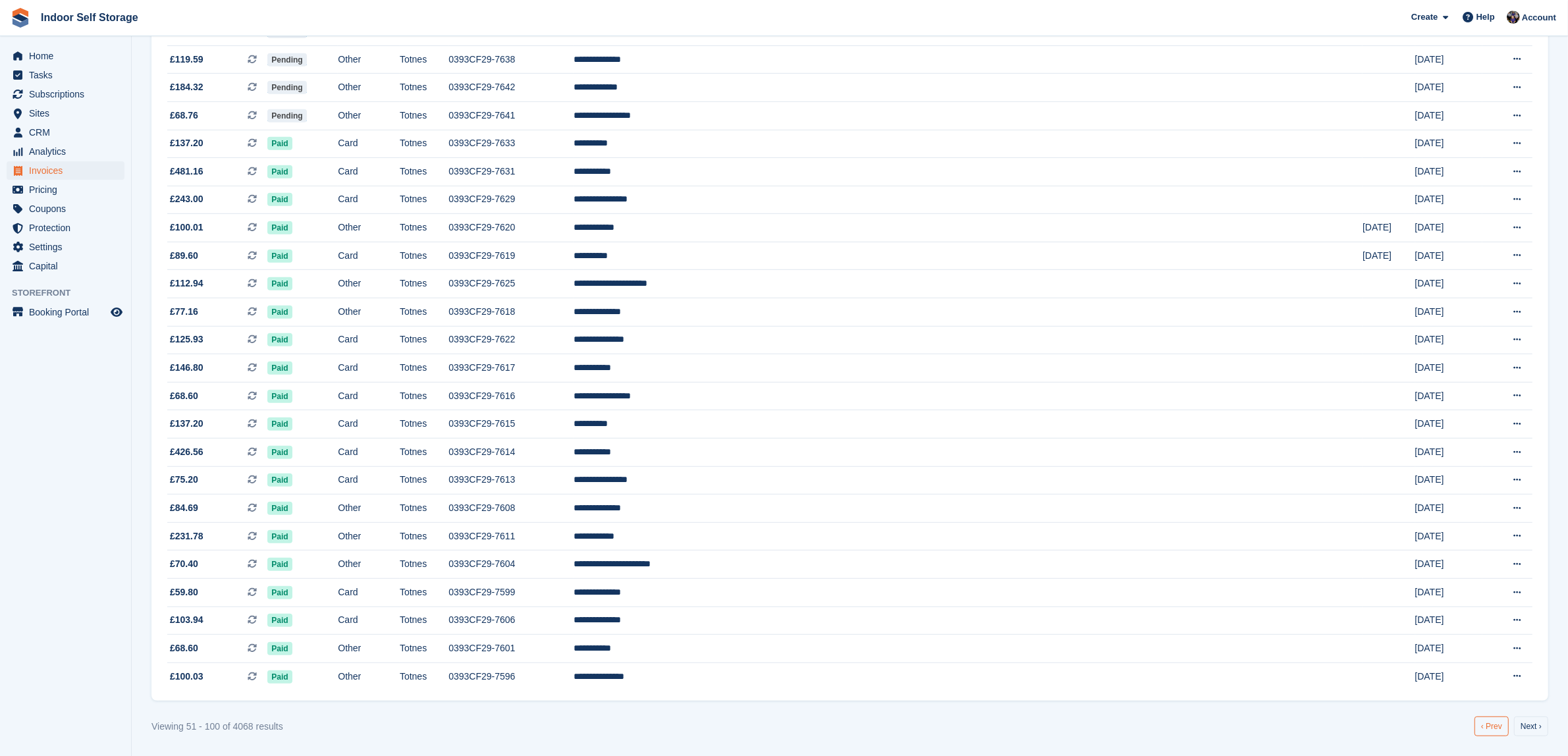
click at [1492, 723] on link "‹ Prev" at bounding box center [1492, 726] width 34 height 20
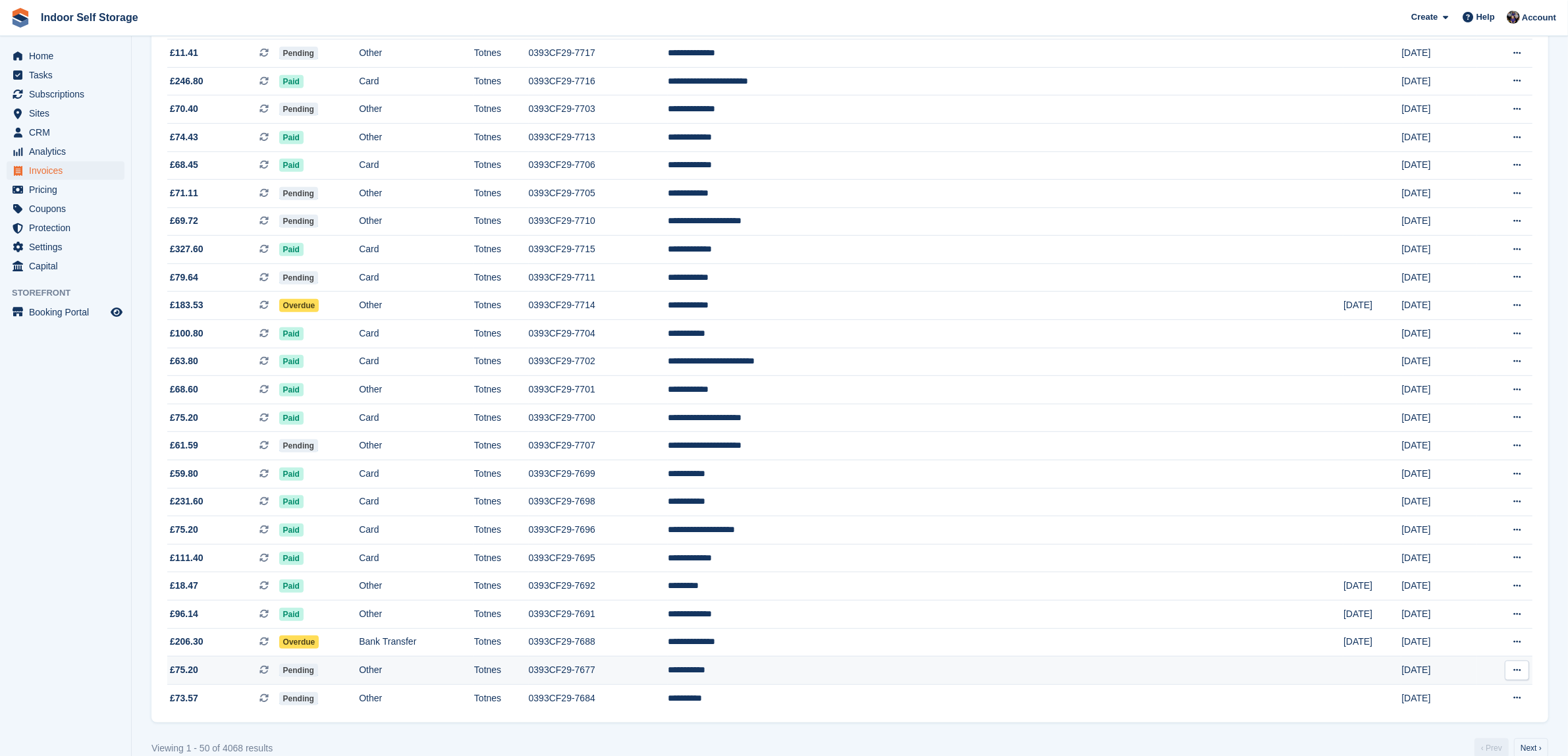
scroll to position [939, 0]
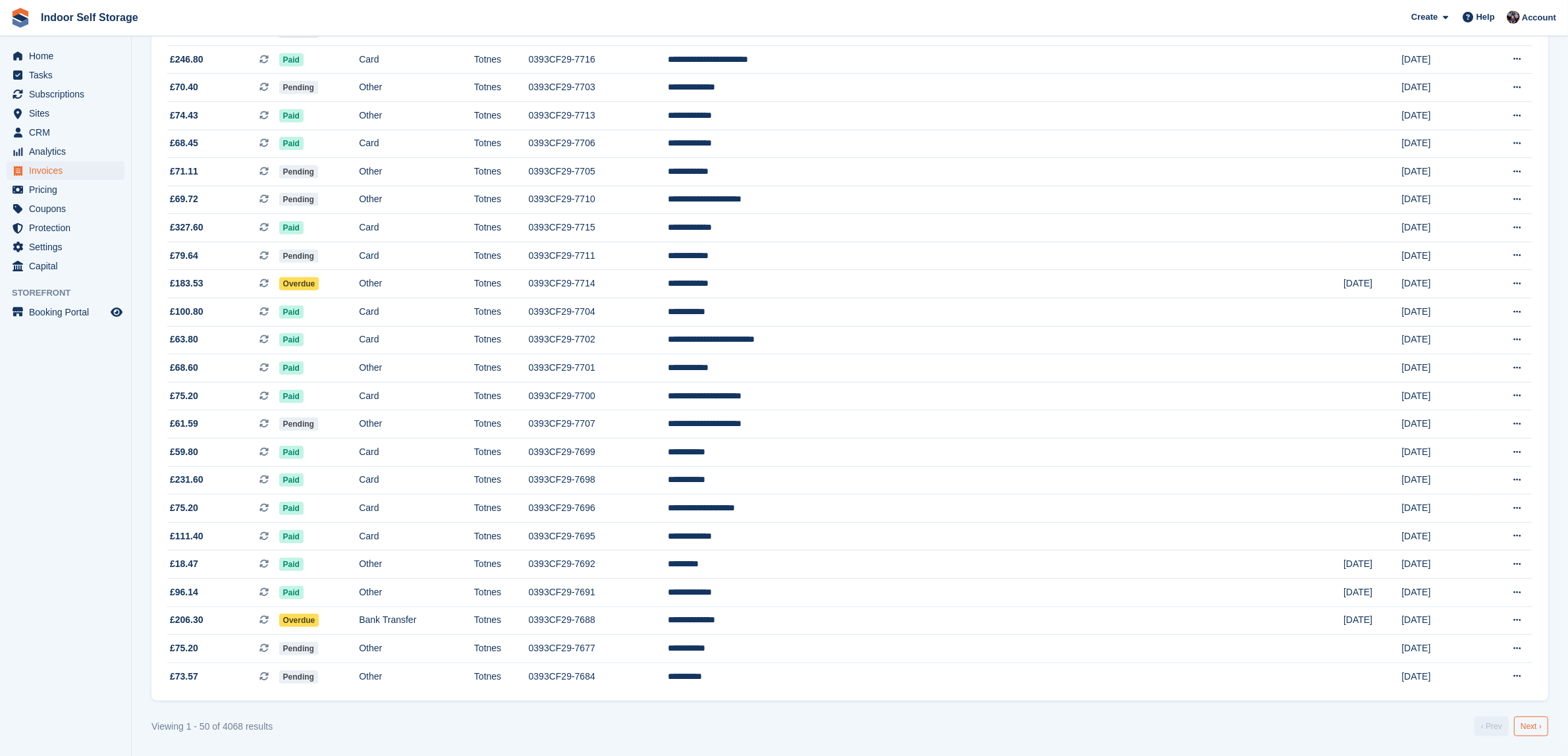
click at [1533, 724] on link "Next ›" at bounding box center [1531, 726] width 34 height 20
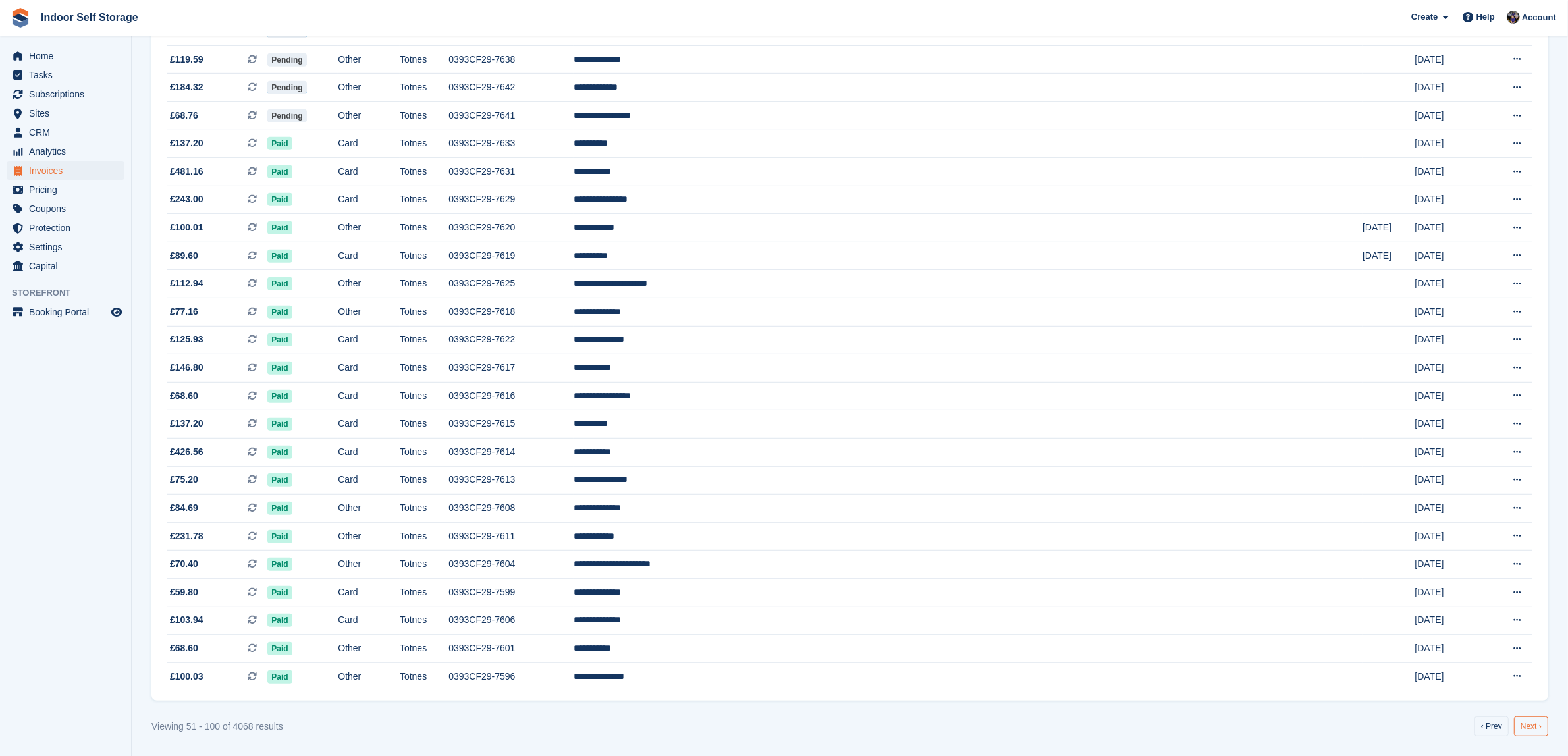
click at [1530, 728] on link "Next ›" at bounding box center [1531, 726] width 34 height 20
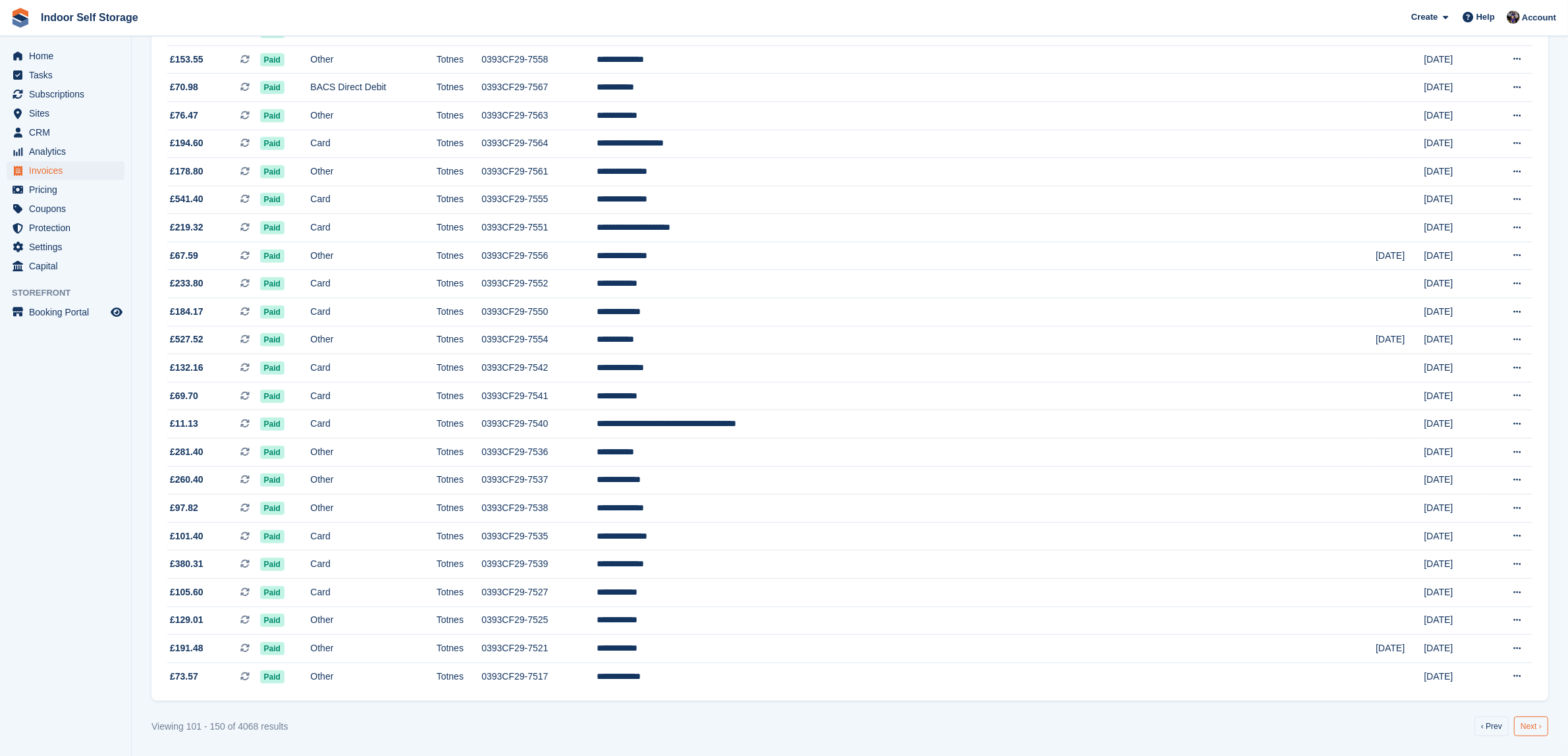
click at [1530, 728] on link "Next ›" at bounding box center [1531, 726] width 34 height 20
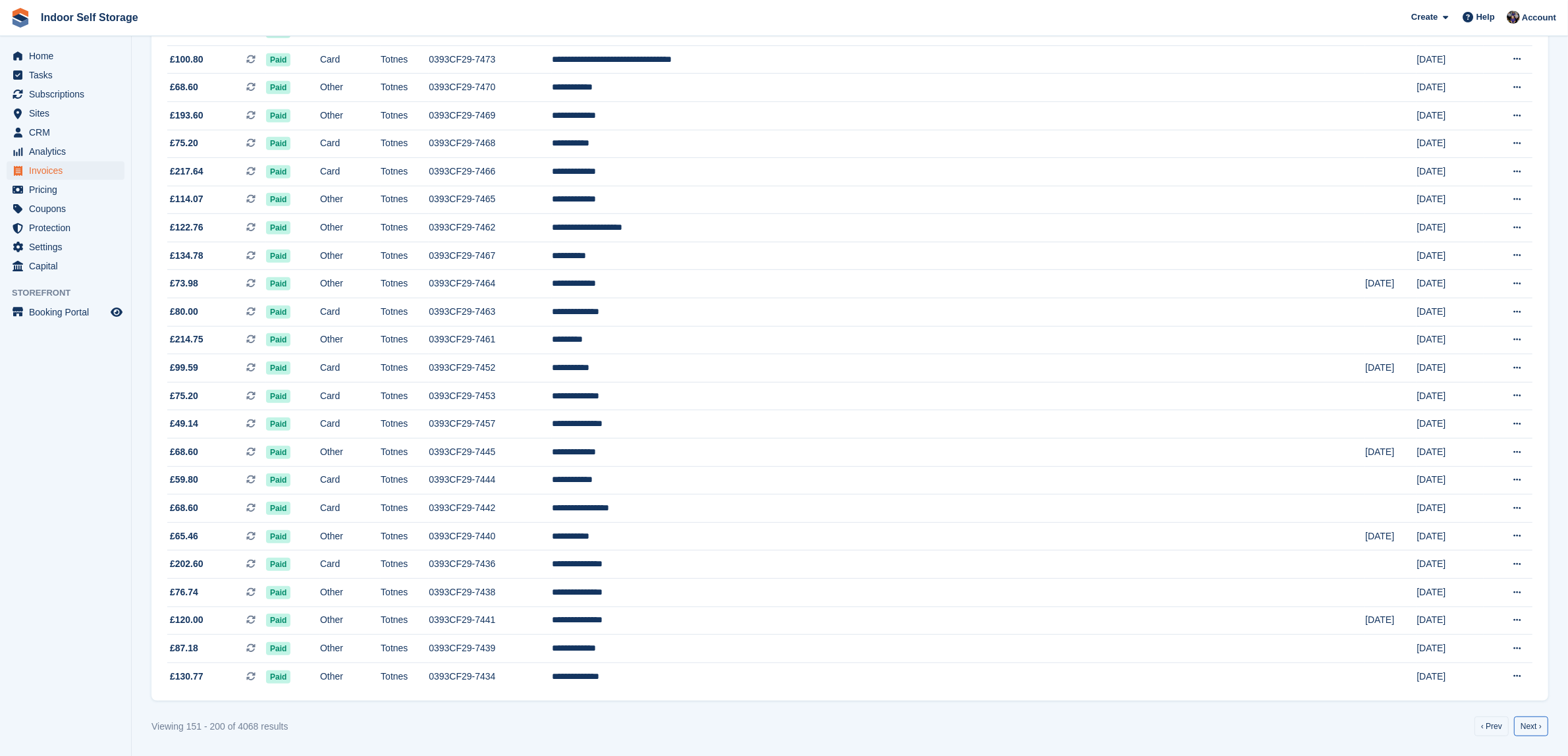
click at [1530, 728] on link "Next ›" at bounding box center [1531, 726] width 34 height 20
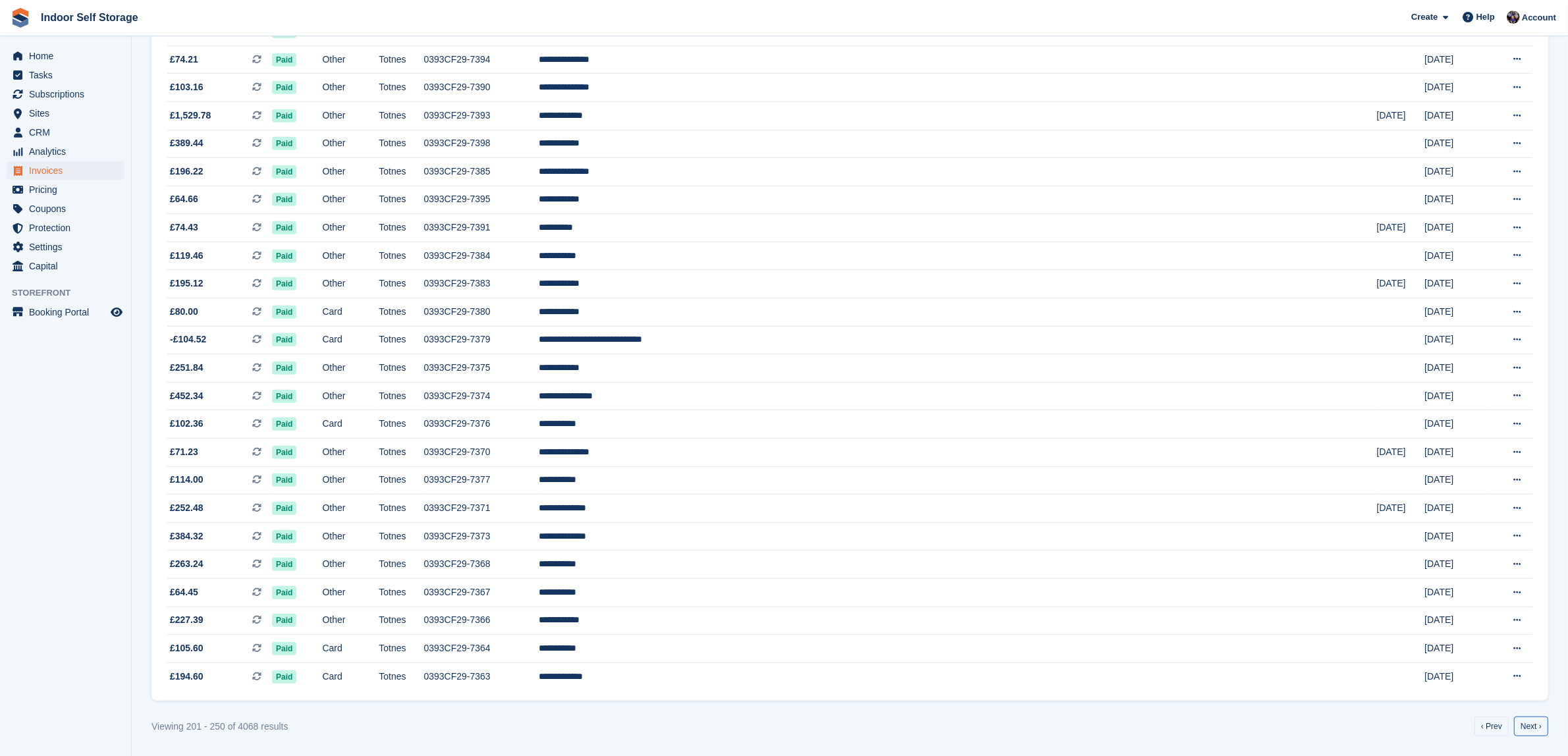
click at [1530, 728] on link "Next ›" at bounding box center [1531, 726] width 34 height 20
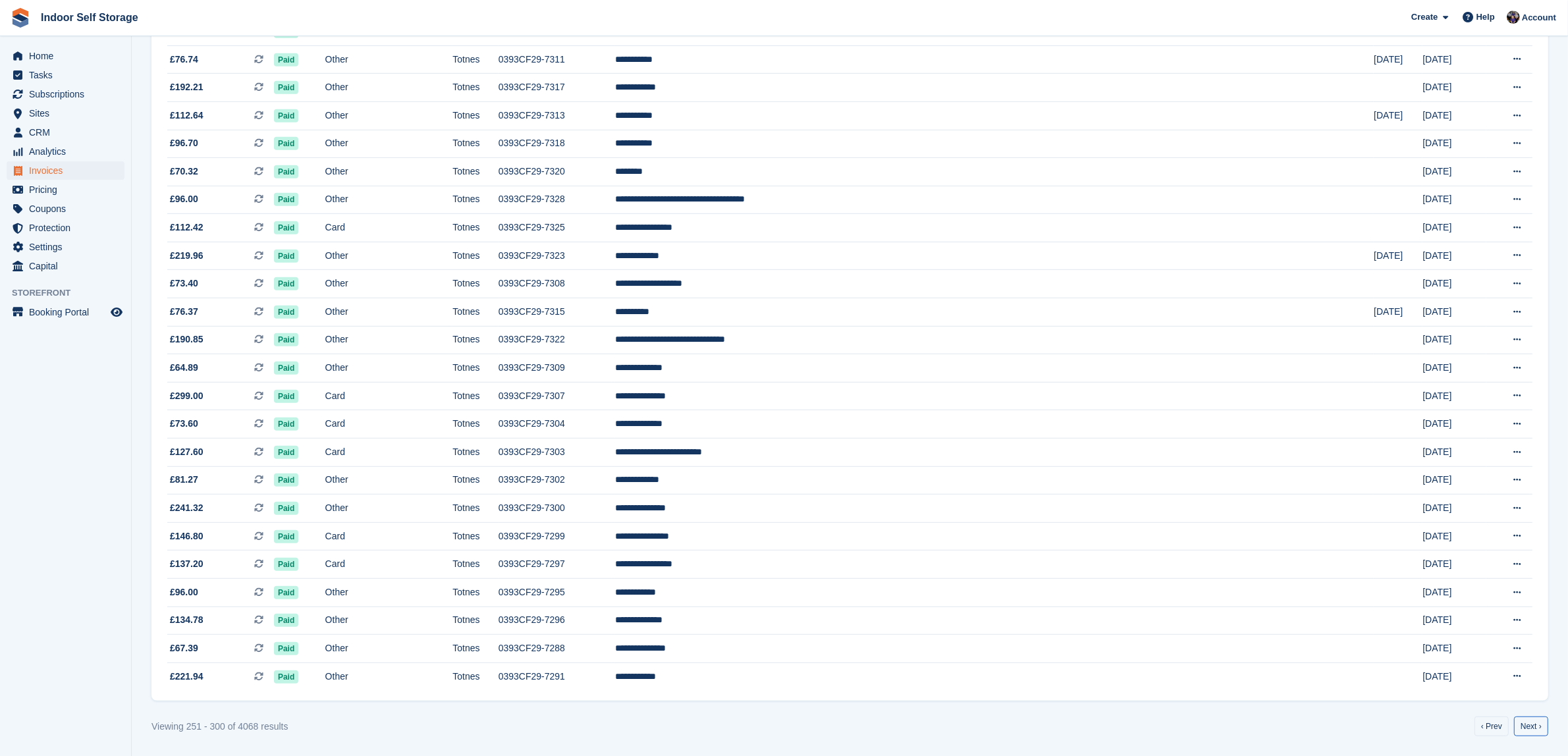
click at [1530, 728] on link "Next ›" at bounding box center [1531, 726] width 34 height 20
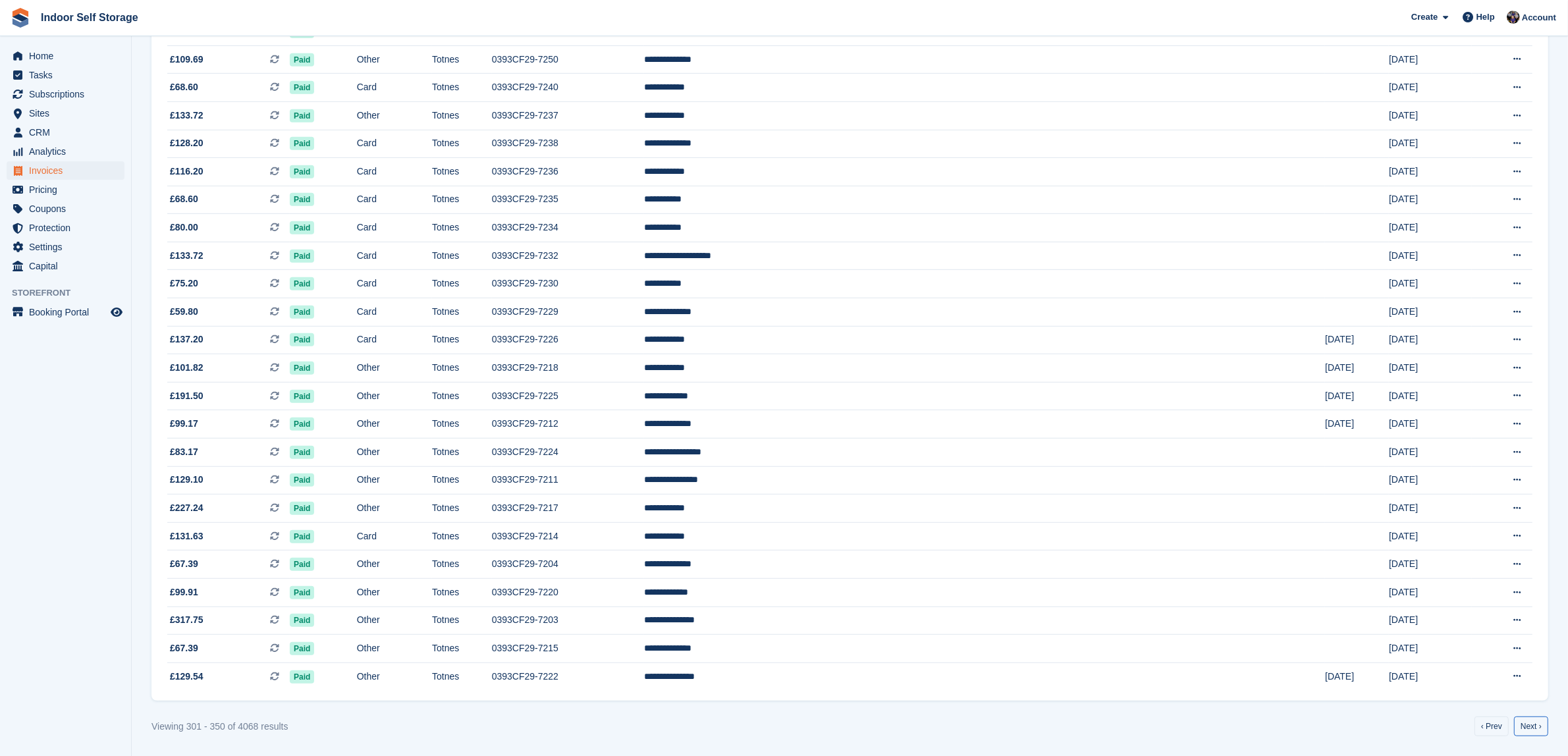
click at [1530, 728] on link "Next ›" at bounding box center [1531, 726] width 34 height 20
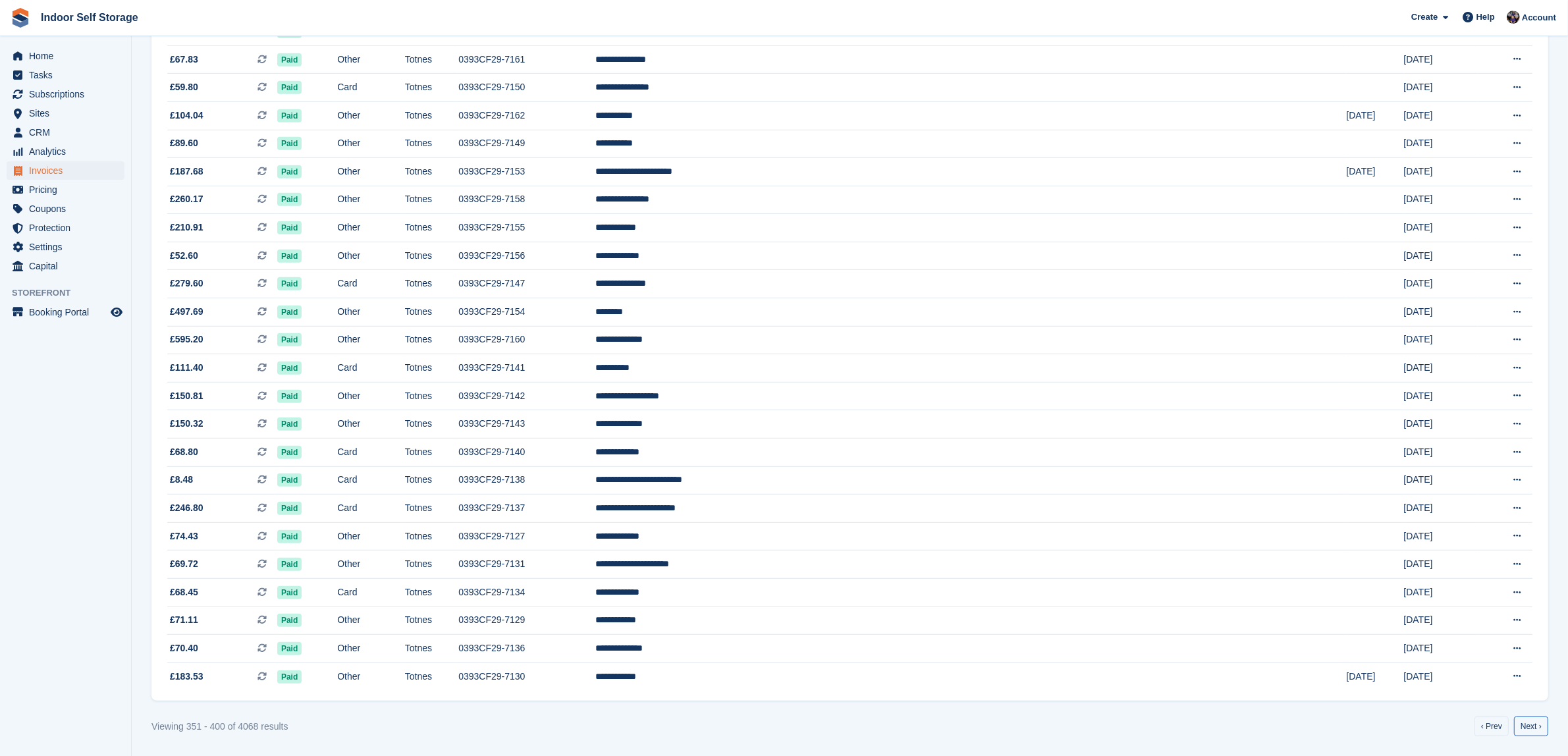
click at [1530, 728] on link "Next ›" at bounding box center [1531, 726] width 34 height 20
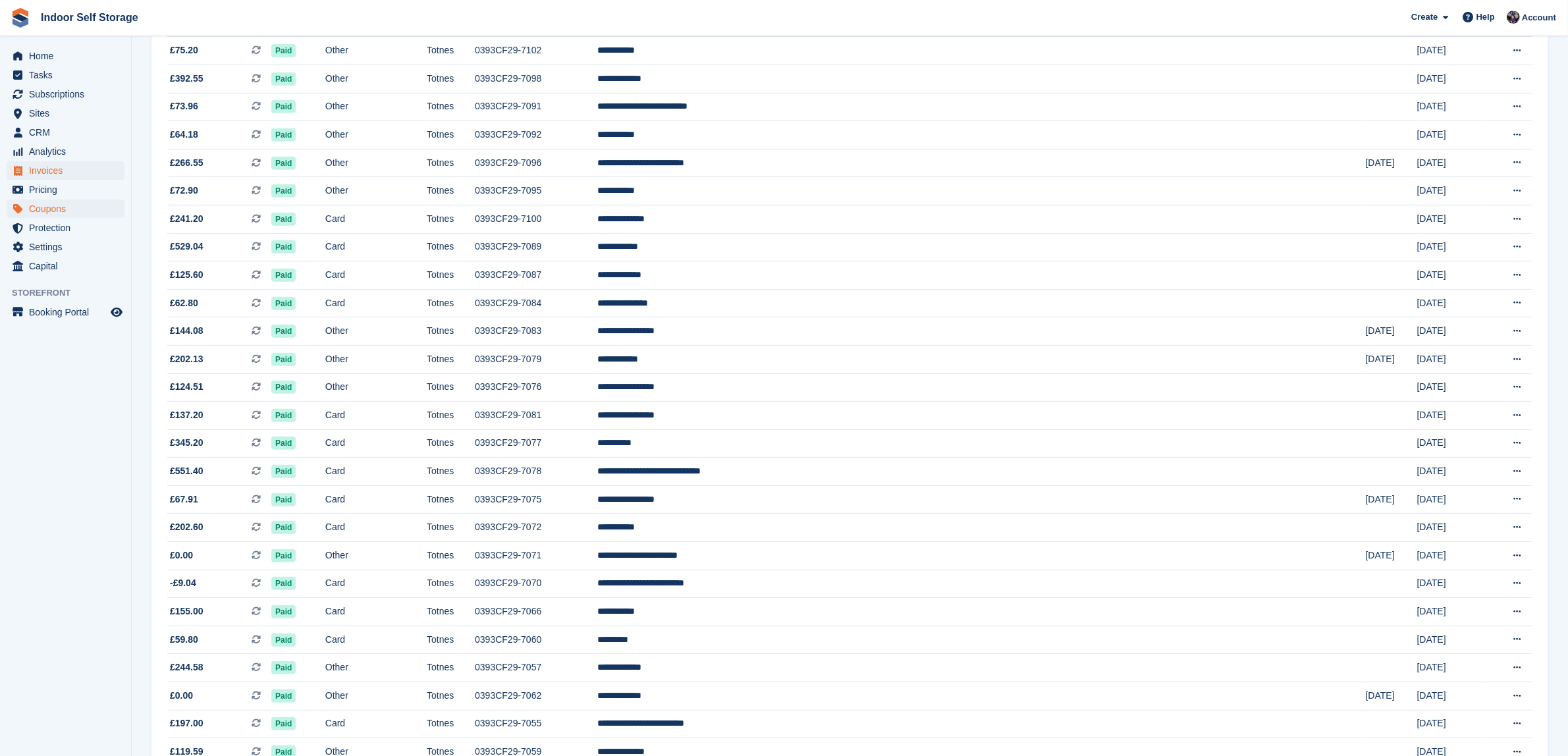
scroll to position [363, 0]
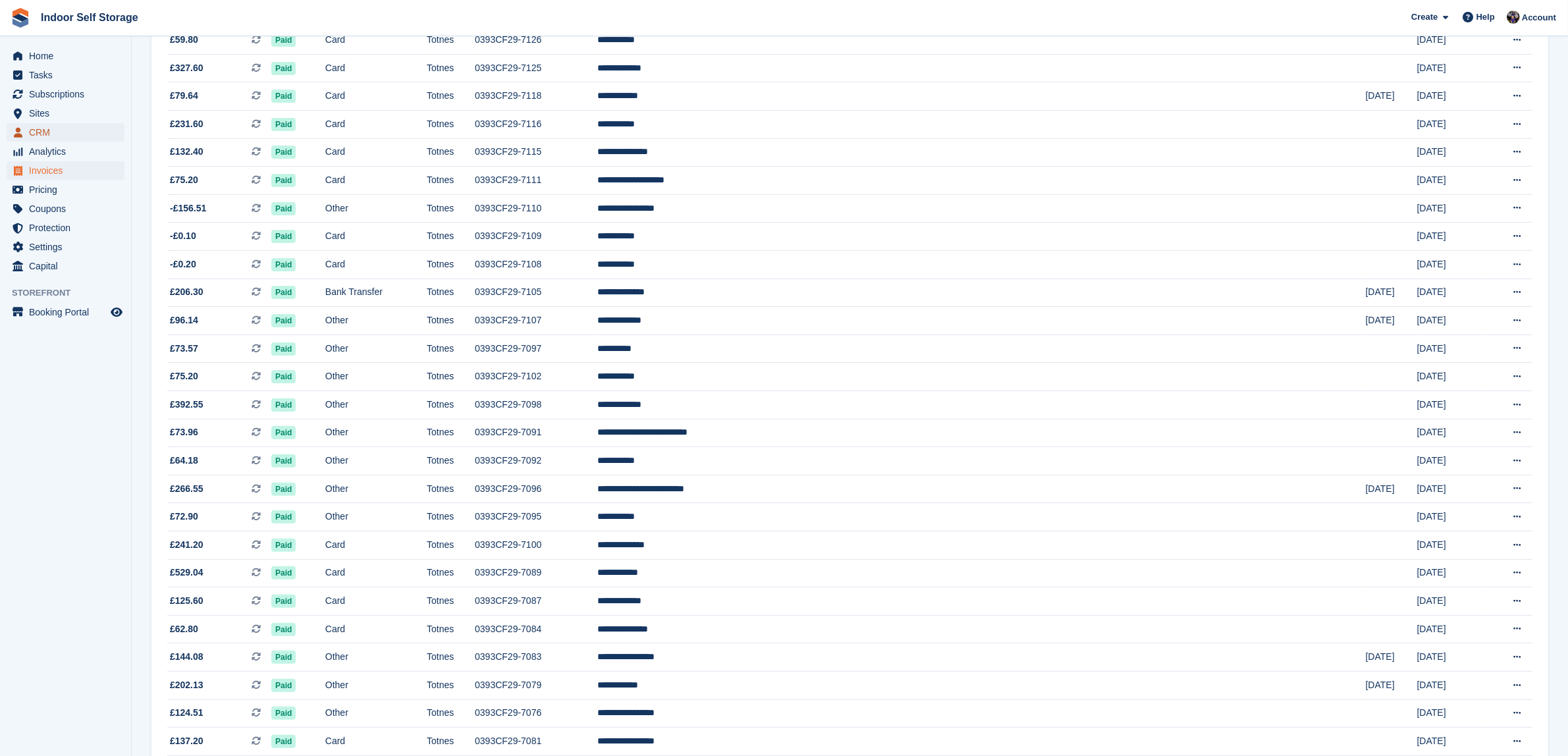
click at [60, 130] on span "CRM" at bounding box center [68, 132] width 79 height 18
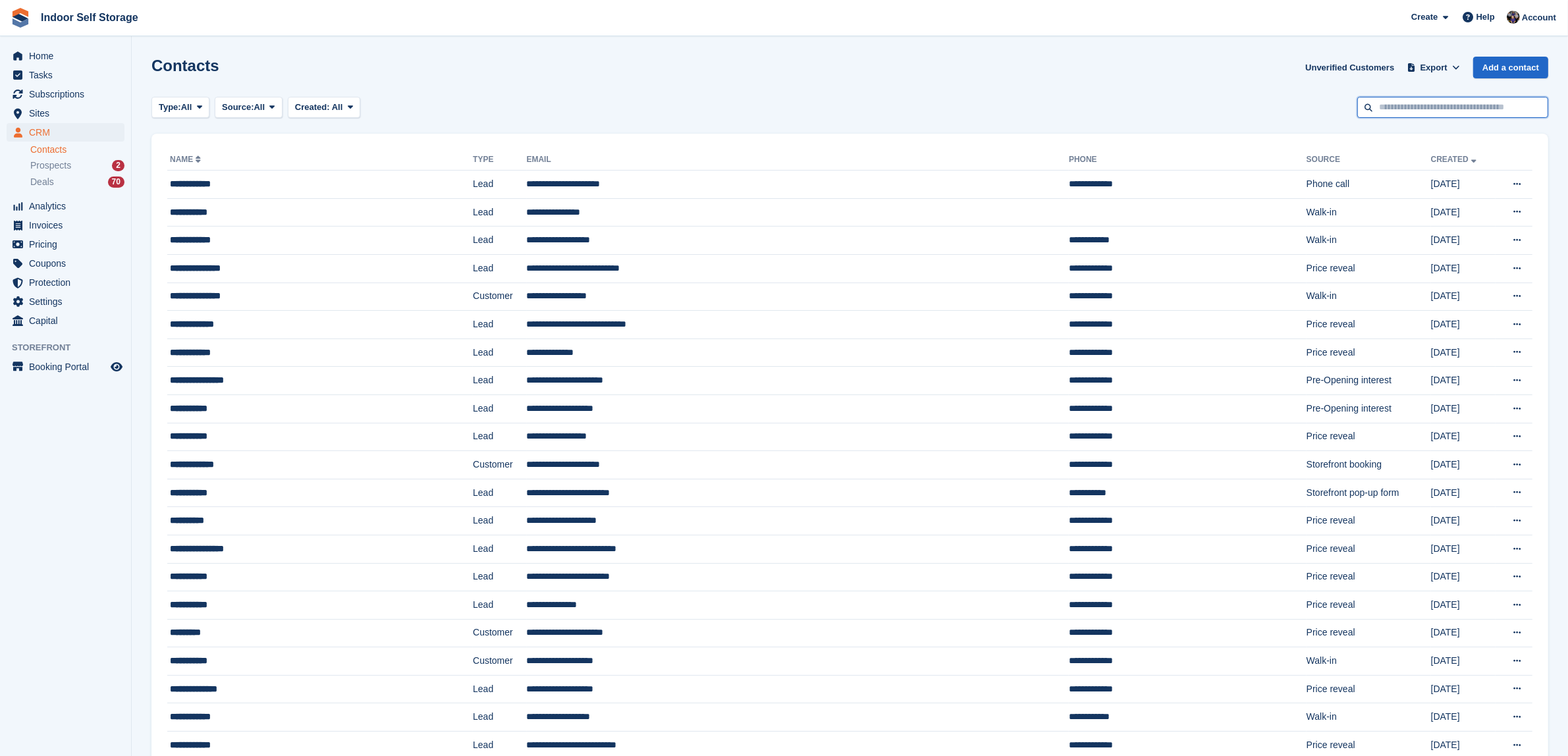
click at [1411, 110] on input "text" at bounding box center [1453, 107] width 191 height 22
type input "*******"
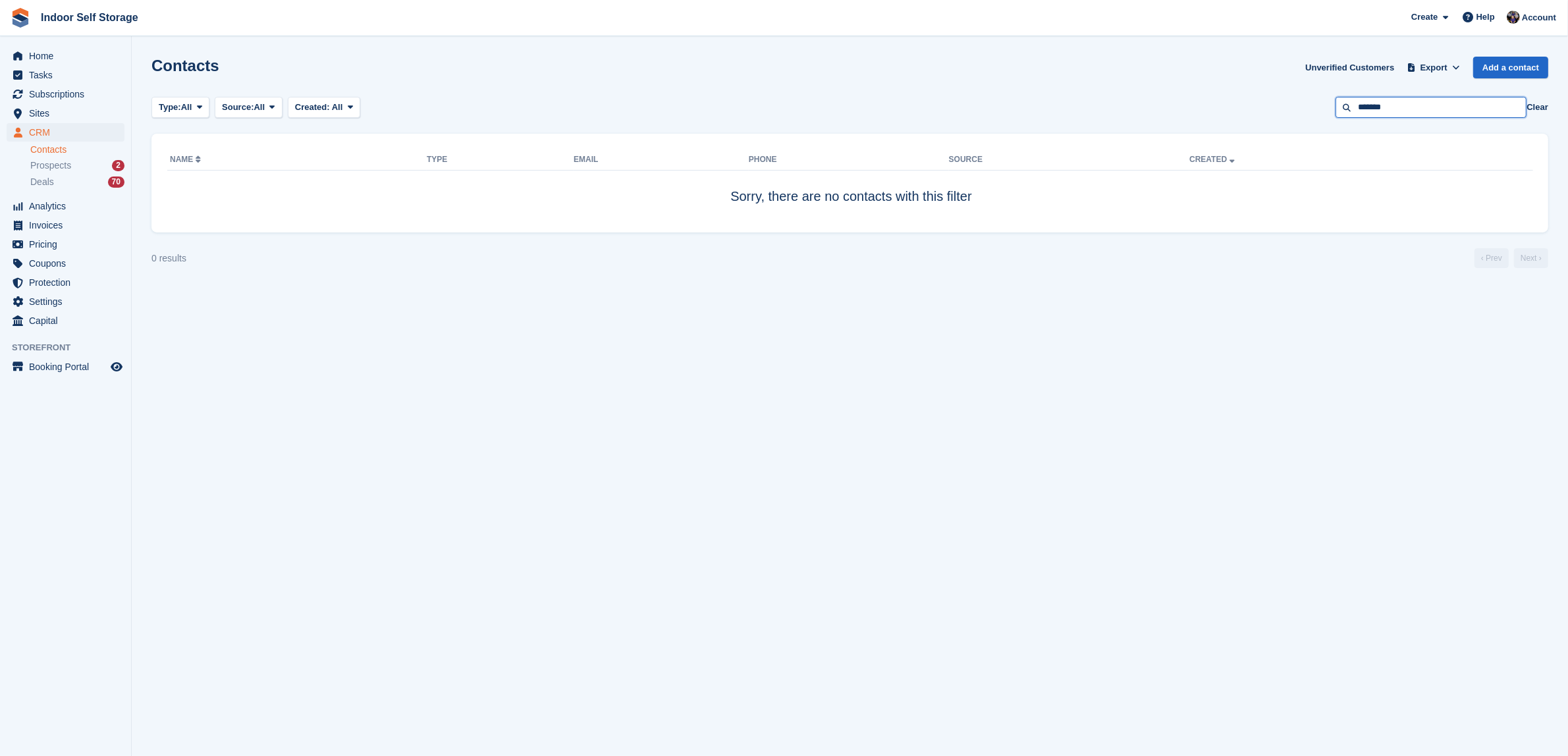
click at [1401, 113] on input "*******" at bounding box center [1431, 107] width 191 height 22
type input "*******"
click at [1401, 109] on input "*******" at bounding box center [1431, 107] width 191 height 22
type input "****"
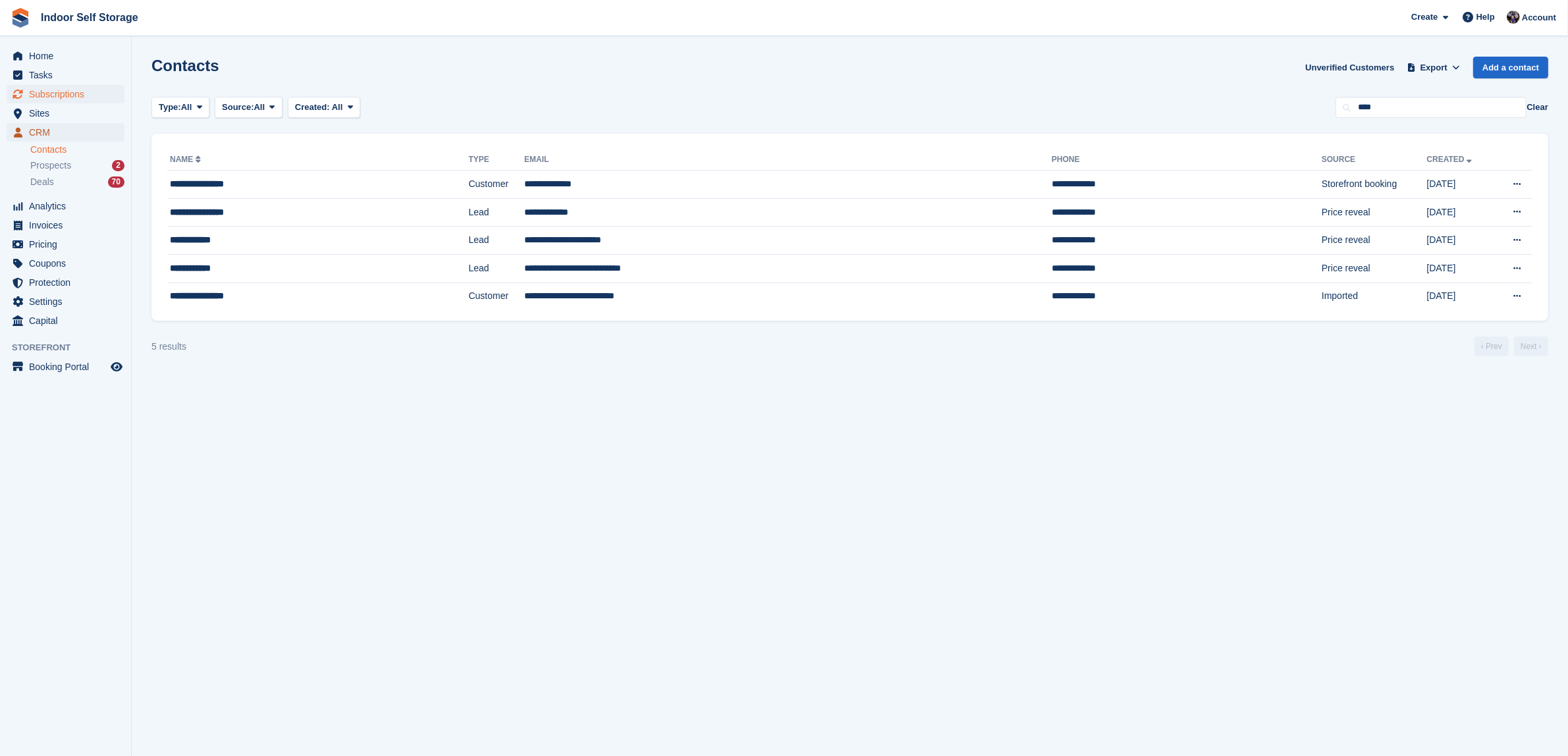
drag, startPoint x: 35, startPoint y: 129, endPoint x: 93, endPoint y: 91, distance: 69.3
click at [36, 129] on span "CRM" at bounding box center [68, 132] width 79 height 18
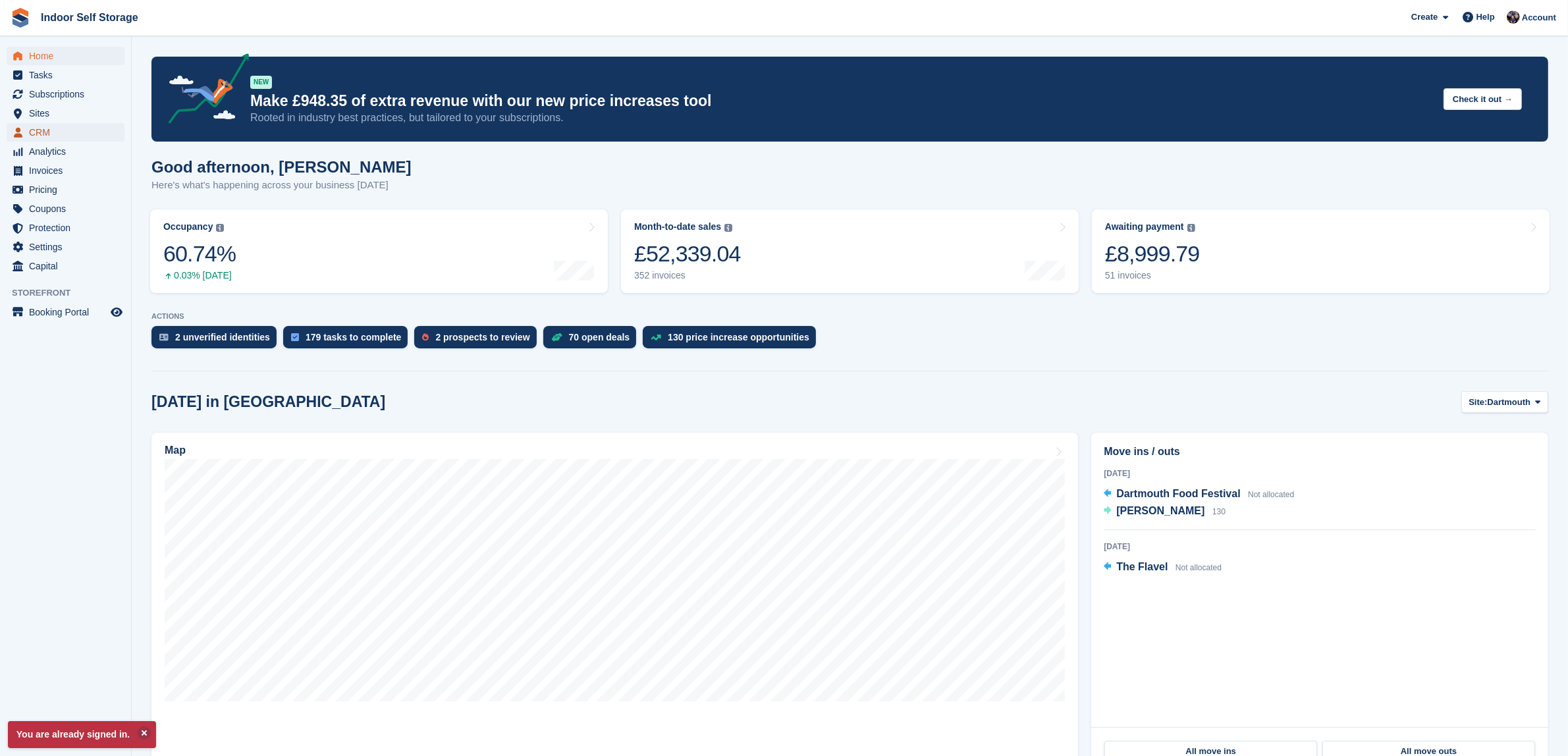
click at [40, 132] on span "CRM" at bounding box center [68, 132] width 79 height 18
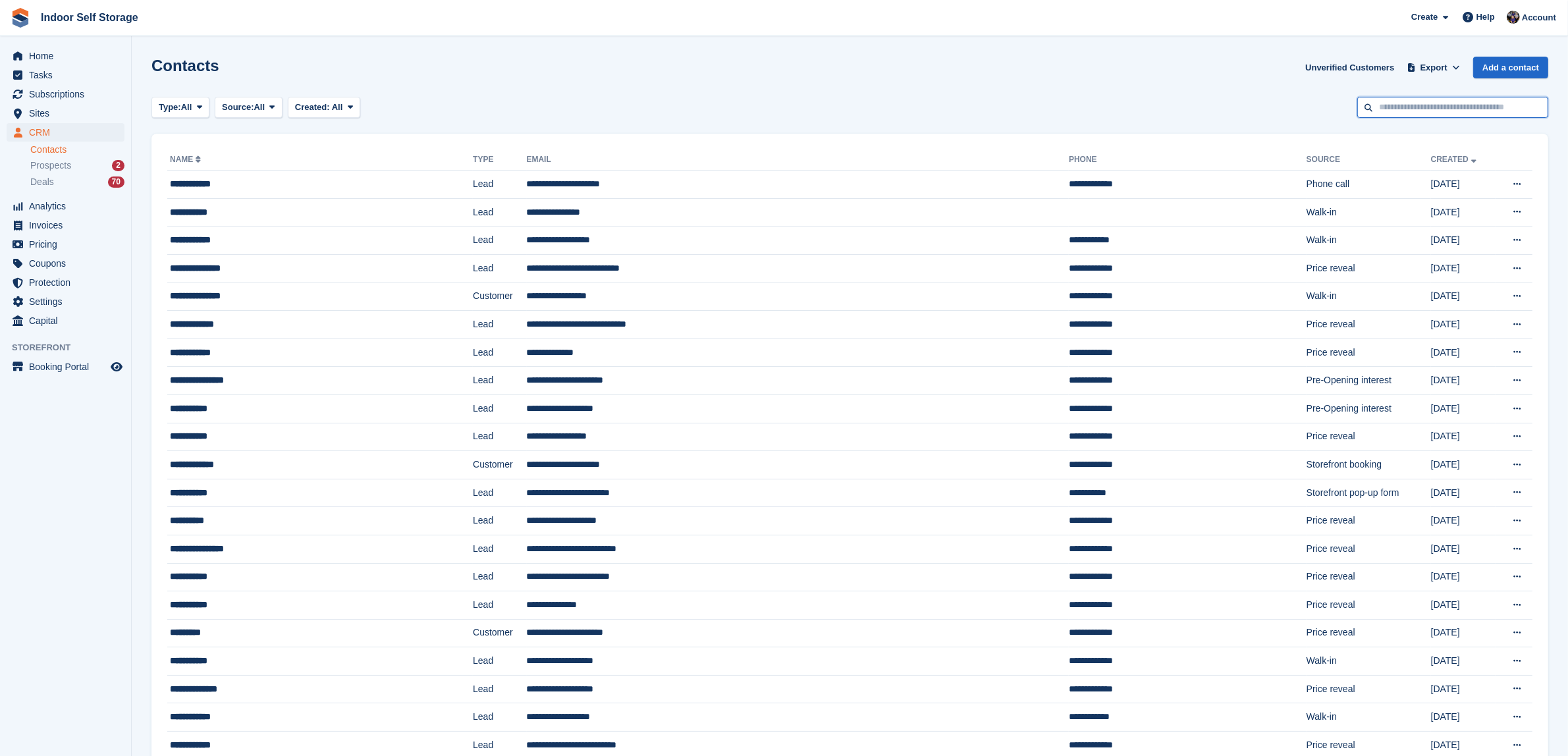
click at [1386, 110] on input "text" at bounding box center [1453, 107] width 191 height 22
type input "*****"
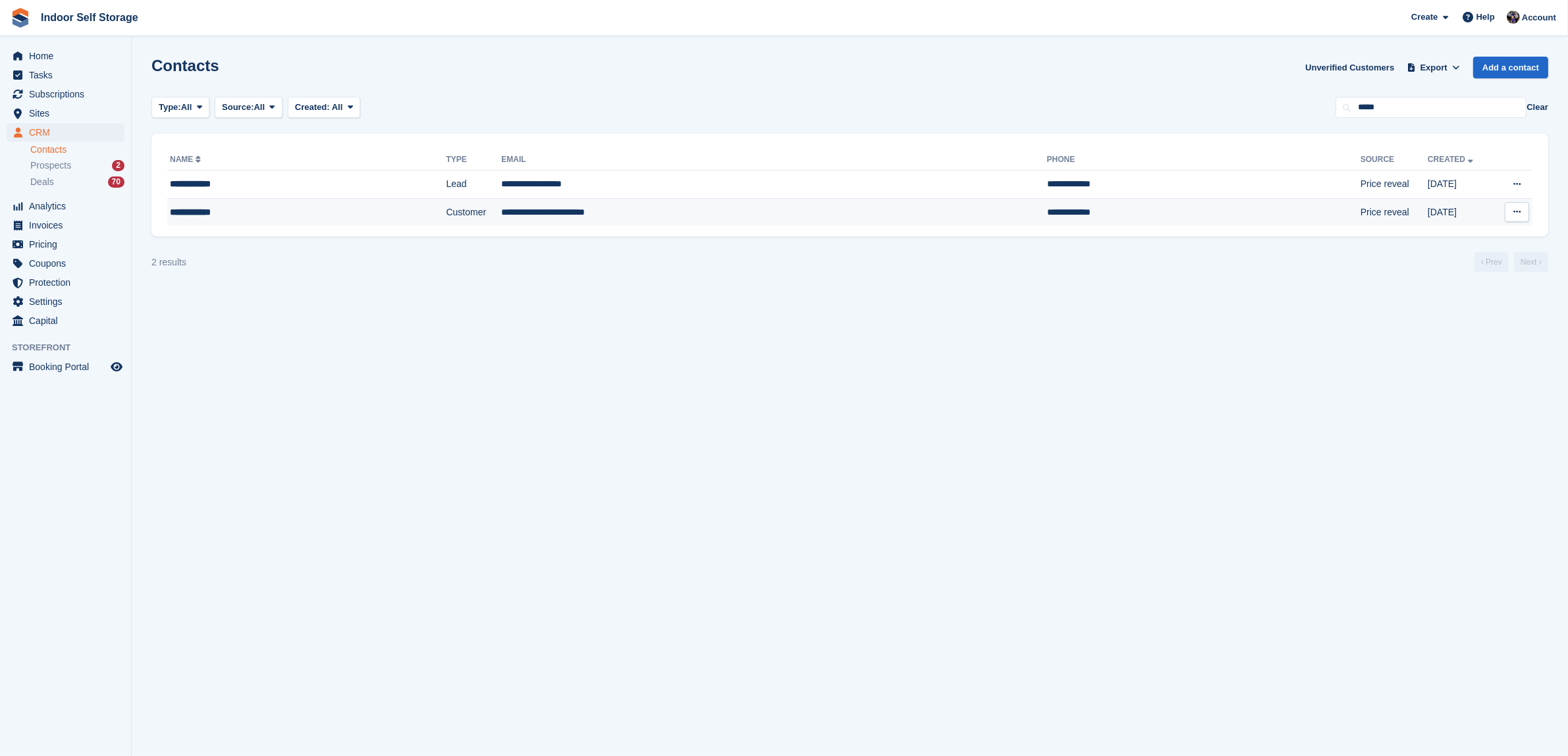
click at [521, 208] on td "**********" at bounding box center [773, 212] width 545 height 28
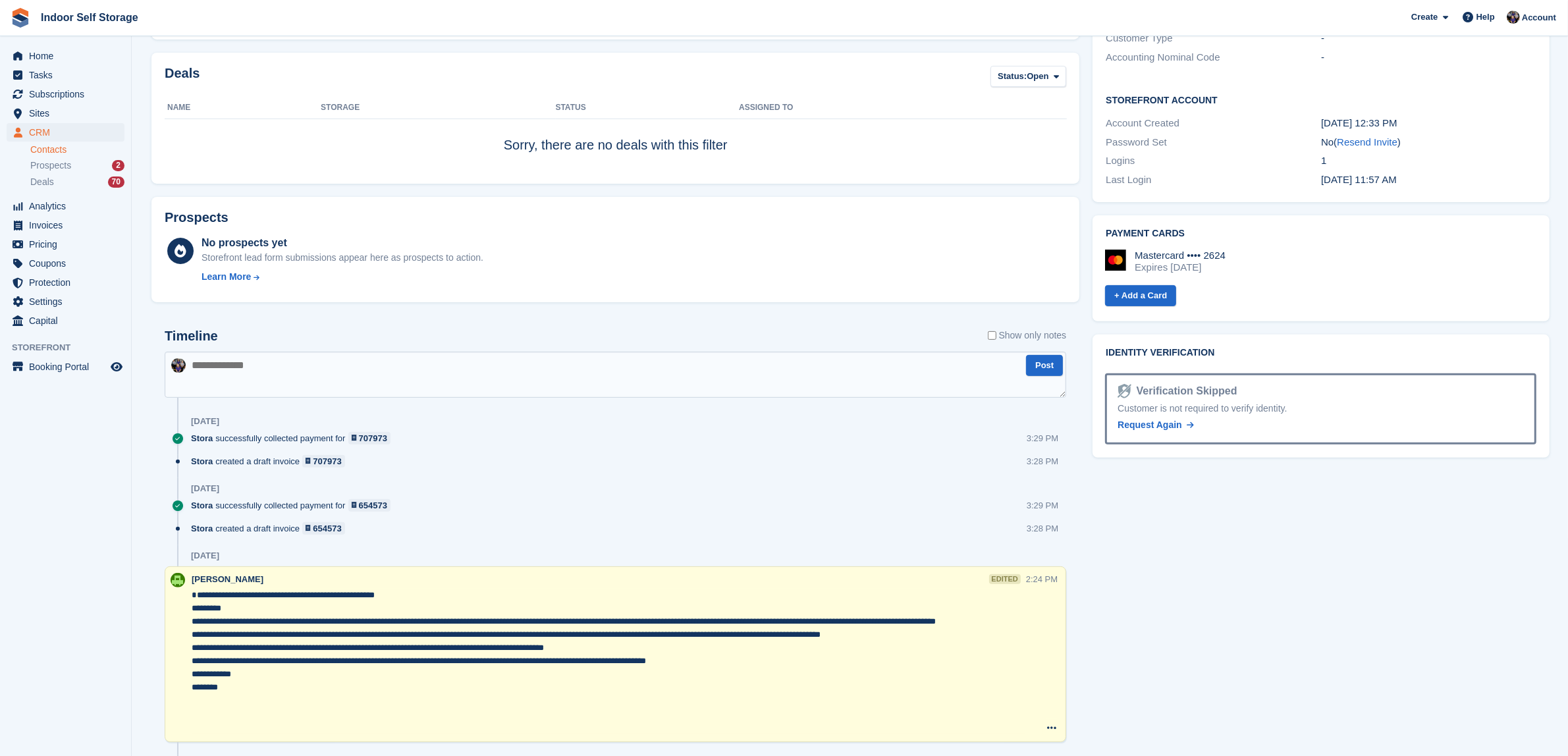
scroll to position [411, 0]
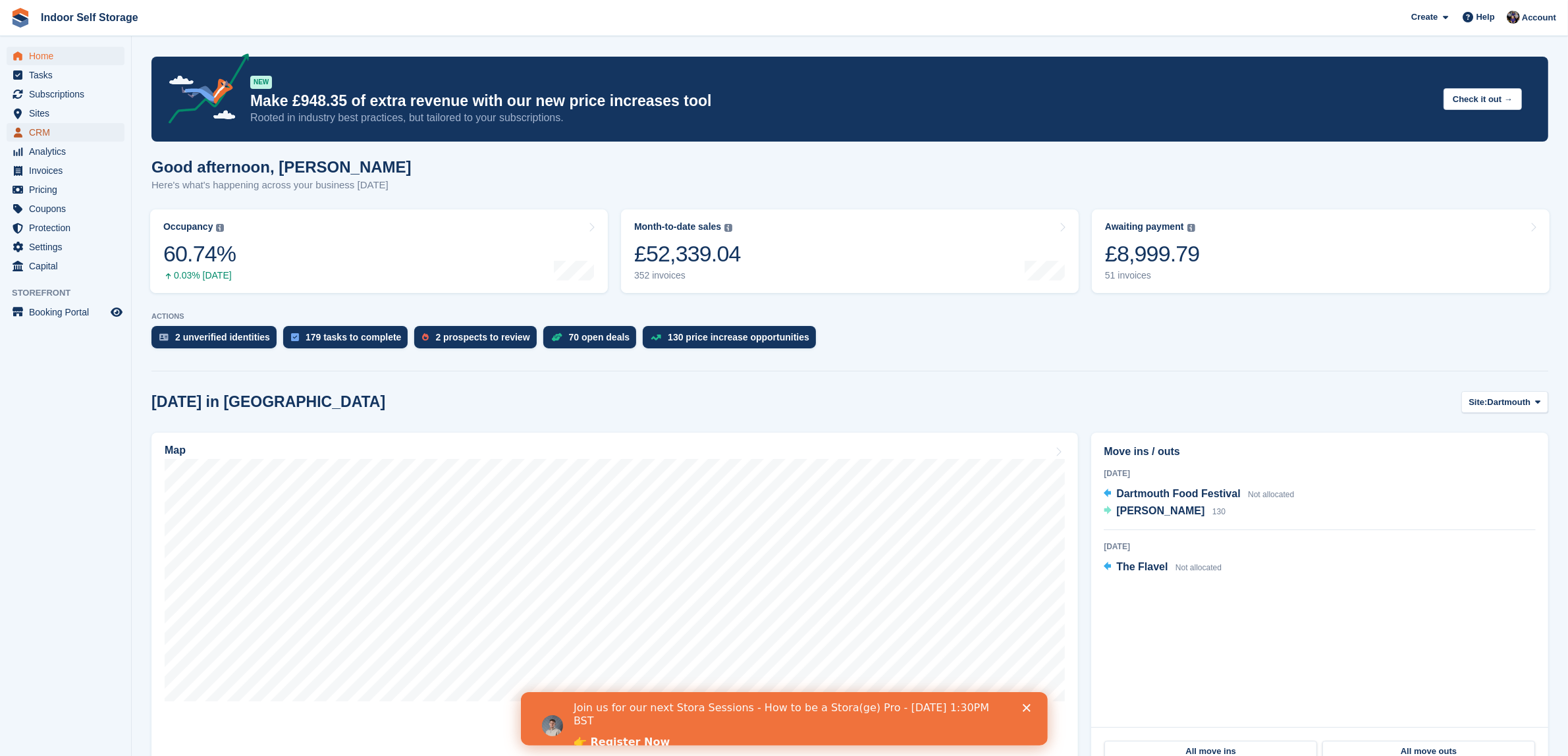
click at [29, 127] on span "CRM" at bounding box center [68, 132] width 79 height 18
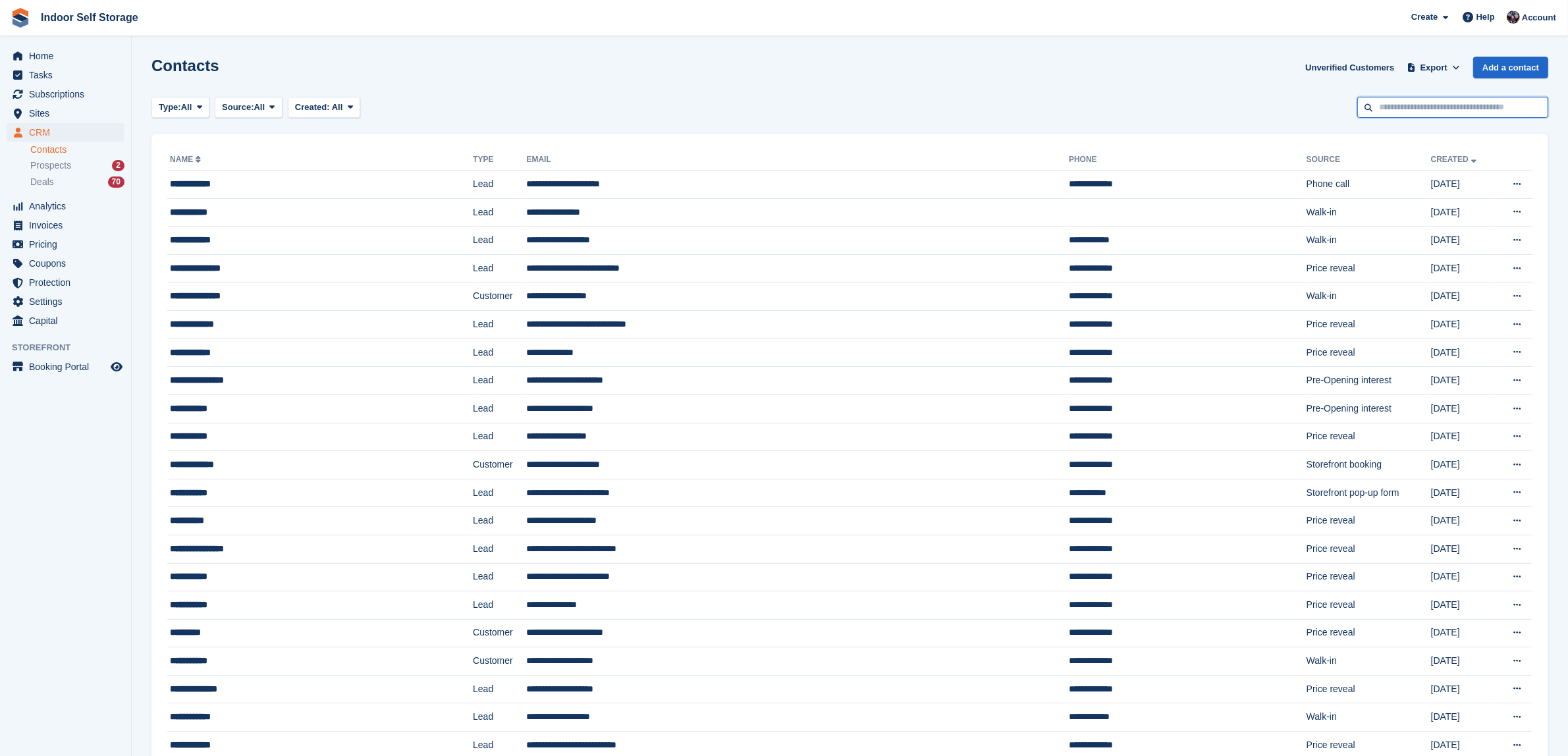
click at [1401, 108] on input "text" at bounding box center [1453, 107] width 191 height 22
type input "*"
type input "********"
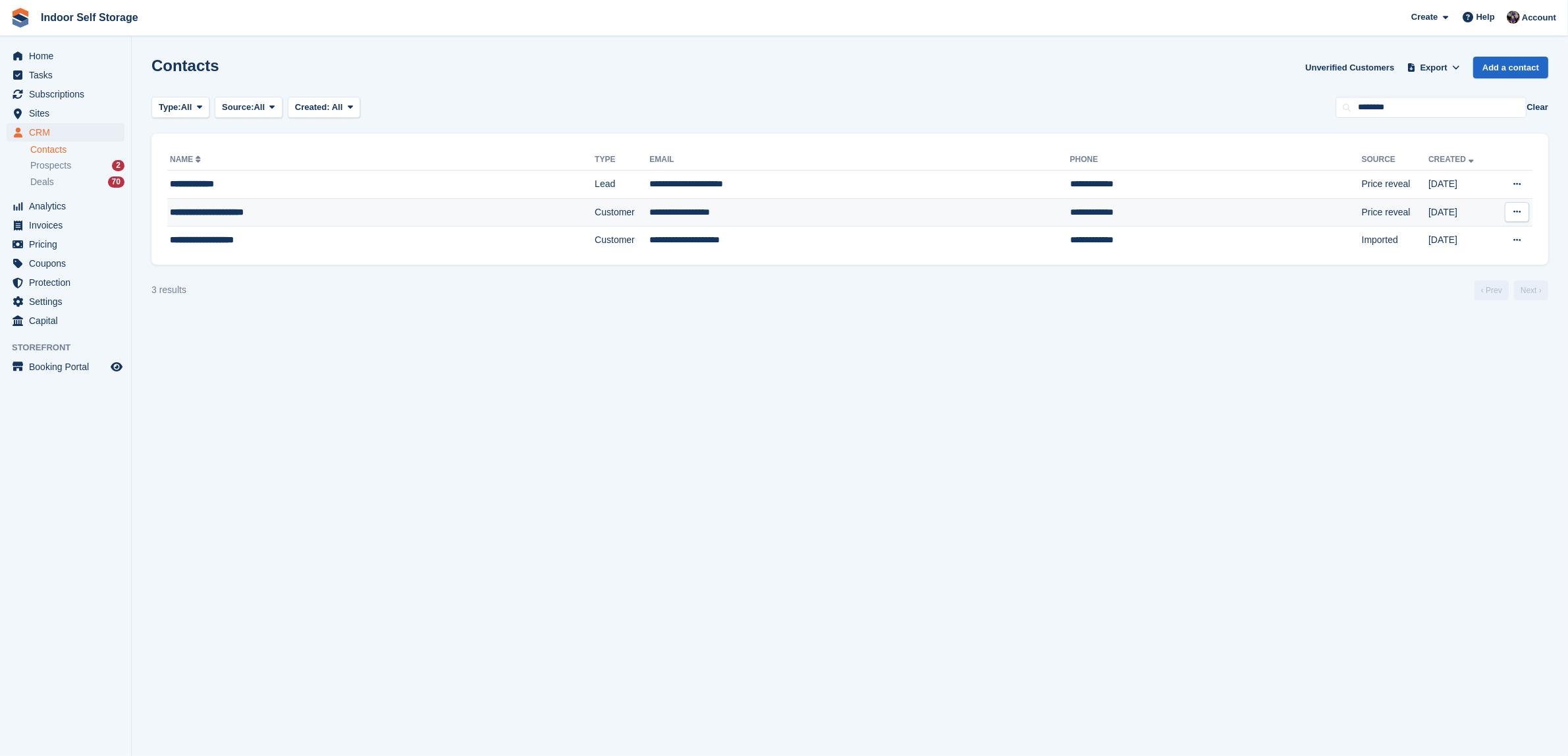
click at [649, 208] on td "**********" at bounding box center [859, 212] width 421 height 28
